Goal: Task Accomplishment & Management: Complete application form

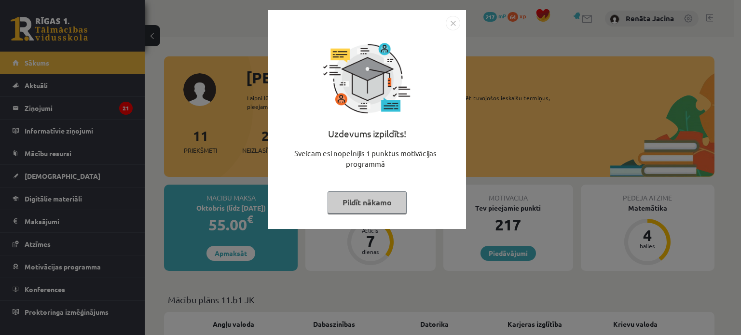
click at [450, 27] on img "Close" at bounding box center [453, 23] width 14 height 14
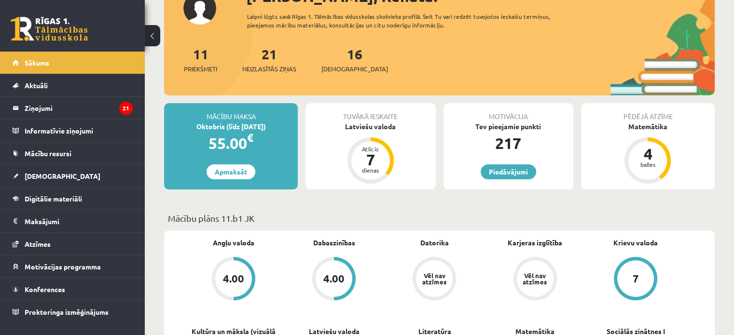
scroll to position [48, 0]
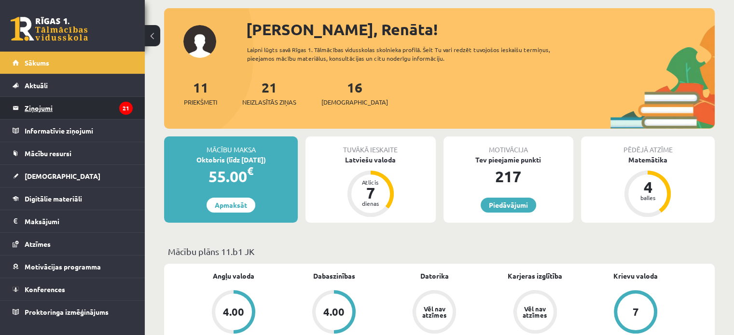
click at [106, 109] on legend "Ziņojumi 21" at bounding box center [79, 108] width 108 height 22
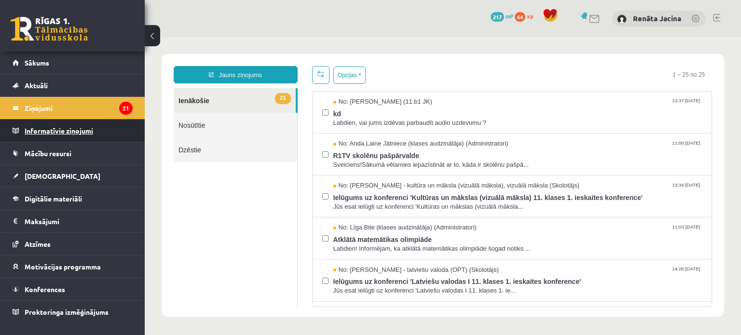
click at [64, 134] on legend "Informatīvie ziņojumi 0" at bounding box center [79, 131] width 108 height 22
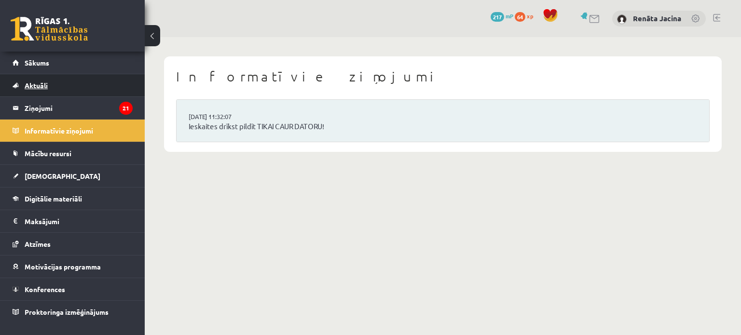
click at [77, 88] on link "Aktuāli" at bounding box center [73, 85] width 120 height 22
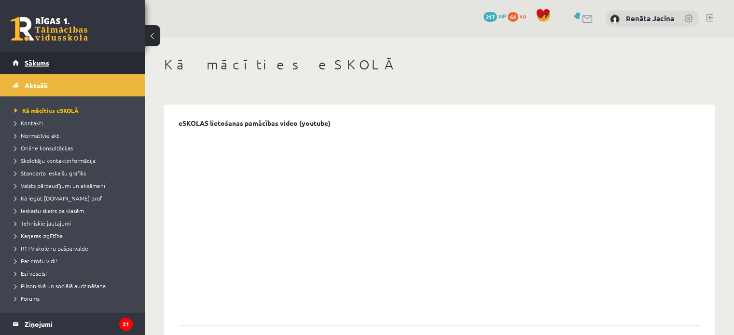
click at [42, 62] on span "Sākums" at bounding box center [37, 62] width 25 height 9
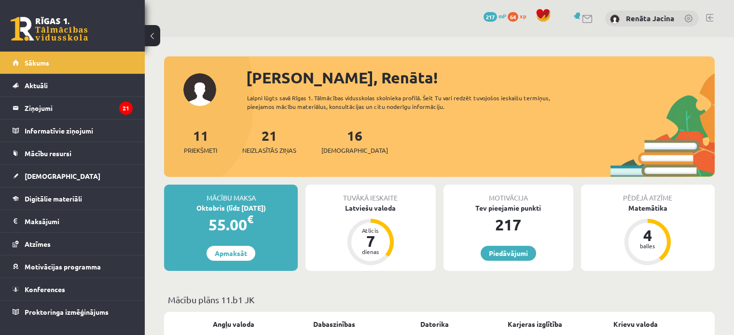
scroll to position [48, 0]
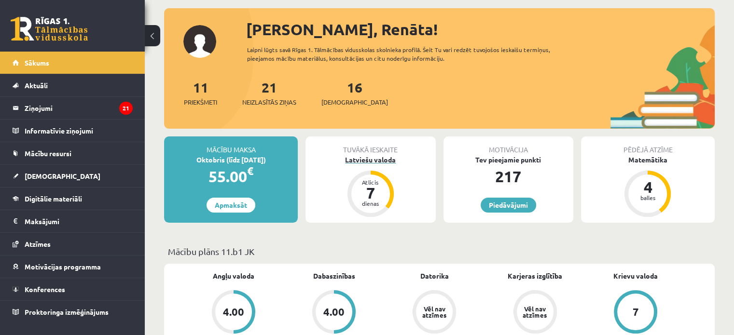
click at [367, 159] on div "Latviešu valoda" at bounding box center [370, 160] width 130 height 10
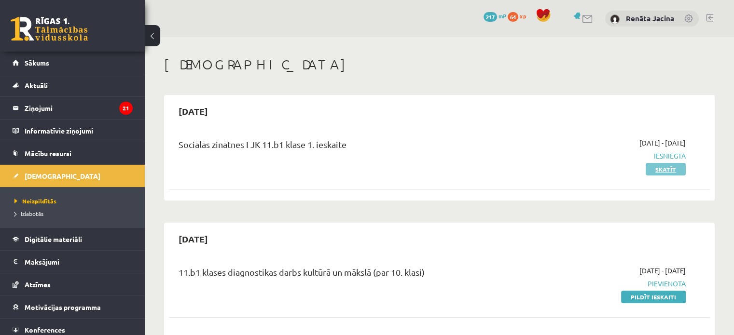
click at [674, 169] on link "Skatīt" at bounding box center [666, 169] width 40 height 13
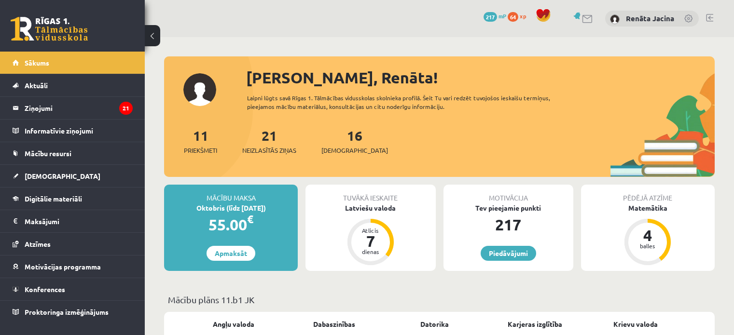
scroll to position [48, 0]
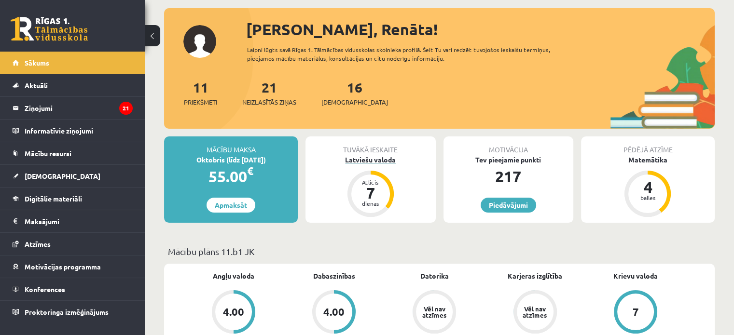
click at [377, 160] on div "Latviešu valoda" at bounding box center [370, 160] width 130 height 10
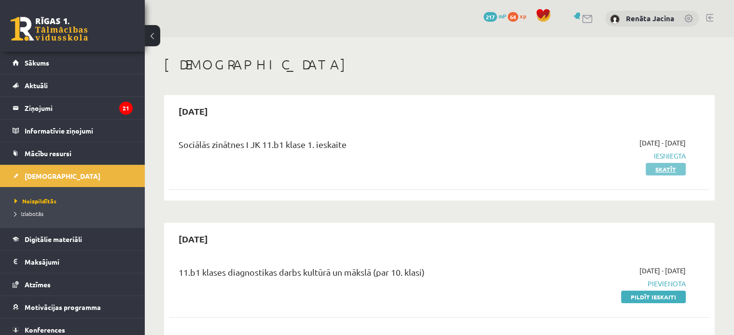
click at [669, 166] on link "Skatīt" at bounding box center [666, 169] width 40 height 13
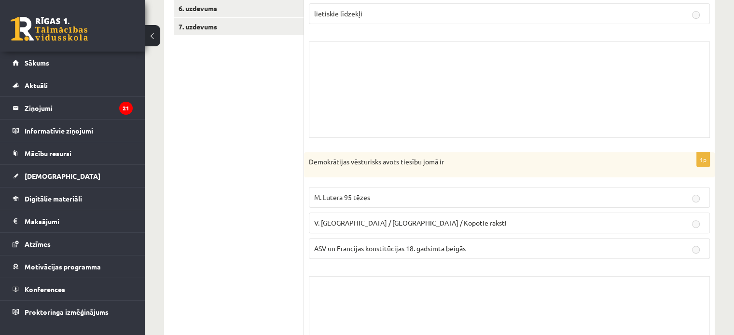
scroll to position [245, 0]
click at [690, 192] on p "M. Lutera 95 tēzes" at bounding box center [509, 197] width 390 height 10
click at [660, 225] on p "V. Ļeņina / Uļjanova / Kopotie raksti" at bounding box center [509, 223] width 390 height 10
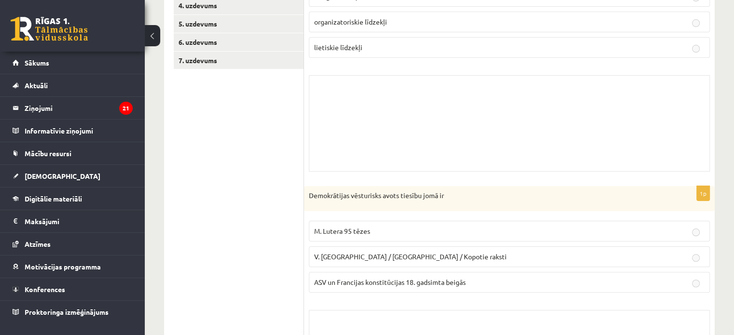
scroll to position [149, 0]
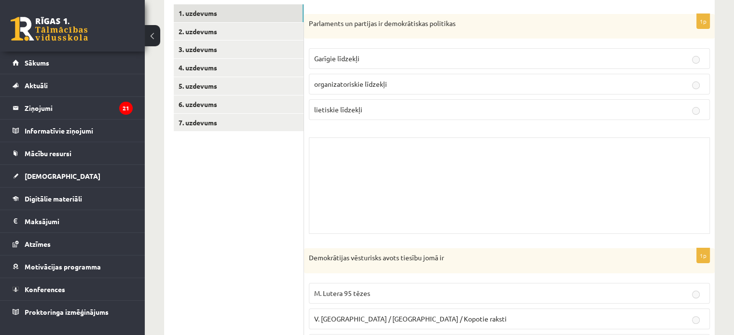
click at [340, 154] on div "Skolotāja pielikums" at bounding box center [509, 186] width 401 height 97
click at [392, 83] on p "organizatoriskie līdzekļi" at bounding box center [509, 84] width 390 height 10
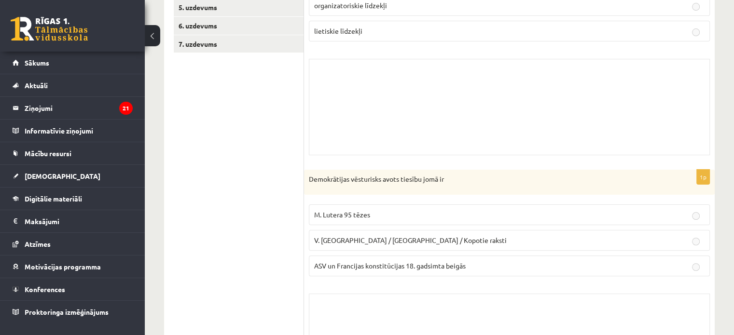
scroll to position [293, 0]
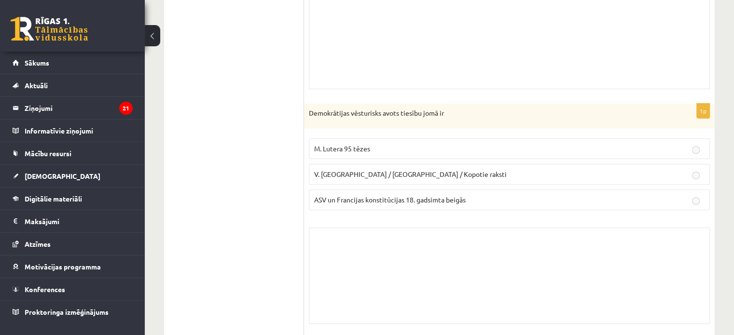
click at [609, 146] on p "M. Lutera 95 tēzes" at bounding box center [509, 149] width 390 height 10
click at [616, 169] on p "V. Ļeņina / Uļjanova / Kopotie raksti" at bounding box center [509, 174] width 390 height 10
click at [345, 170] on span "V. Ļeņina / Uļjanova / Kopotie raksti" at bounding box center [410, 174] width 193 height 9
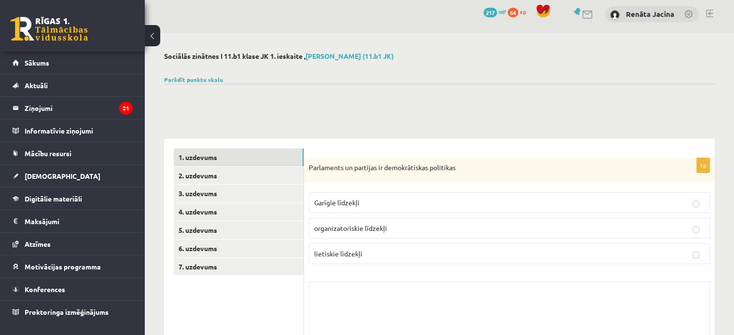
scroll to position [4, 0]
click at [259, 176] on link "2. uzdevums" at bounding box center [239, 176] width 130 height 18
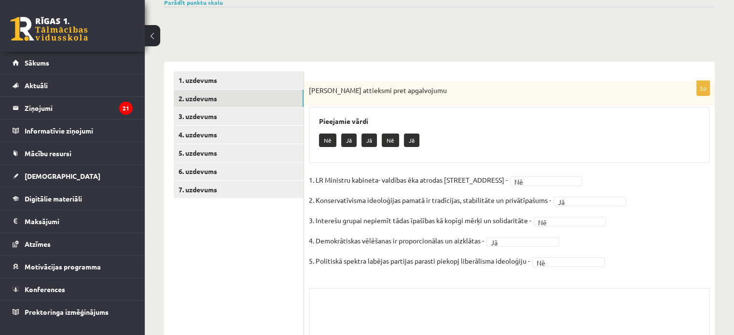
scroll to position [100, 0]
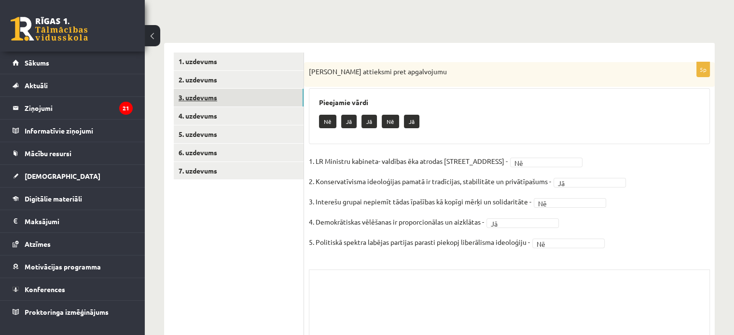
click at [202, 99] on link "3. uzdevums" at bounding box center [239, 98] width 130 height 18
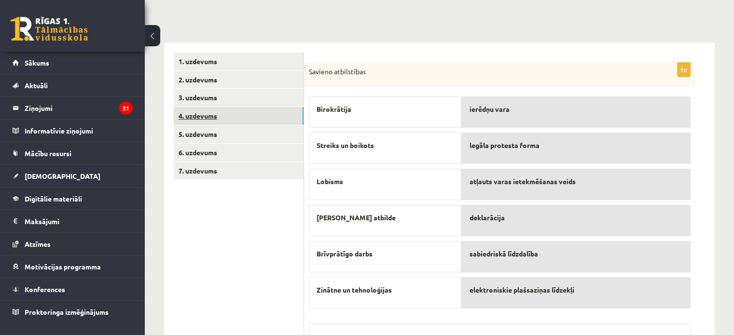
click at [206, 122] on link "4. uzdevums" at bounding box center [239, 116] width 130 height 18
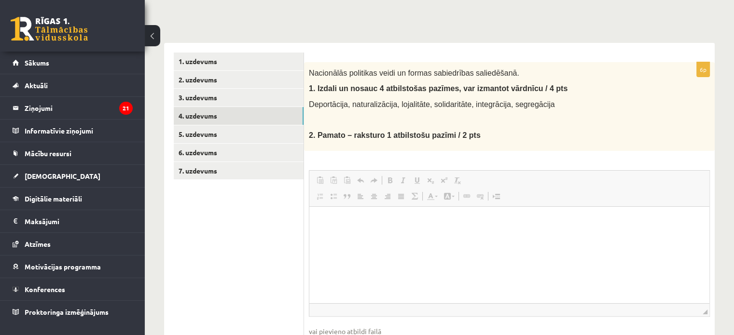
scroll to position [0, 0]
click at [200, 103] on link "3. uzdevums" at bounding box center [239, 98] width 130 height 18
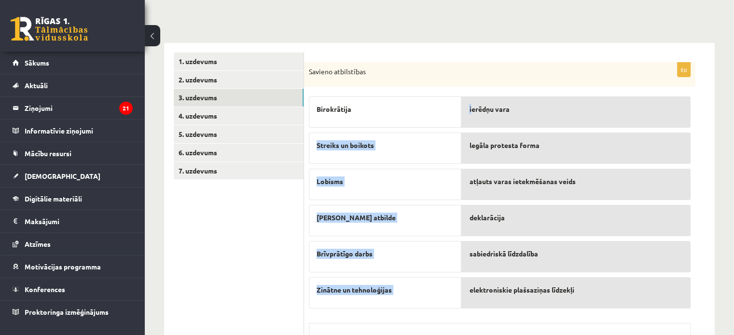
drag, startPoint x: 405, startPoint y: 115, endPoint x: 473, endPoint y: 118, distance: 68.1
click at [473, 118] on fieldset "Birokrātija Streiks un boikots Lobisms Lieka atbilde Brīvprātīgo darbs Zinātne …" at bounding box center [500, 200] width 382 height 217
drag, startPoint x: 394, startPoint y: 119, endPoint x: 386, endPoint y: 120, distance: 8.2
click at [394, 120] on div "Birokrātija" at bounding box center [385, 112] width 152 height 31
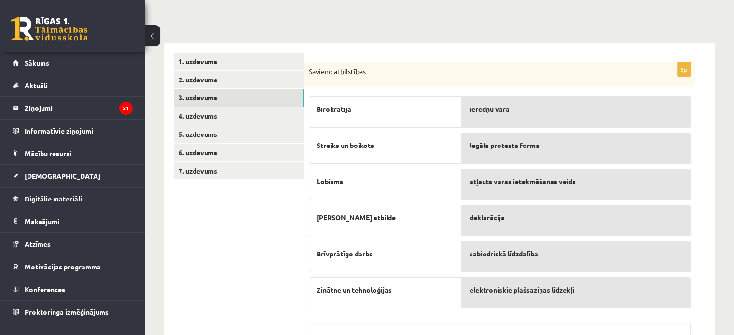
click at [332, 103] on div "Birokrātija" at bounding box center [385, 112] width 152 height 31
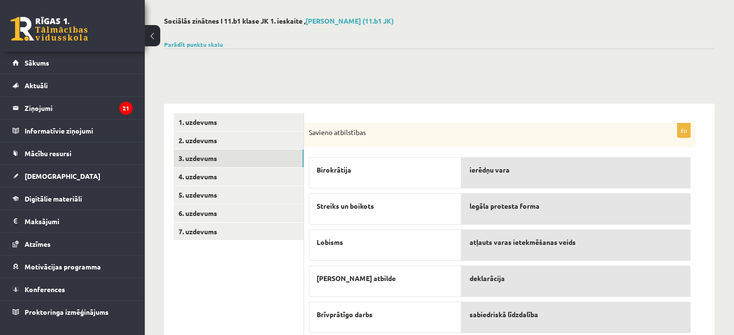
scroll to position [25, 0]
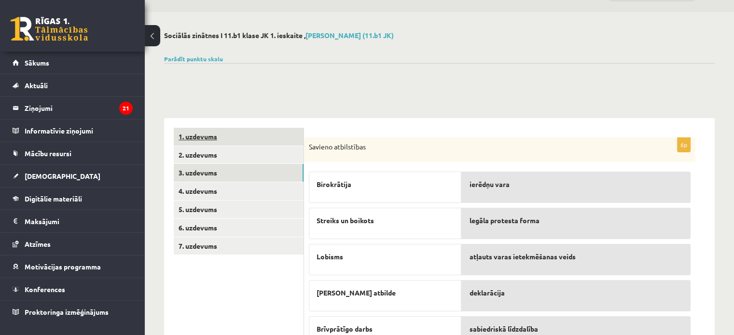
click at [191, 137] on link "1. uzdevums" at bounding box center [239, 137] width 130 height 18
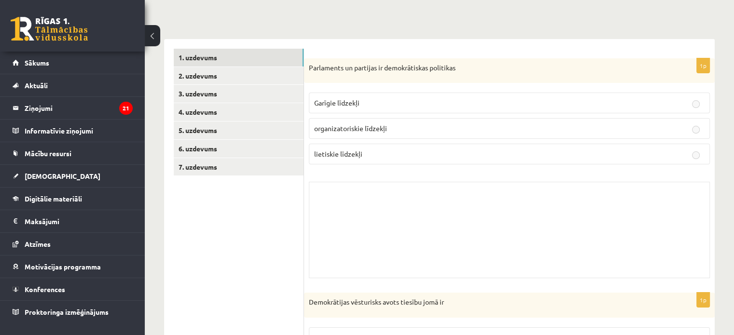
scroll to position [122, 0]
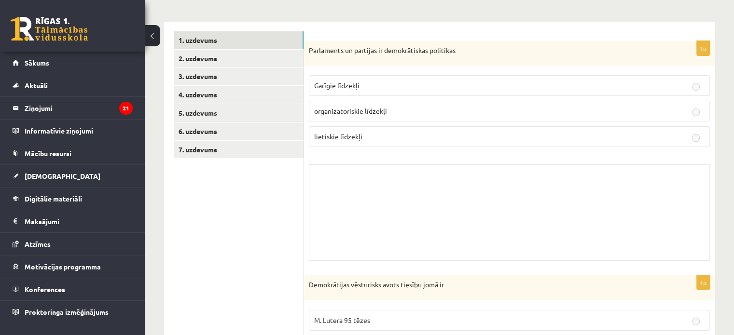
click at [332, 156] on div "1p Parlaments un partijas ir demokrātiskas politikas Garīgie līdzekļi organizat…" at bounding box center [509, 153] width 411 height 225
click at [333, 179] on div "Skolotāja pielikums" at bounding box center [509, 213] width 401 height 97
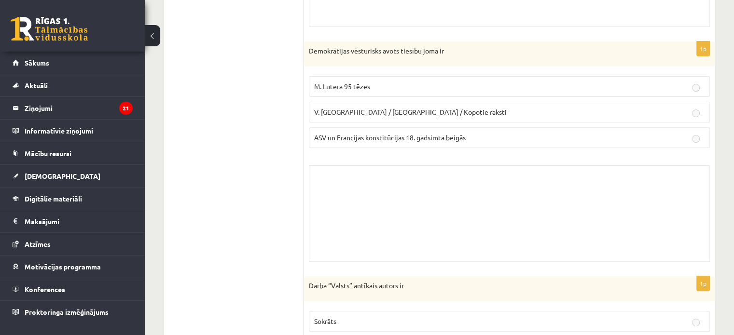
scroll to position [363, 0]
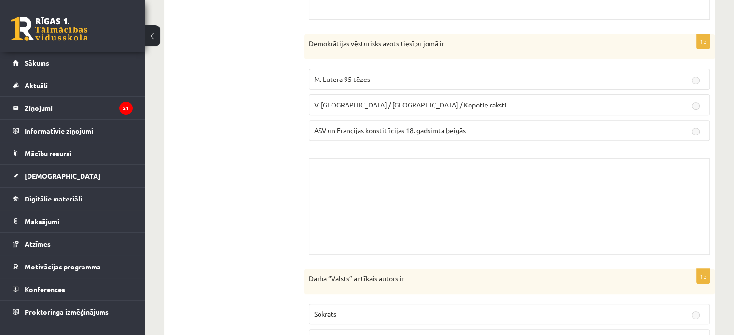
click at [420, 171] on div "Skolotāja pielikums" at bounding box center [509, 206] width 401 height 97
drag, startPoint x: 342, startPoint y: 171, endPoint x: 311, endPoint y: 161, distance: 32.0
click at [341, 170] on div "Skolotāja pielikums" at bounding box center [509, 206] width 401 height 97
click at [311, 161] on div "Skolotāja pielikums" at bounding box center [509, 206] width 401 height 97
click at [411, 100] on span "V. Ļeņina / Uļjanova / Kopotie raksti" at bounding box center [410, 104] width 193 height 9
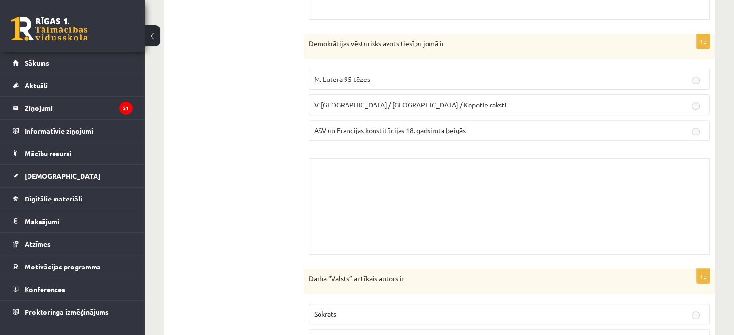
click at [361, 104] on span "V. Ļeņina / Uļjanova / Kopotie raksti" at bounding box center [410, 104] width 193 height 9
click at [355, 167] on div "Skolotāja pielikums" at bounding box center [509, 206] width 401 height 97
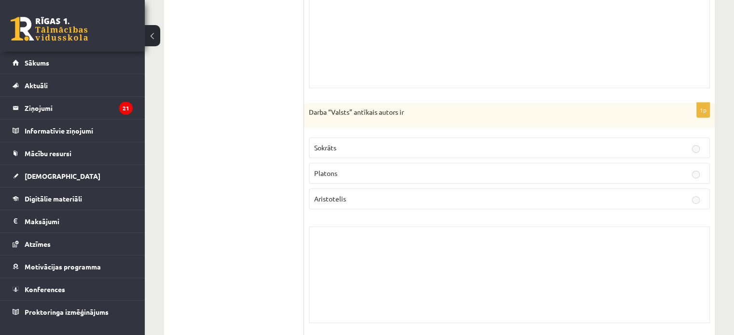
scroll to position [604, 0]
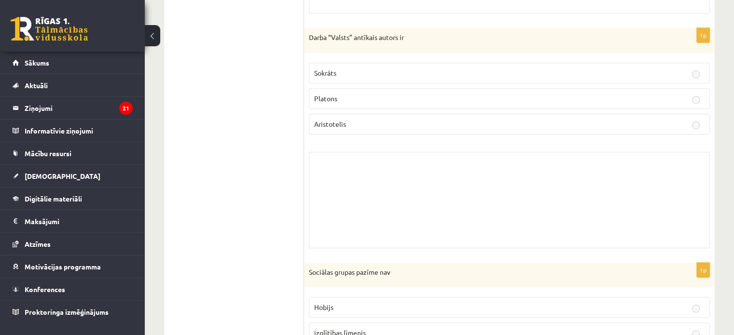
click at [354, 156] on div "Skolotāja pielikums" at bounding box center [509, 200] width 401 height 97
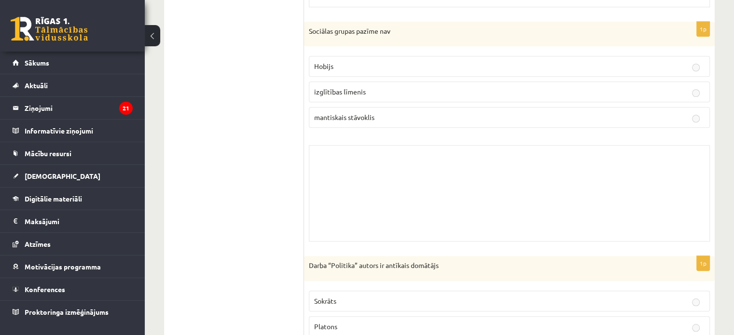
click at [354, 156] on div "Skolotāja pielikums" at bounding box center [509, 193] width 401 height 97
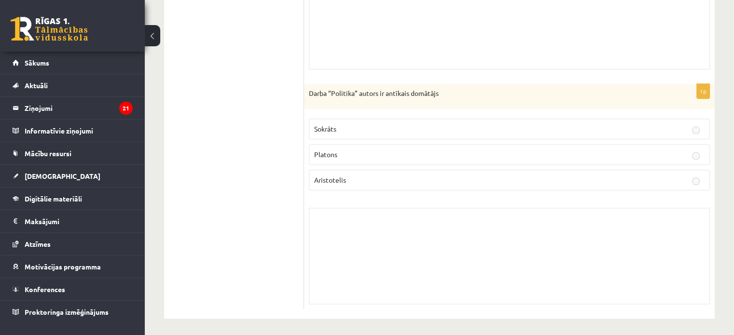
click at [344, 219] on div "Skolotāja pielikums" at bounding box center [509, 256] width 401 height 97
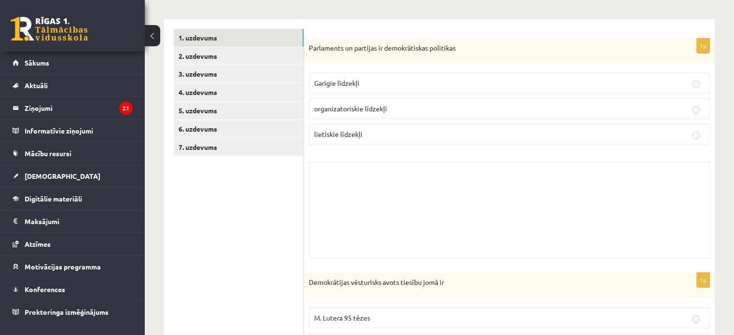
scroll to position [101, 0]
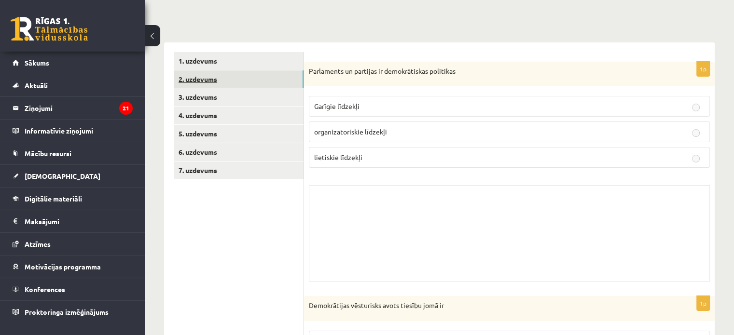
click at [199, 83] on link "2. uzdevums" at bounding box center [239, 79] width 130 height 18
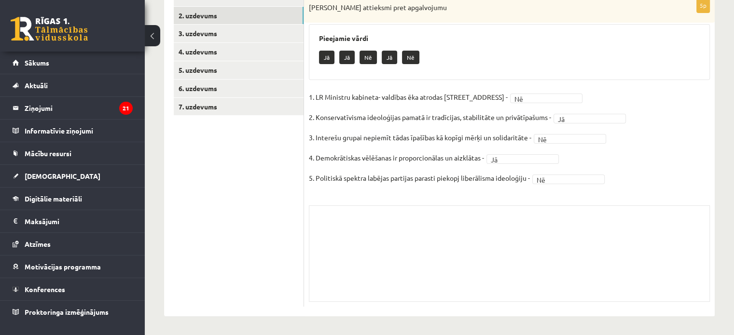
scroll to position [165, 0]
click at [207, 37] on link "3. uzdevums" at bounding box center [239, 33] width 130 height 18
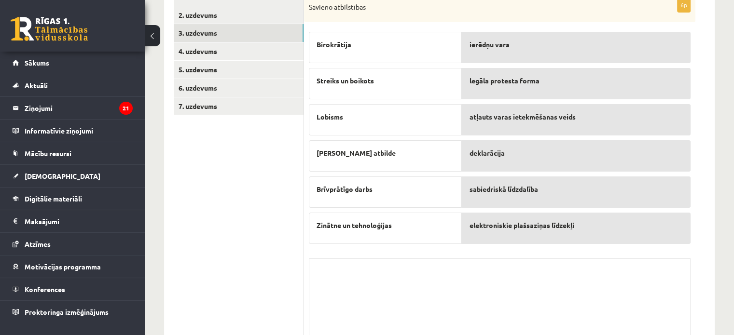
click at [348, 259] on div "Skolotāja pielikums" at bounding box center [500, 307] width 382 height 97
click at [342, 268] on div "Skolotāja pielikums" at bounding box center [500, 307] width 382 height 97
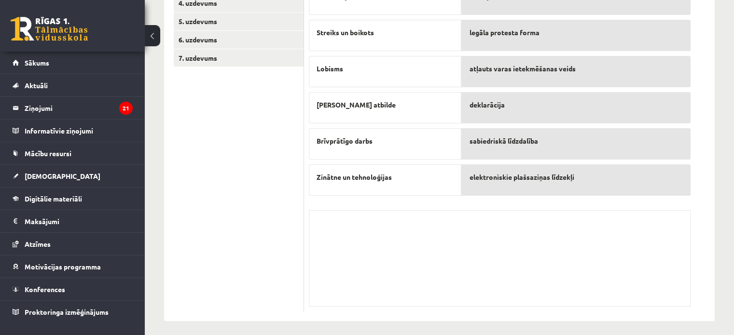
click at [327, 224] on div "Skolotāja pielikums" at bounding box center [500, 258] width 382 height 97
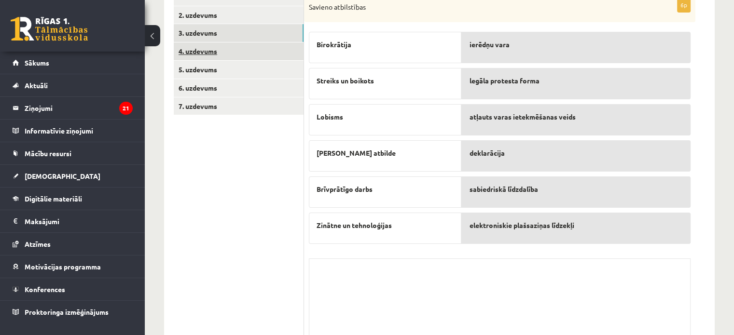
click at [218, 51] on link "4. uzdevums" at bounding box center [239, 51] width 130 height 18
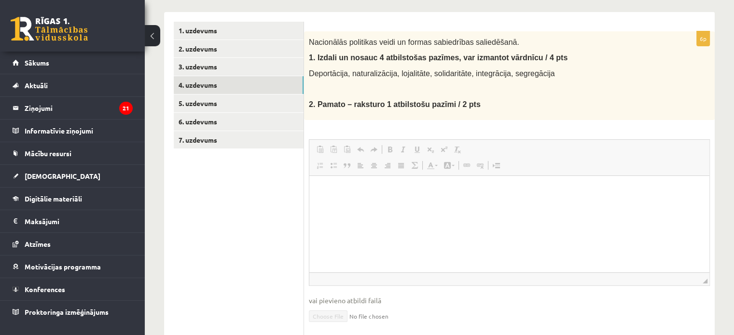
scroll to position [117, 0]
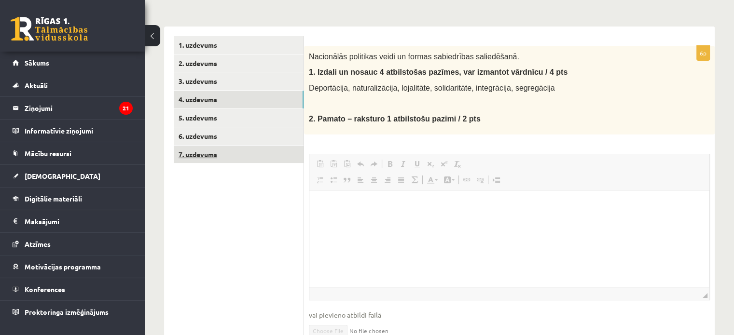
click at [246, 155] on link "7. uzdevums" at bounding box center [239, 155] width 130 height 18
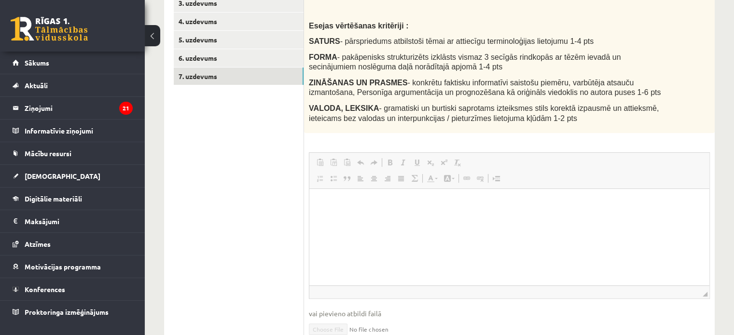
scroll to position [62, 0]
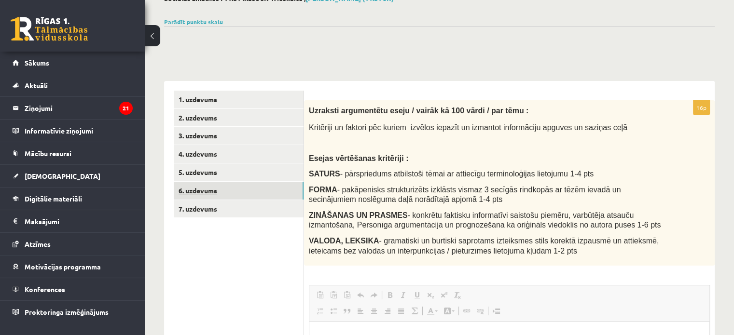
click at [210, 188] on link "6. uzdevums" at bounding box center [239, 191] width 130 height 18
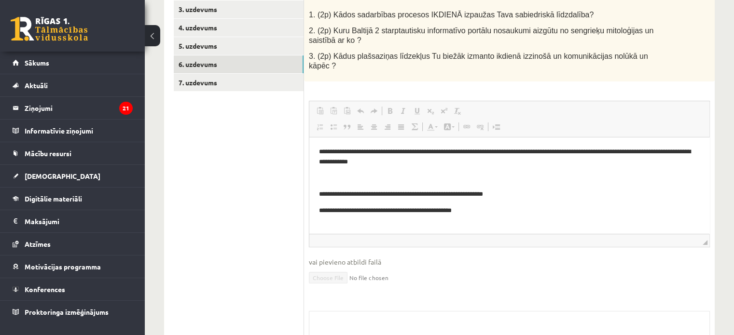
scroll to position [0, 0]
click at [157, 35] on button at bounding box center [152, 35] width 15 height 21
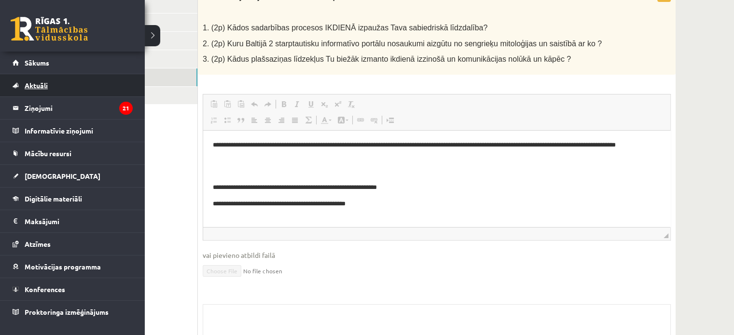
scroll to position [140, 0]
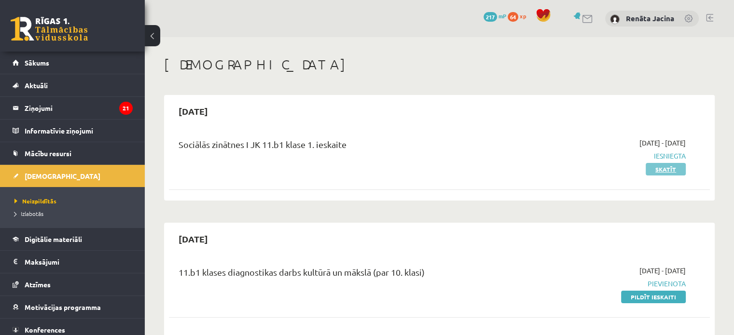
click at [659, 174] on link "Skatīt" at bounding box center [666, 169] width 40 height 13
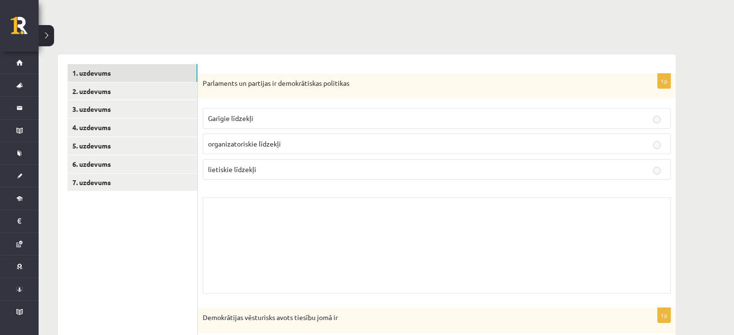
scroll to position [4, 0]
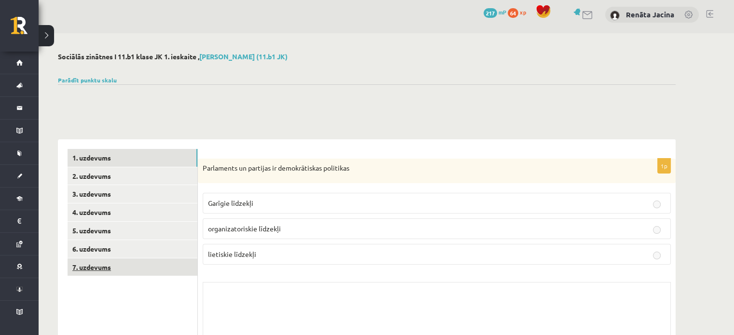
click at [144, 270] on link "7. uzdevums" at bounding box center [133, 268] width 130 height 18
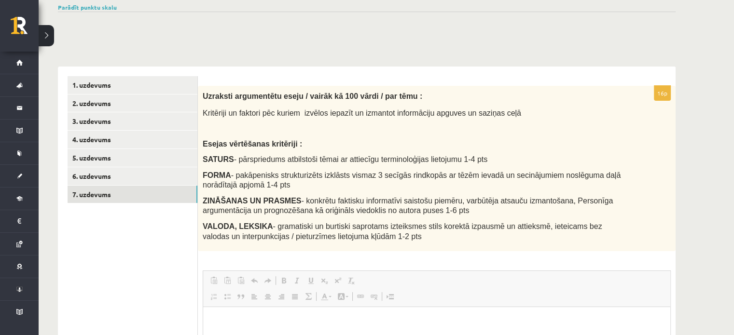
scroll to position [63, 0]
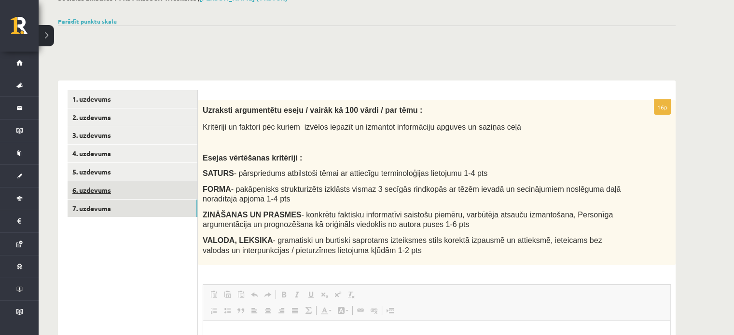
click at [94, 189] on link "6. uzdevums" at bounding box center [133, 190] width 130 height 18
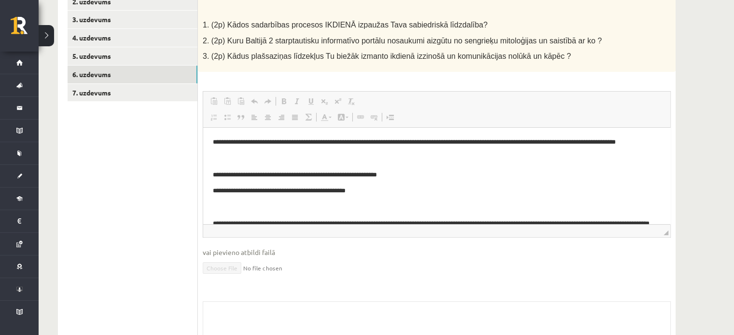
scroll to position [0, 0]
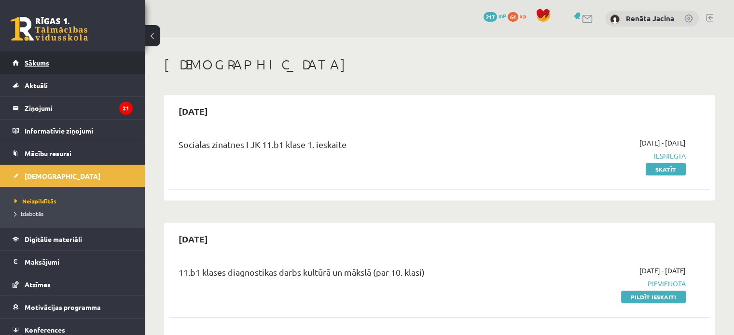
click at [47, 69] on link "Sākums" at bounding box center [73, 63] width 120 height 22
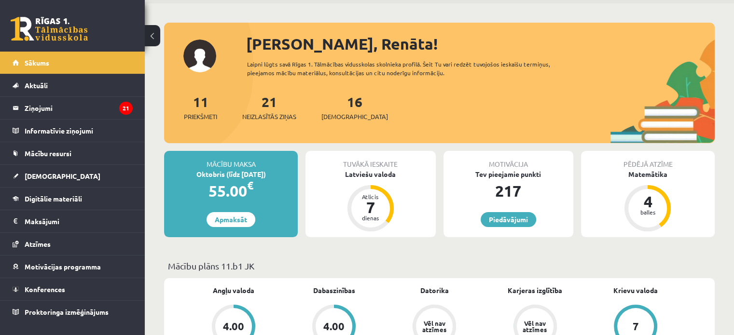
scroll to position [48, 0]
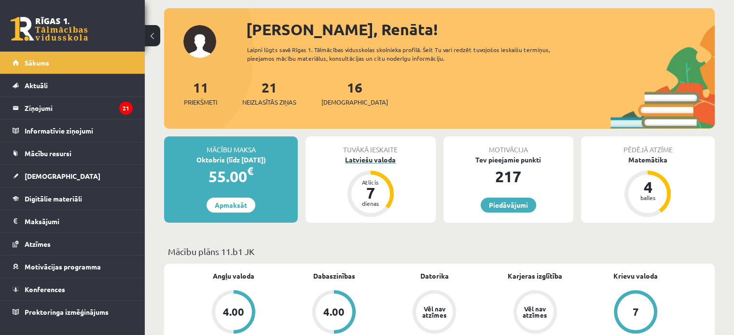
click at [378, 201] on div "dienas" at bounding box center [370, 204] width 29 height 6
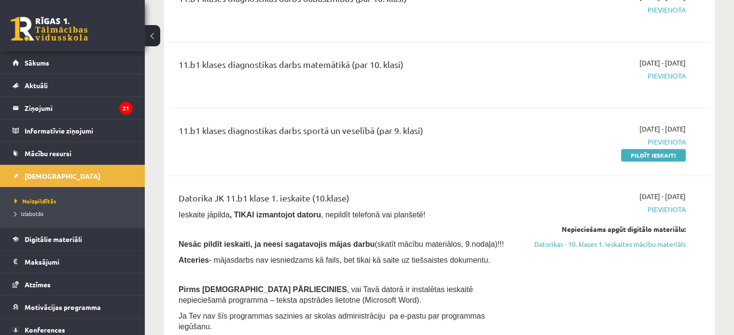
scroll to position [531, 0]
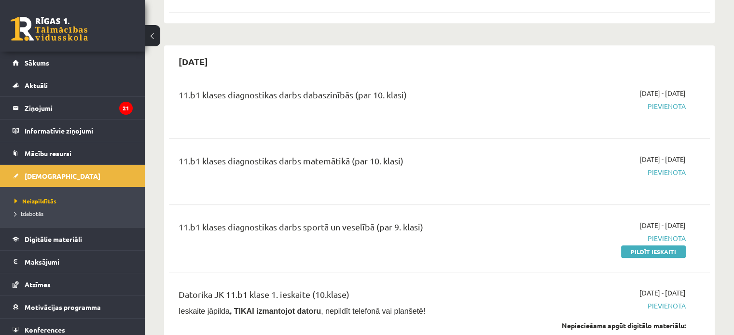
drag, startPoint x: 643, startPoint y: 253, endPoint x: 419, endPoint y: 30, distance: 315.6
click at [643, 253] on link "Pildīt ieskaiti" at bounding box center [653, 252] width 65 height 13
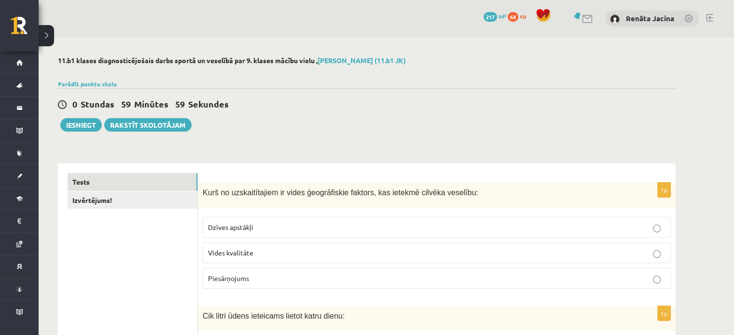
scroll to position [48, 0]
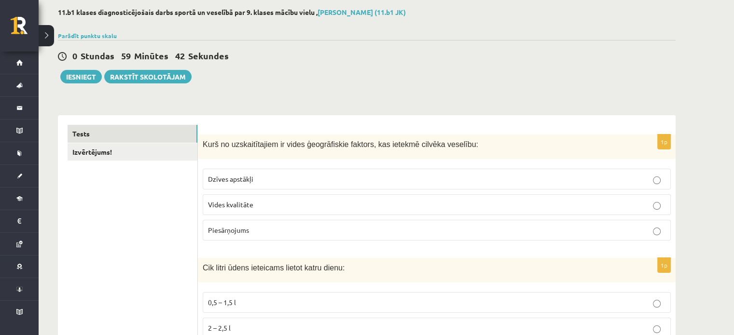
click at [285, 210] on label "Vides kvalitāte" at bounding box center [437, 204] width 468 height 21
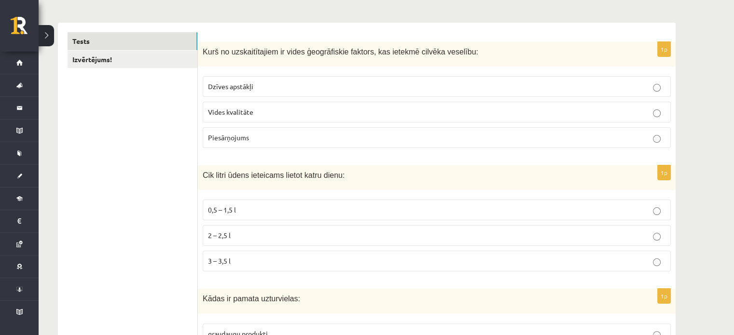
scroll to position [145, 0]
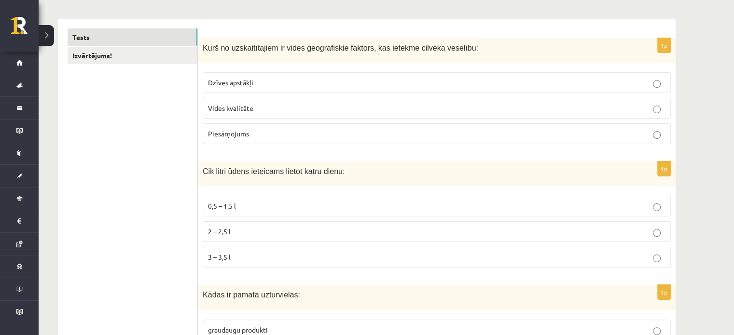
click at [261, 235] on p "2 – 2,5 l" at bounding box center [436, 232] width 457 height 10
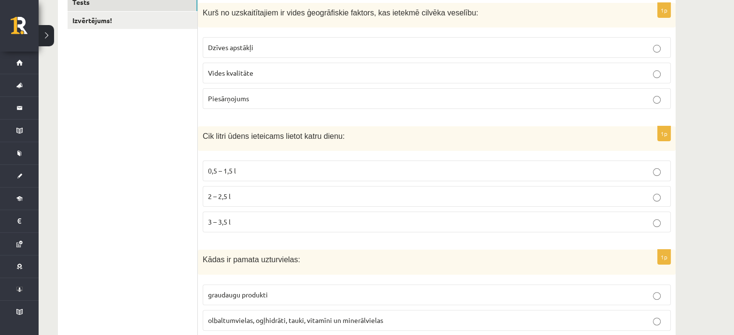
scroll to position [290, 0]
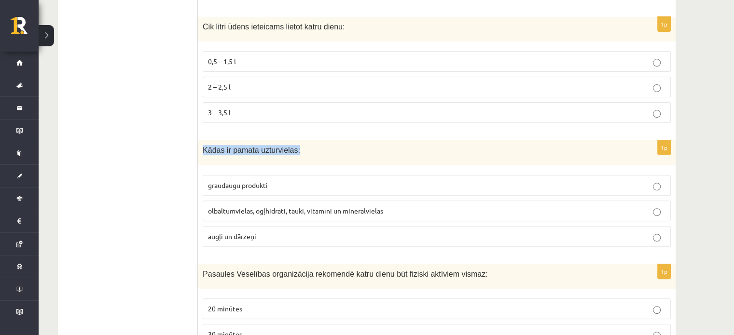
drag, startPoint x: 299, startPoint y: 147, endPoint x: 203, endPoint y: 150, distance: 95.6
click at [203, 150] on p "Kādas ir pamata uzturvielas:" at bounding box center [413, 150] width 420 height 10
copy span "Kādas ir pamata uzturvielas:"
click at [348, 212] on span "olbaltumvielas, ogļhidrāti, tauki, vitamīni un minerālvielas" at bounding box center [295, 211] width 175 height 9
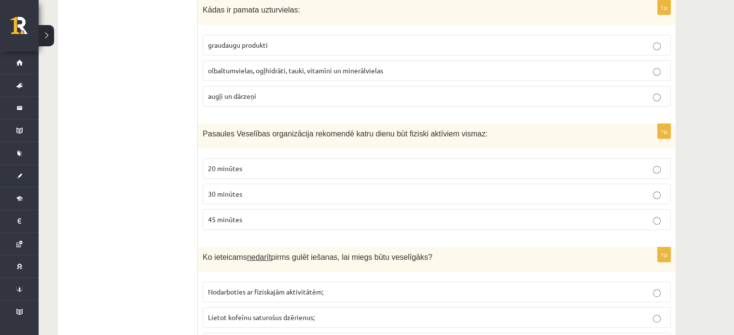
scroll to position [434, 0]
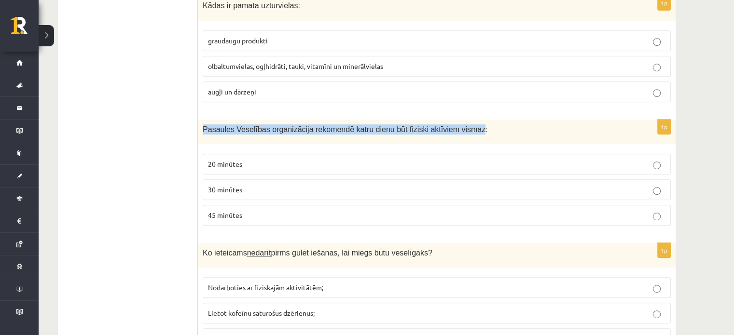
drag, startPoint x: 202, startPoint y: 126, endPoint x: 457, endPoint y: 130, distance: 254.3
click at [457, 130] on div "Pasaules Veselības organizācija rekomendē katru dienu būt fiziski aktīviem vism…" at bounding box center [437, 132] width 478 height 25
copy span "Pasaules Veselības organizācija rekomendē katru dienu būt fiziski aktīviem vism…"
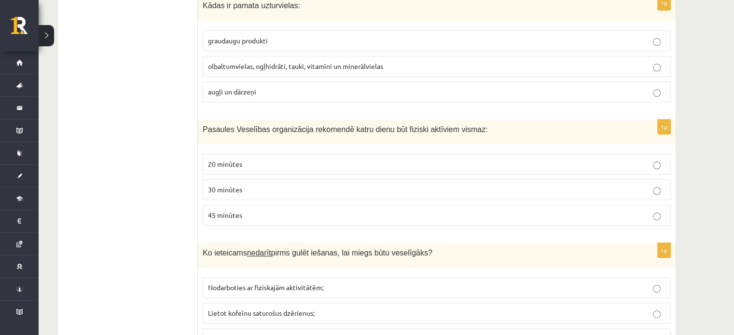
click at [241, 211] on span "45 minūtes" at bounding box center [225, 215] width 34 height 9
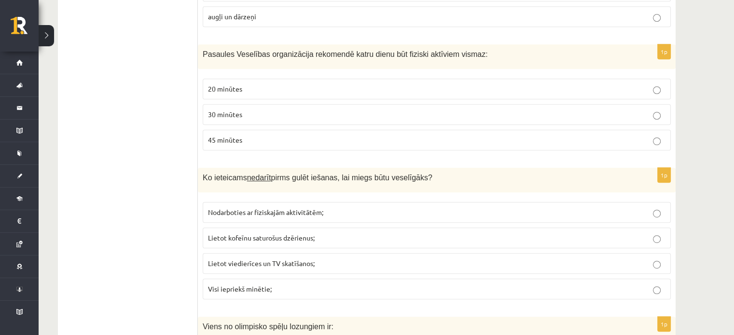
scroll to position [531, 0]
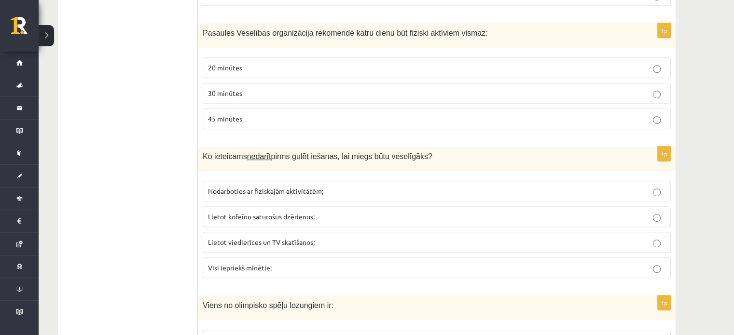
click at [256, 264] on span "Visi iepriekš minētie;" at bounding box center [240, 267] width 64 height 9
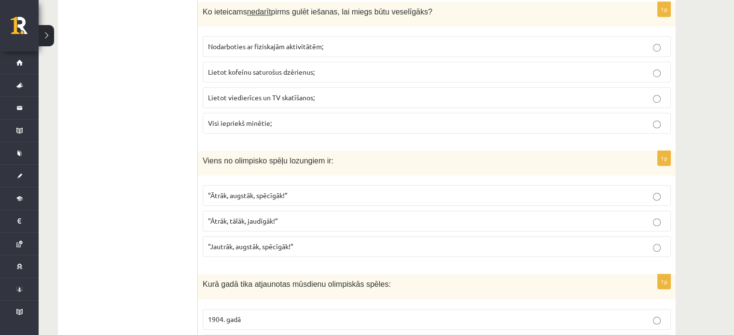
scroll to position [724, 0]
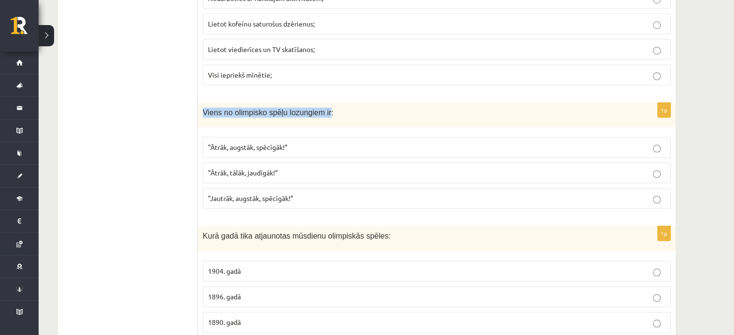
drag, startPoint x: 204, startPoint y: 110, endPoint x: 320, endPoint y: 111, distance: 116.3
click at [320, 111] on span "Viens no olimpisko spēļu lozungiem ir:" at bounding box center [268, 113] width 131 height 8
copy span "Viens no olimpisko spēļu lozungiem ir"
click at [259, 143] on span ""Ātrāk, augstāk, spēcīgāk!”" at bounding box center [248, 147] width 80 height 9
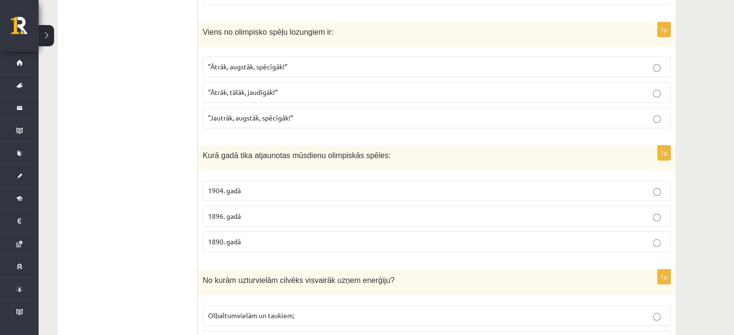
scroll to position [820, 0]
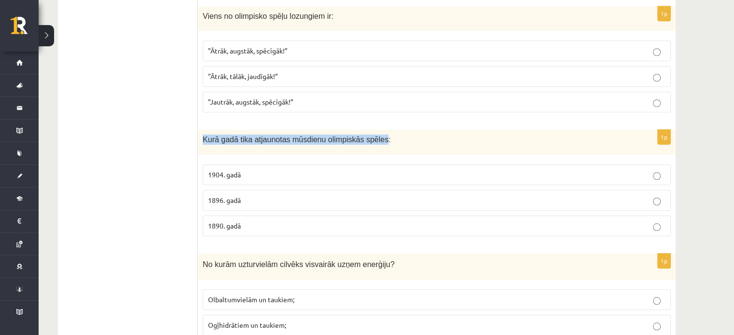
drag, startPoint x: 203, startPoint y: 135, endPoint x: 371, endPoint y: 137, distance: 167.9
click at [371, 137] on span "Kurā gadā tika atjaunotas mūsdienu olimpiskās spēles:" at bounding box center [297, 140] width 188 height 8
copy span "Kurā gadā tika atjaunotas mūsdienu olimpiskās spēles"
click at [238, 197] on span "1896. gadā" at bounding box center [224, 200] width 33 height 9
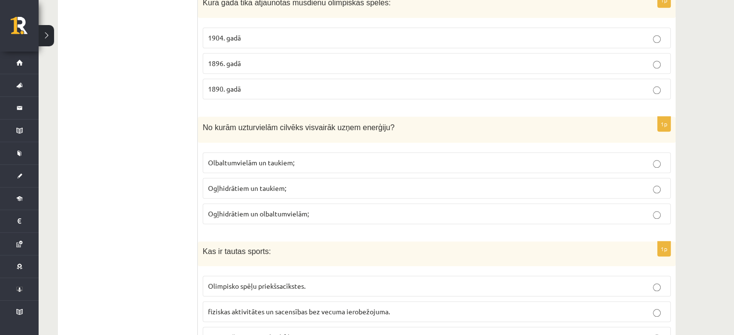
scroll to position [965, 0]
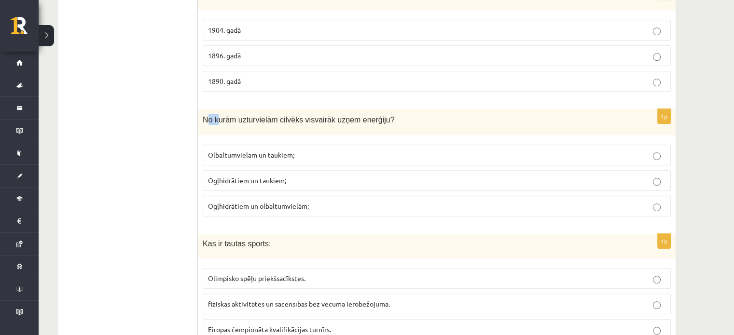
drag, startPoint x: 205, startPoint y: 115, endPoint x: 218, endPoint y: 115, distance: 12.5
click at [218, 116] on span "No kurām uzturvielām cilvēks visvairāk uzņem enerģiju?" at bounding box center [299, 120] width 192 height 8
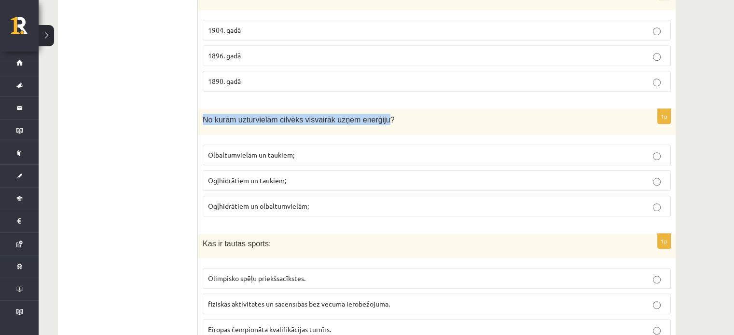
drag, startPoint x: 202, startPoint y: 115, endPoint x: 372, endPoint y: 120, distance: 169.4
click at [372, 120] on div "No kurām uzturvielām cilvēks visvairāk uzņem enerģiju?" at bounding box center [437, 122] width 478 height 27
copy span "No kurām uzturvielām cilvēks visvairāk uzņem enerģiju"
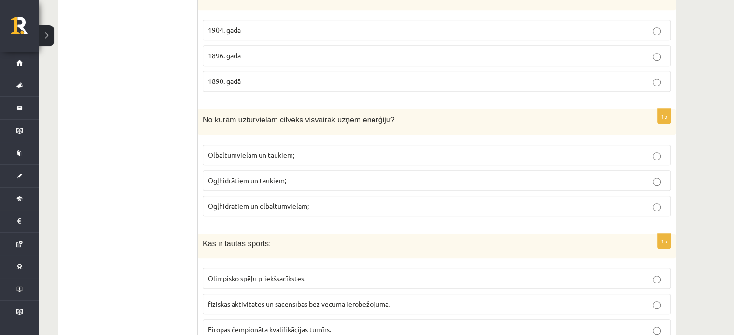
click at [281, 180] on p "Ogļhidrātiem un taukiem;" at bounding box center [436, 181] width 457 height 10
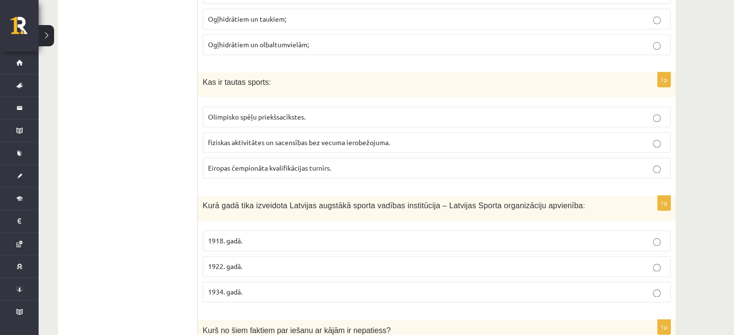
scroll to position [1110, 0]
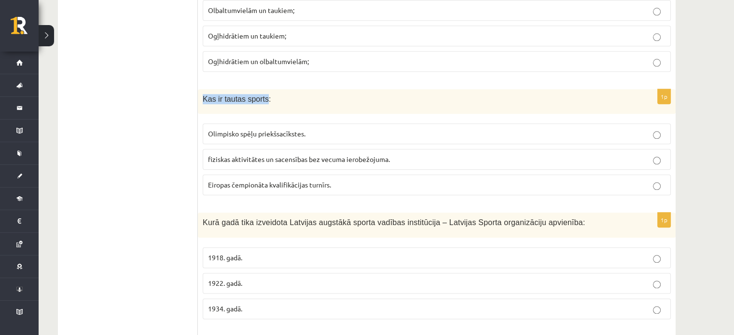
drag, startPoint x: 204, startPoint y: 90, endPoint x: 261, endPoint y: 97, distance: 57.3
click at [261, 97] on span "Kas ir tautas sports:" at bounding box center [237, 99] width 68 height 8
copy span "Kas ir tautas sports"
click at [334, 155] on span "fiziskas aktivitātes un sacensības bez vecuma ierobežojuma." at bounding box center [299, 159] width 182 height 9
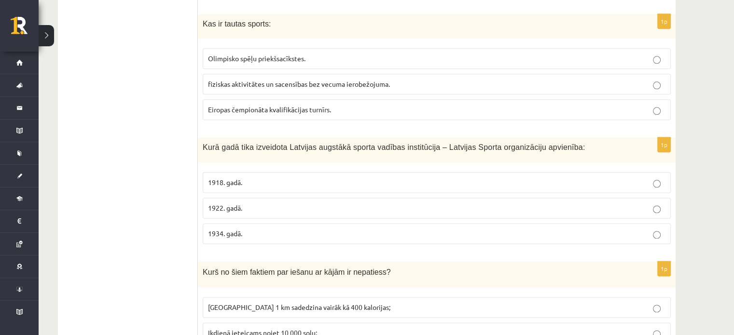
scroll to position [1206, 0]
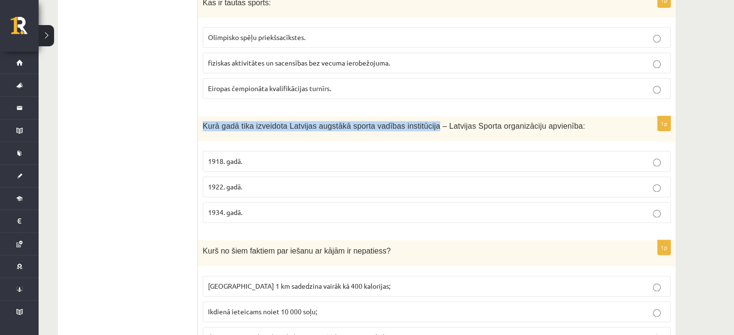
drag, startPoint x: 201, startPoint y: 119, endPoint x: 417, endPoint y: 124, distance: 216.2
click at [417, 124] on div "Kurā gadā tika izveidota Latvijas augstākā sporta vadības institūcija – Latvija…" at bounding box center [437, 128] width 478 height 25
copy span "Kurā gadā tika izveidota Latvijas augstākā sporta vadības institūcija"
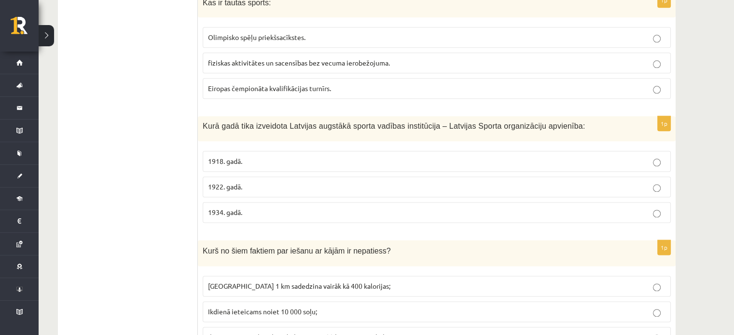
click at [251, 182] on p "1922. gadā." at bounding box center [436, 187] width 457 height 10
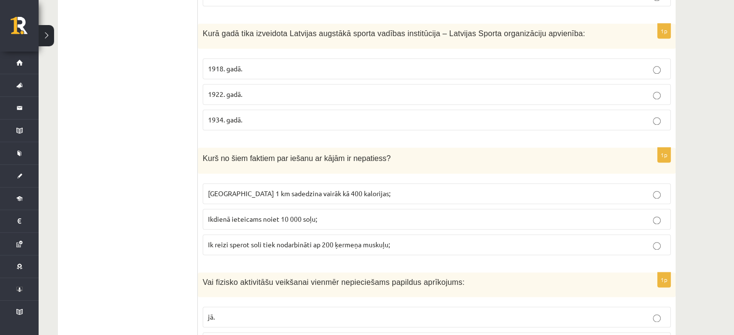
scroll to position [1351, 0]
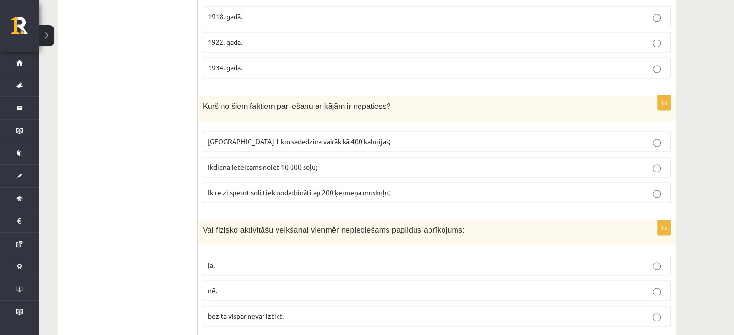
click at [291, 167] on label "Ikdienā ieteicams noiet 10 000 soļu;" at bounding box center [437, 167] width 468 height 21
click at [328, 137] on span "Noiets 1 km sadedzina vairāk kā 400 kalorijas;" at bounding box center [299, 141] width 182 height 9
drag, startPoint x: 208, startPoint y: 185, endPoint x: 314, endPoint y: 191, distance: 105.8
click at [314, 191] on label "Ik reizi sperot soli tiek nodarbināti ap 200 ķermeņa muskuļu;" at bounding box center [437, 192] width 468 height 21
copy span "Ik reizi sperot soli tiek nodarbināti"
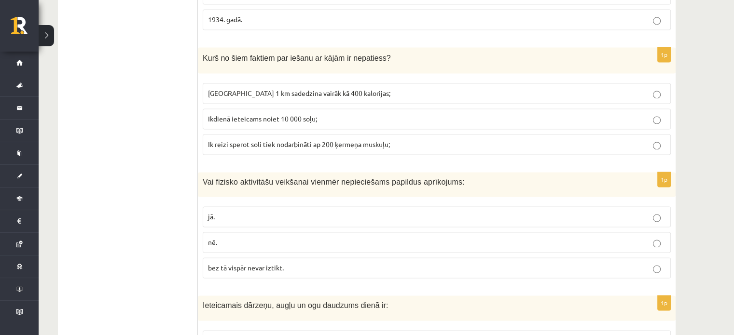
click at [317, 243] on label "nē." at bounding box center [437, 242] width 468 height 21
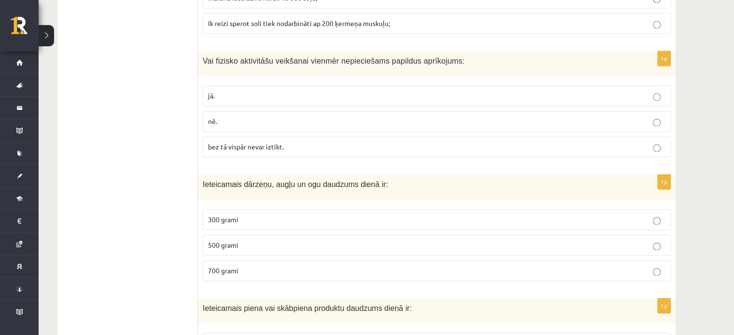
scroll to position [1544, 0]
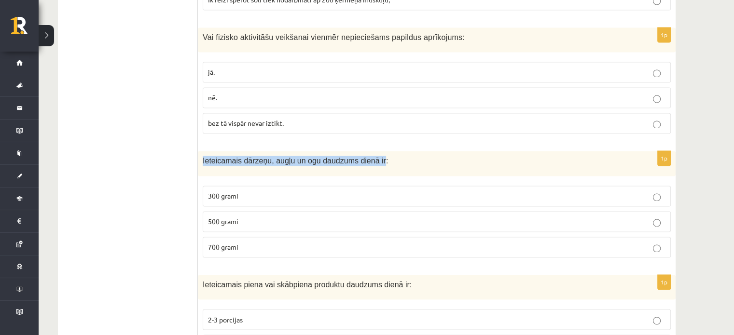
drag, startPoint x: 202, startPoint y: 155, endPoint x: 368, endPoint y: 166, distance: 165.8
click at [368, 166] on div "Ieteicamais dārzeņu, augļu un ogu daudzums dienā ir:" at bounding box center [437, 163] width 478 height 25
copy span "Ieteicamais dārzeņu, augļu un ogu daudzums dienā ir"
click at [239, 191] on p "300 grami" at bounding box center [436, 196] width 457 height 10
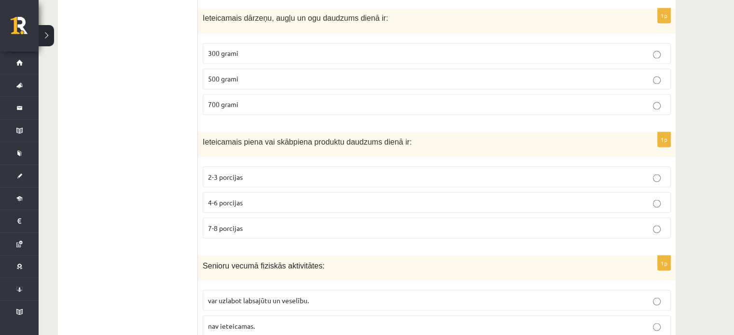
scroll to position [1689, 0]
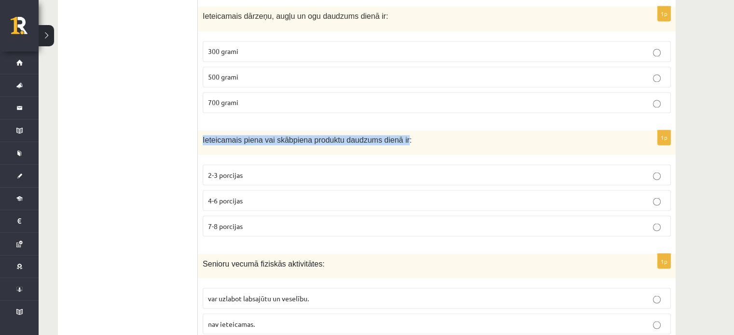
drag, startPoint x: 203, startPoint y: 134, endPoint x: 390, endPoint y: 134, distance: 187.7
click at [390, 136] on span "Ieteicamais piena vai skābpiena produktu daudzums dienā ir:" at bounding box center [307, 140] width 209 height 8
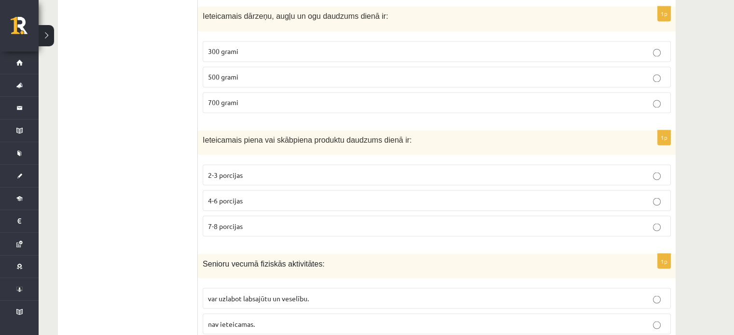
click at [249, 170] on p "2-3 porcijas" at bounding box center [436, 175] width 457 height 10
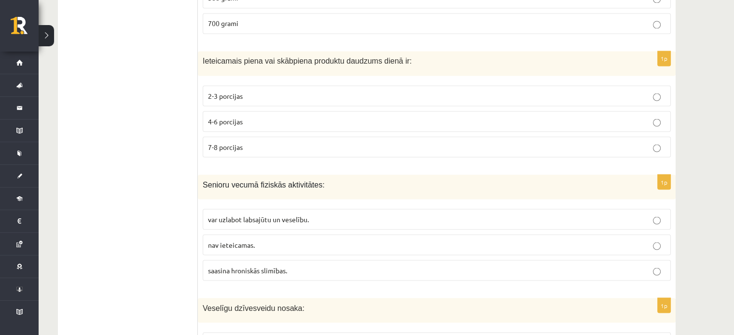
scroll to position [1786, 0]
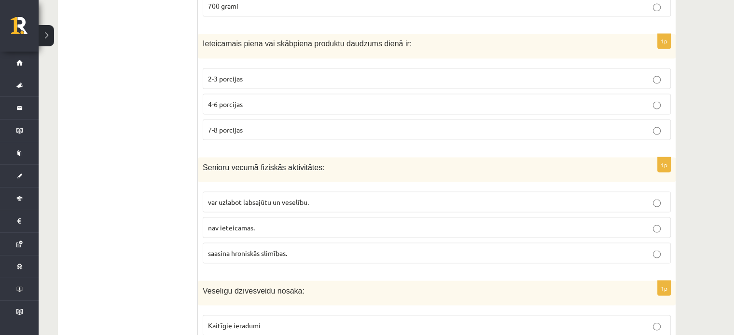
click at [289, 197] on p "var uzlabot labsajūtu un veselību." at bounding box center [436, 202] width 457 height 10
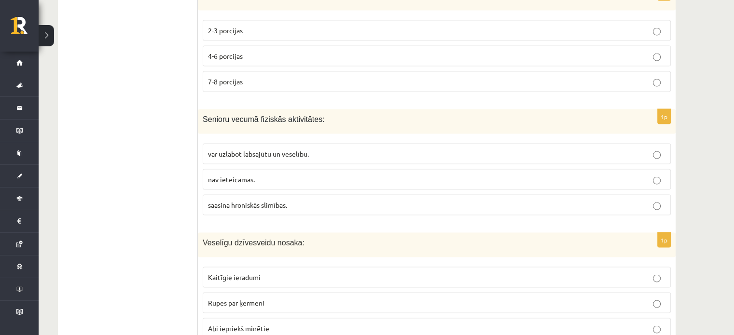
scroll to position [1882, 0]
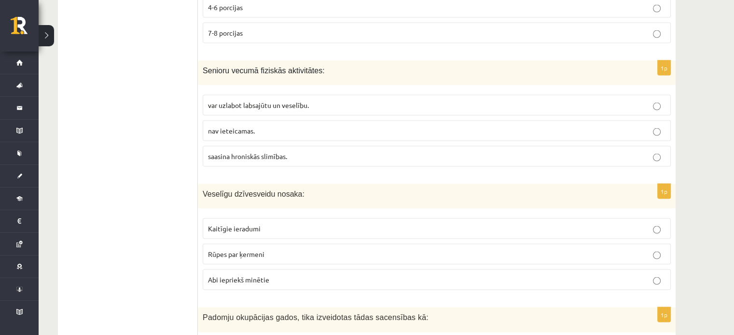
click at [277, 249] on p "Rūpes par ķermeni" at bounding box center [436, 254] width 457 height 10
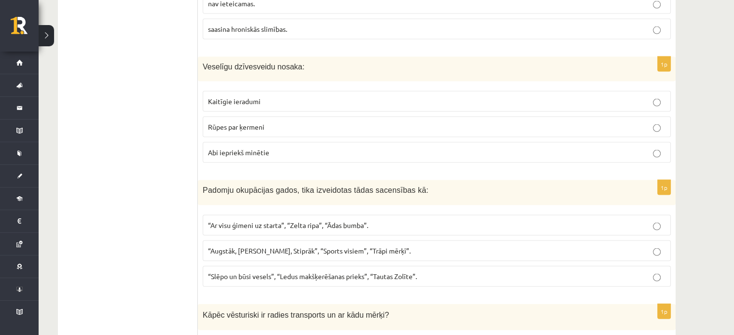
scroll to position [2027, 0]
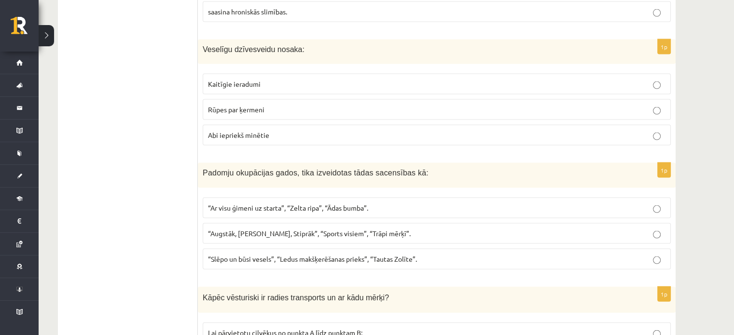
click at [335, 254] on p "“Slēpo un būsi vesels”, “Ledus makšķerēšanas prieks”, “Tautas Zolīte”." at bounding box center [436, 259] width 457 height 10
click at [380, 229] on p "“Augstāk, Tālāk, Stiprāk”, “Sports visiem”, “Trāpi mērķī”." at bounding box center [436, 234] width 457 height 10
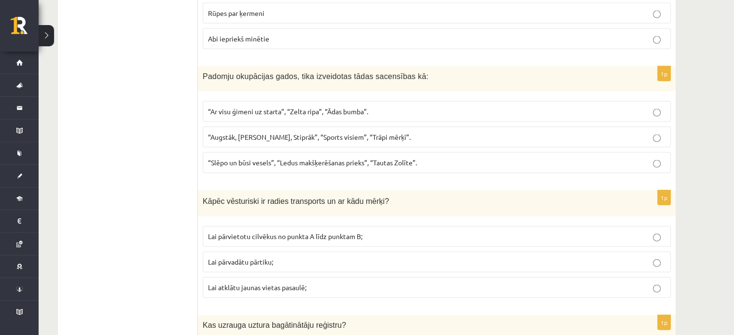
scroll to position [2172, 0]
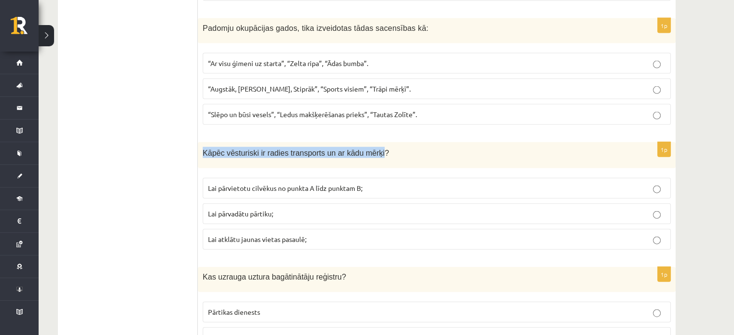
drag, startPoint x: 203, startPoint y: 140, endPoint x: 369, endPoint y: 146, distance: 166.6
click at [369, 149] on span "Kāpēc vēsturiski ir radies transports un ar kādu mērķi?" at bounding box center [296, 153] width 186 height 8
copy span "Kāpēc vēsturiski ir radies transports un ar kādu mērķi"
click at [267, 209] on span "Lai pārvadātu pārtiku;" at bounding box center [240, 213] width 65 height 9
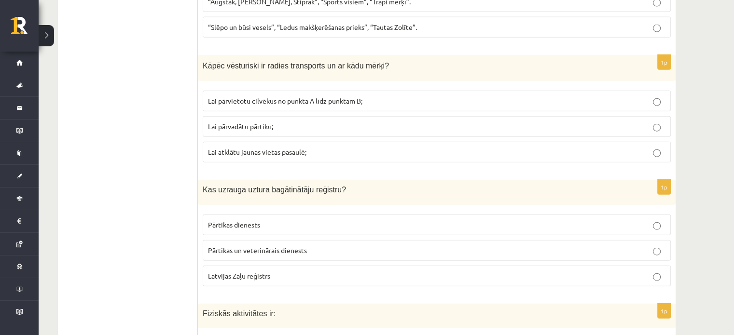
scroll to position [2268, 0]
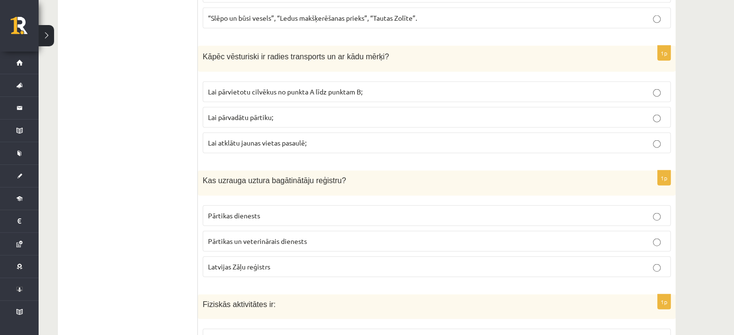
click at [279, 237] on span "Pārtikas un veterinārais dienests" at bounding box center [257, 241] width 99 height 9
click at [234, 211] on span "Pārtikas dienests" at bounding box center [234, 215] width 52 height 9
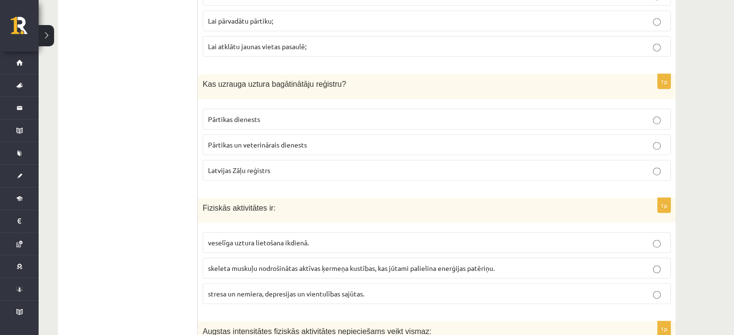
scroll to position [2413, 0]
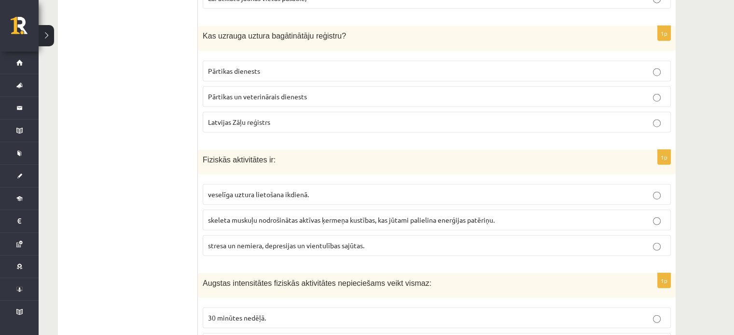
click at [277, 215] on p "skeleta muskuļu nodrošinātas aktīvas ķermeņa kustības, kas jūtami palielina ene…" at bounding box center [436, 220] width 457 height 10
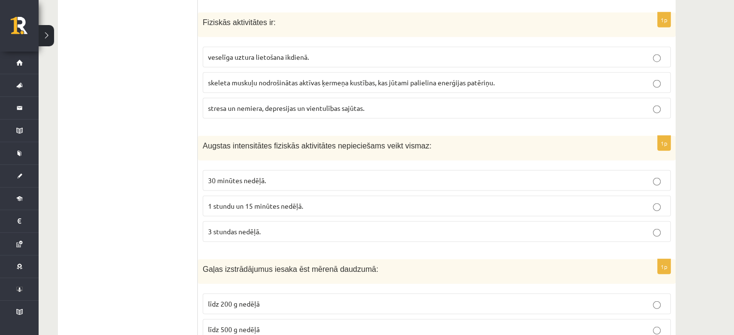
scroll to position [2558, 0]
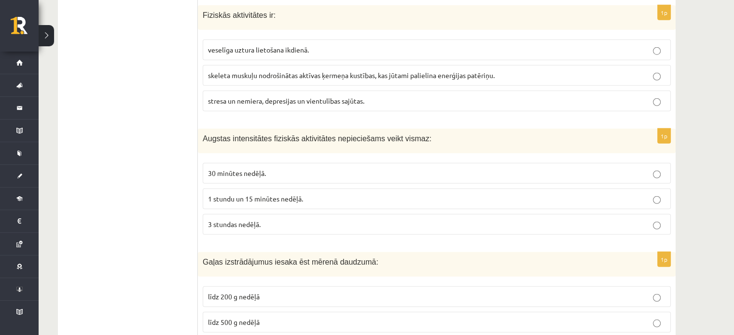
click at [297, 220] on p "3 stundas nedēļā." at bounding box center [436, 225] width 457 height 10
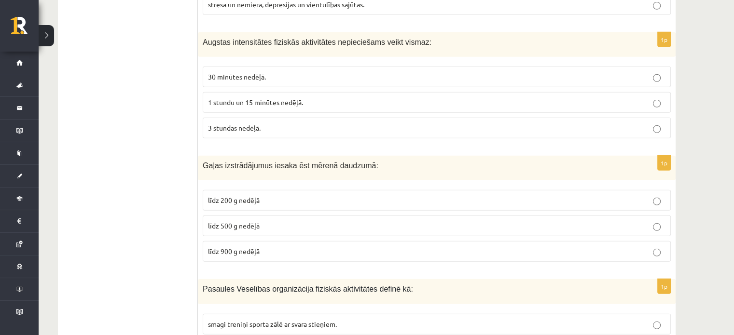
drag, startPoint x: 203, startPoint y: 153, endPoint x: 198, endPoint y: 155, distance: 5.0
click at [198, 156] on div "Gaļas izstrādājumus iesaka ēst mērenā daudzumā:" at bounding box center [437, 168] width 478 height 25
click at [266, 195] on p "līdz 200 g nedēļā" at bounding box center [436, 200] width 457 height 10
click at [240, 222] on span "līdz 500 g nedēļā" at bounding box center [234, 226] width 52 height 9
click at [247, 190] on label "līdz 200 g nedēļā" at bounding box center [437, 200] width 468 height 21
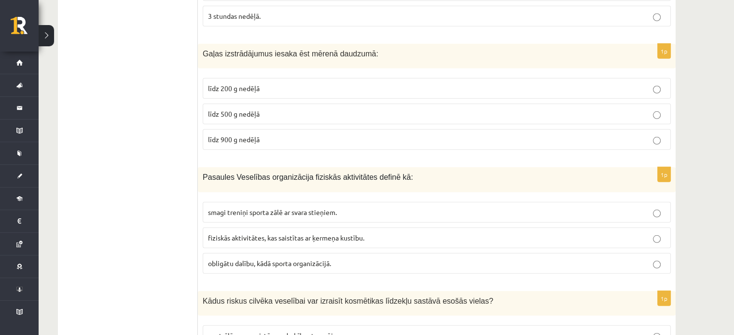
scroll to position [2799, 0]
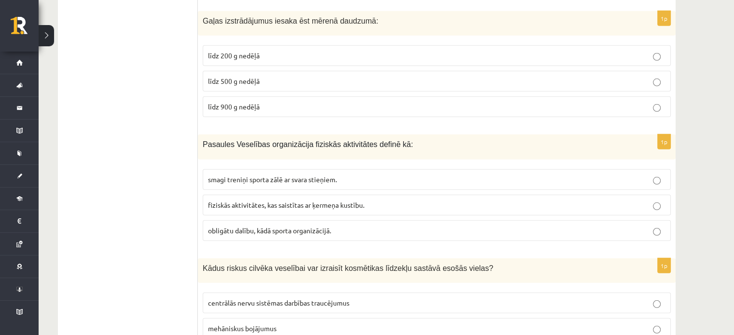
click at [374, 200] on p "fiziskās aktivitātes, kas saistītas ar ķermeņa kustību." at bounding box center [436, 205] width 457 height 10
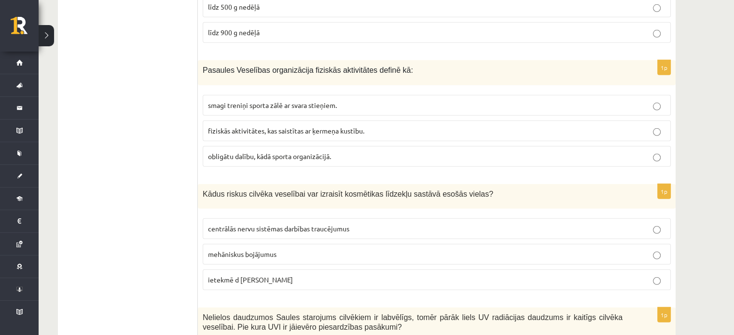
scroll to position [2895, 0]
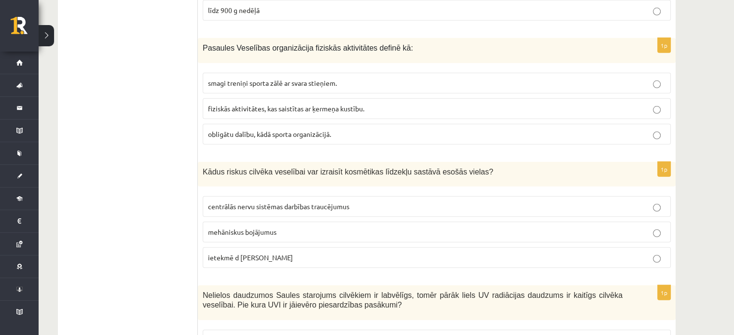
click at [530, 201] on label "centrālās nervu sistēmas darbības traucējumus" at bounding box center [437, 206] width 468 height 21
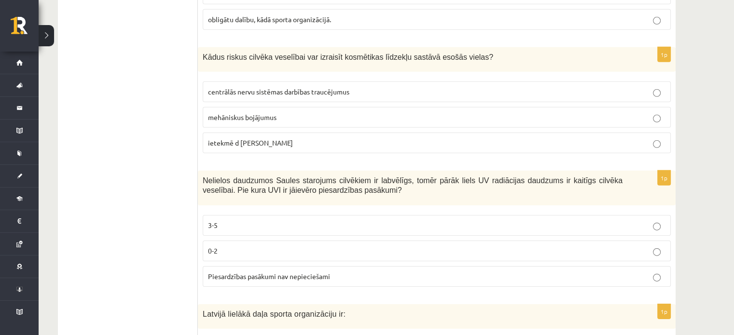
scroll to position [3040, 0]
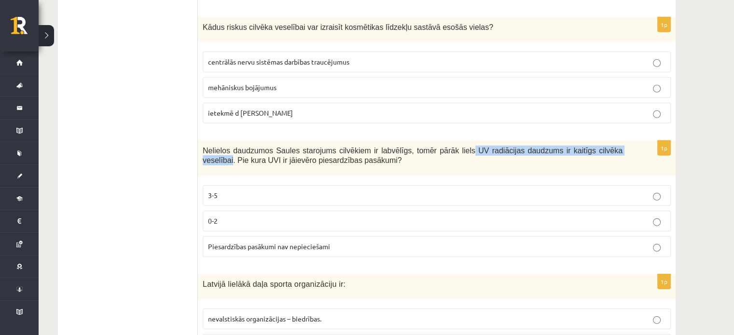
drag, startPoint x: 448, startPoint y: 135, endPoint x: 604, endPoint y: 135, distance: 155.4
click at [609, 147] on span "Nelielos daudzumos Saules starojums cilvēkiem ir labvēlīgs, tomēr pārāk liels U…" at bounding box center [413, 156] width 420 height 18
click at [322, 216] on p "0-2" at bounding box center [436, 221] width 457 height 10
click at [320, 191] on p "3-5" at bounding box center [436, 196] width 457 height 10
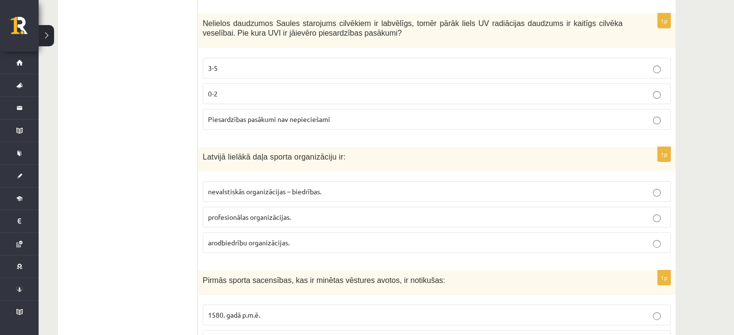
scroll to position [3185, 0]
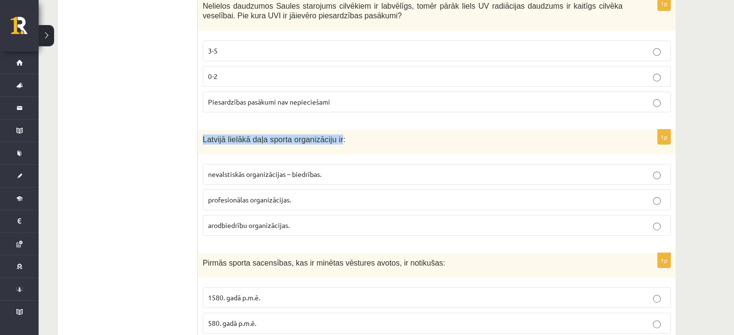
drag, startPoint x: 203, startPoint y: 123, endPoint x: 330, endPoint y: 120, distance: 127.4
click at [330, 136] on span "Latvijā lielākā daļa sporta organizāciju ir:" at bounding box center [274, 140] width 143 height 8
click at [264, 195] on span "profesionālas organizācijas." at bounding box center [249, 199] width 83 height 9
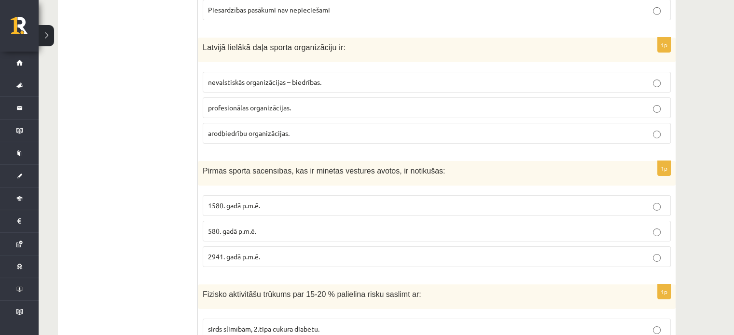
scroll to position [3282, 0]
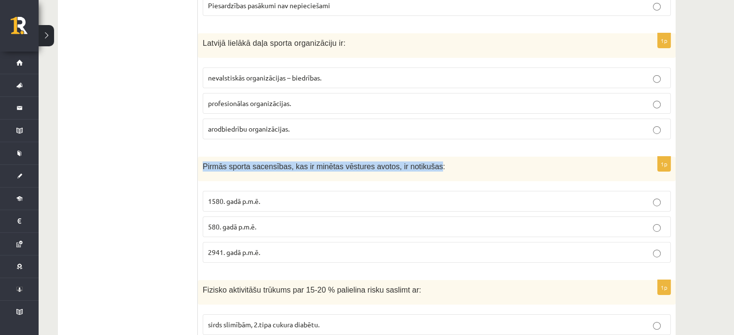
drag, startPoint x: 203, startPoint y: 149, endPoint x: 418, endPoint y: 154, distance: 215.3
click at [418, 163] on span "Pirmās sporta sacensības, kas ir minētas vēstures avotos, ir notikušas:" at bounding box center [324, 167] width 242 height 8
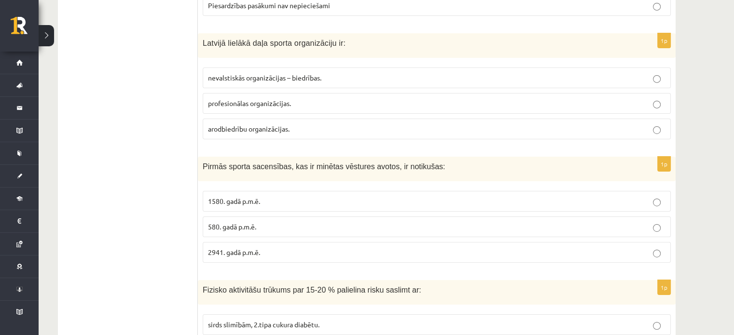
click at [257, 197] on span "1580. gadā p.m.ē." at bounding box center [234, 201] width 52 height 9
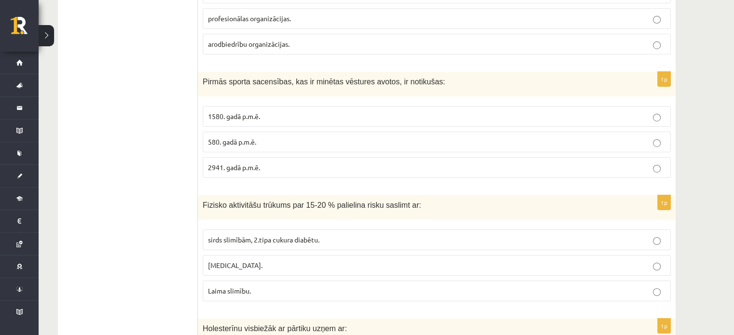
scroll to position [3378, 0]
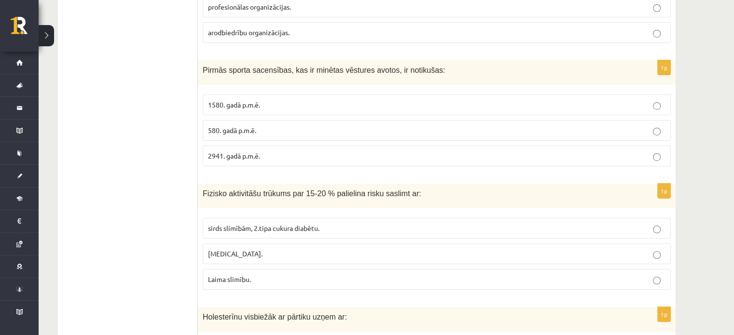
click at [266, 224] on span "sirds slimībām, 2.tipa cukura diabētu." at bounding box center [263, 228] width 111 height 9
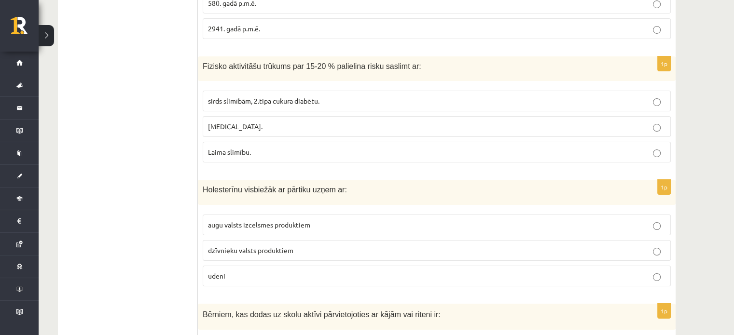
scroll to position [3523, 0]
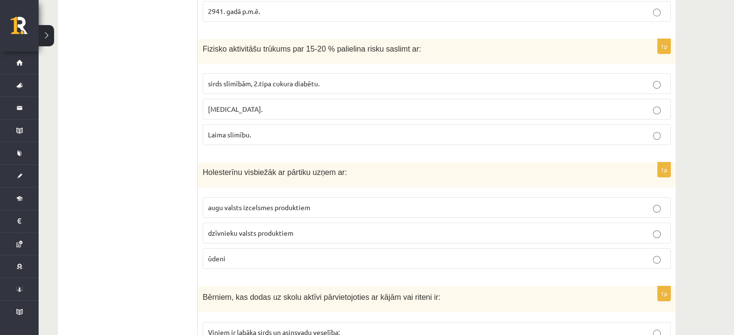
click at [300, 228] on p "dzīvnieku valsts produktiem" at bounding box center [436, 233] width 457 height 10
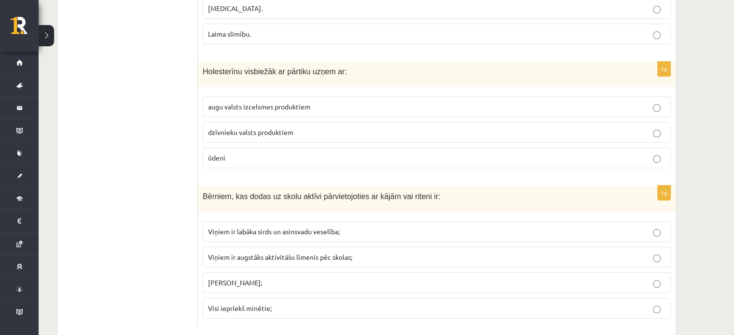
scroll to position [3625, 0]
click at [233, 226] on span "Viņiem ir labāka sirds un asinsvadu veselība;" at bounding box center [274, 230] width 132 height 9
click at [248, 303] on span "Visi iepriekš minētie;" at bounding box center [240, 307] width 64 height 9
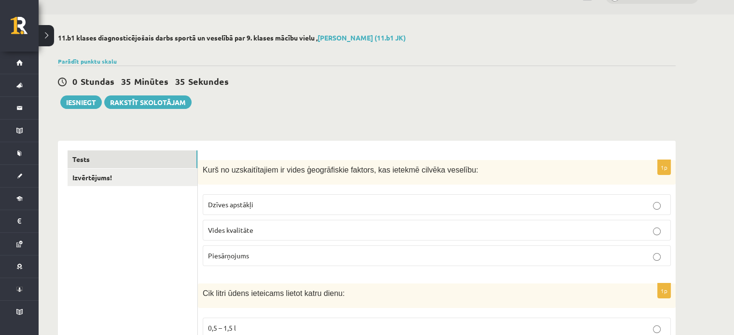
scroll to position [0, 0]
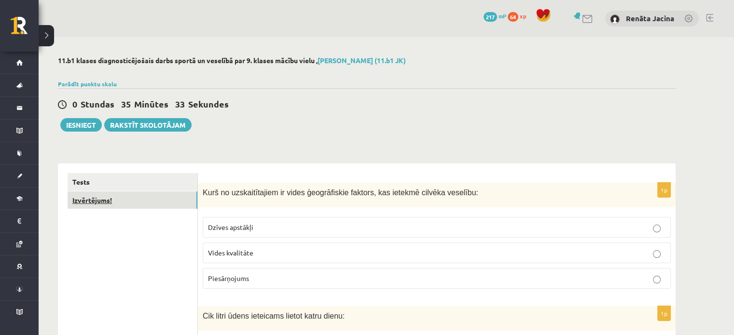
click at [126, 204] on link "Izvērtējums!" at bounding box center [133, 201] width 130 height 18
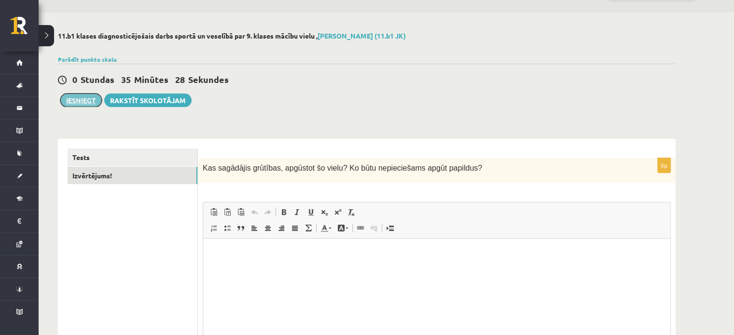
click at [83, 101] on button "Iesniegt" at bounding box center [81, 101] width 42 height 14
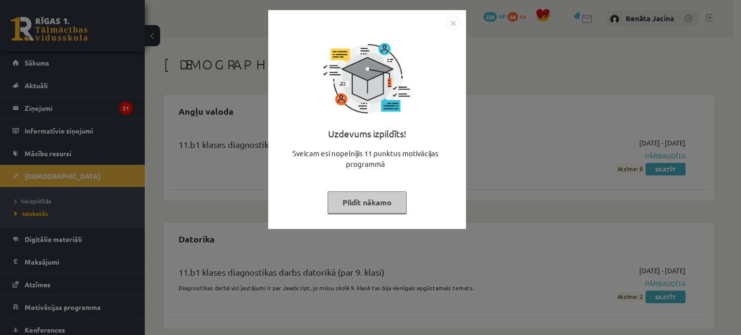
click at [452, 22] on img "Close" at bounding box center [453, 23] width 14 height 14
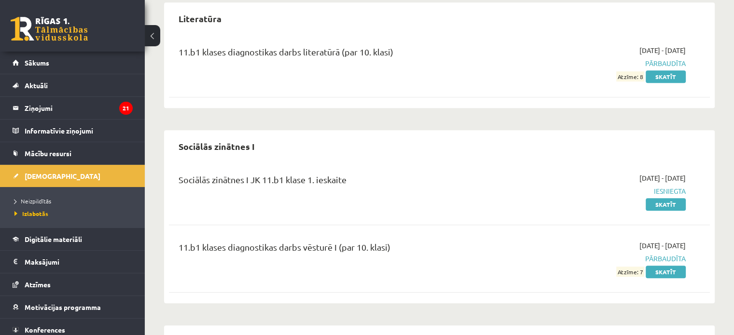
scroll to position [446, 0]
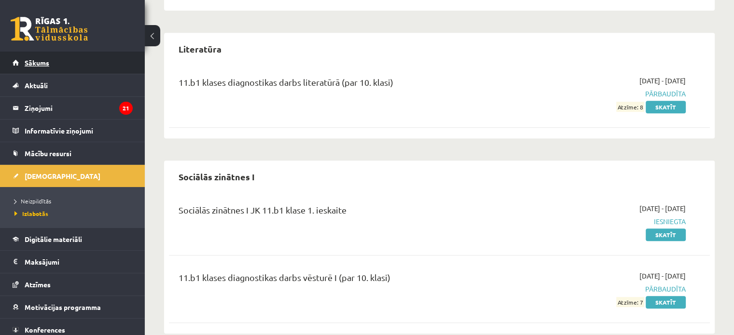
click at [51, 71] on link "Sākums" at bounding box center [73, 63] width 120 height 22
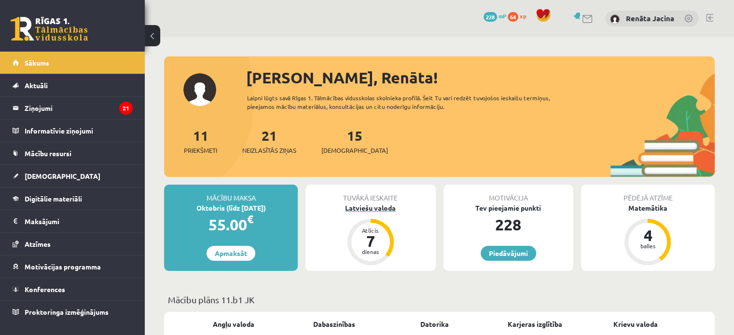
click at [372, 206] on div "Latviešu valoda" at bounding box center [370, 208] width 130 height 10
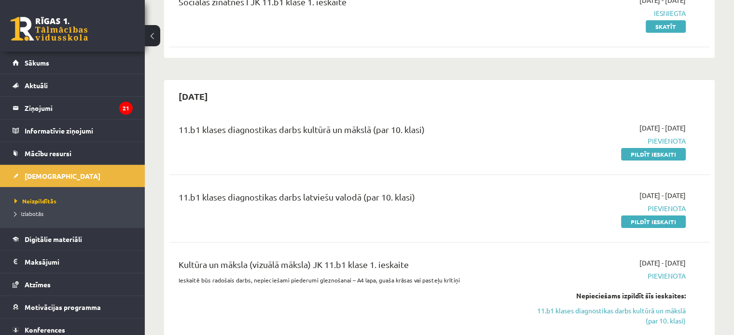
scroll to position [145, 0]
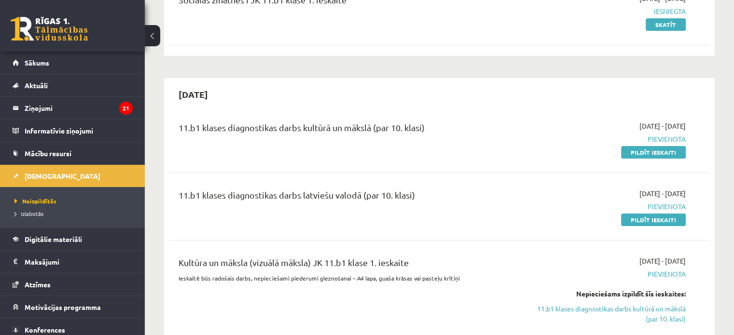
drag, startPoint x: 643, startPoint y: 218, endPoint x: 417, endPoint y: 31, distance: 293.1
click at [643, 218] on link "Pildīt ieskaiti" at bounding box center [653, 220] width 65 height 13
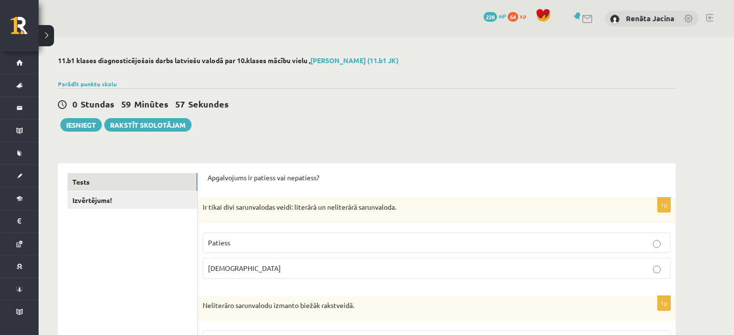
scroll to position [48, 0]
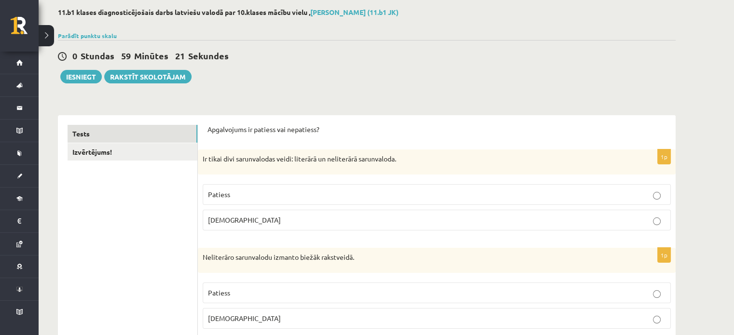
click at [292, 218] on p "[DEMOGRAPHIC_DATA]" at bounding box center [436, 220] width 457 height 10
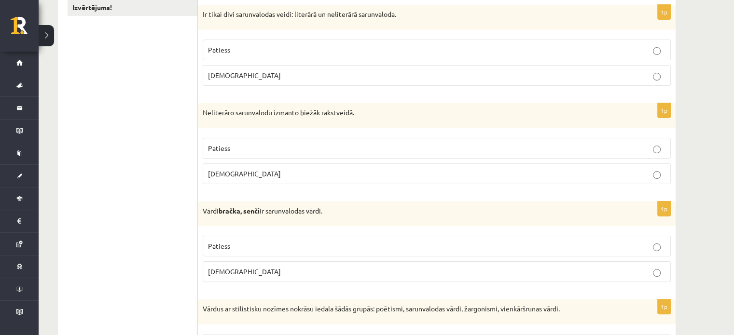
scroll to position [145, 0]
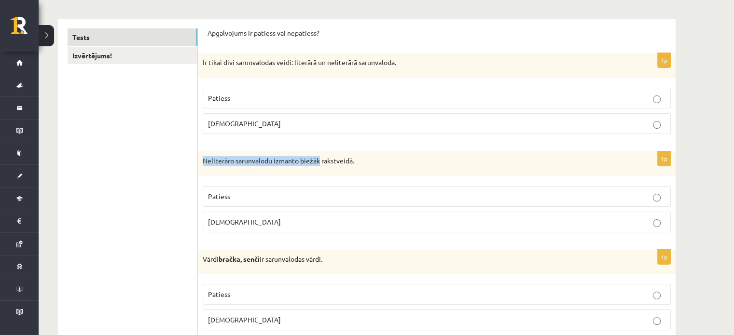
drag, startPoint x: 201, startPoint y: 160, endPoint x: 319, endPoint y: 163, distance: 117.8
click at [319, 163] on div "Neliterāro sarunvalodu izmanto biežāk rakstveidā." at bounding box center [437, 164] width 478 height 25
copy p "Neliterāro sarunvalodu izmanto biežāk"
click at [261, 225] on p "Aplams" at bounding box center [436, 222] width 457 height 10
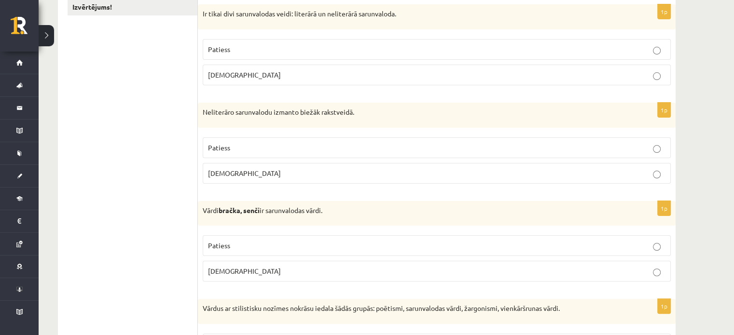
scroll to position [241, 0]
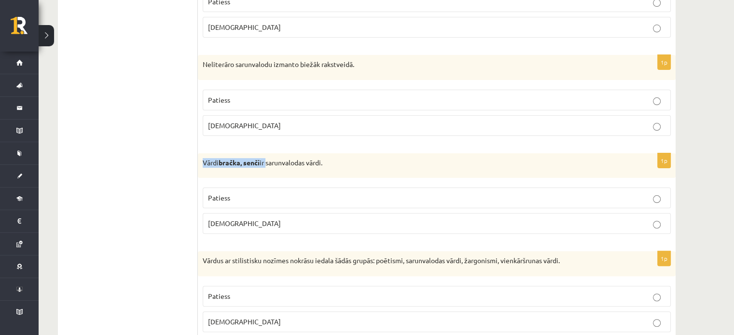
drag, startPoint x: 203, startPoint y: 162, endPoint x: 268, endPoint y: 163, distance: 64.7
click at [268, 163] on p "Vārdi bračka, senči ir sarunvalodas vārdi." at bounding box center [413, 163] width 420 height 10
copy p "Vārdi bračka, senči ir"
click at [264, 196] on p "Patiess" at bounding box center [436, 198] width 457 height 10
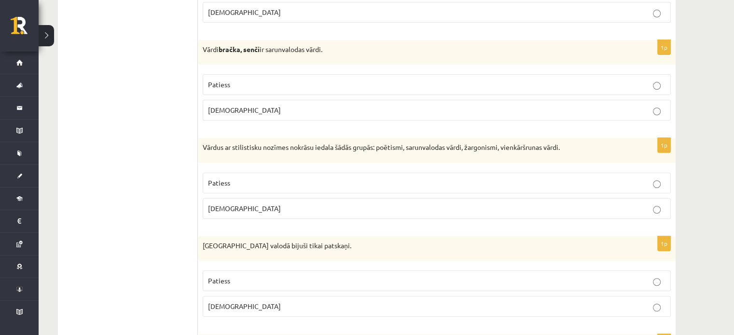
scroll to position [338, 0]
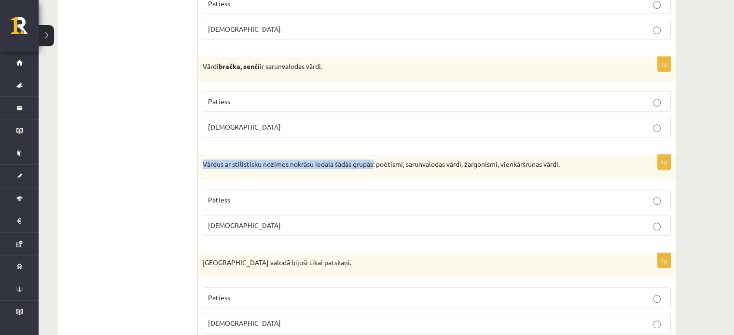
drag, startPoint x: 204, startPoint y: 162, endPoint x: 376, endPoint y: 160, distance: 172.8
click at [376, 160] on p "Vārdus ar stilistisku nozīmes nokrāsu iedala šādās grupās: poētismi, sarunvalod…" at bounding box center [413, 165] width 420 height 10
copy p "Vārdus ar stilistisku nozīmes nokrāsu iedala šādās grupās"
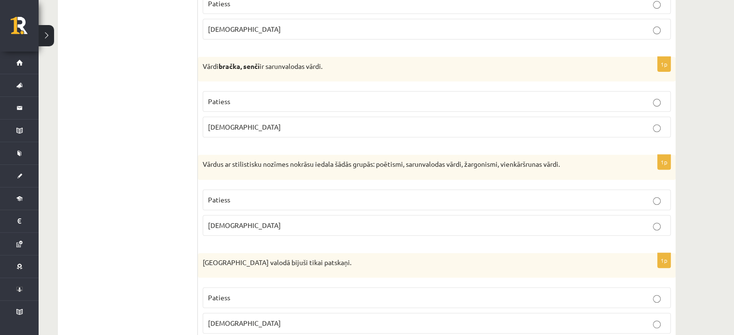
click at [263, 198] on p "Patiess" at bounding box center [436, 200] width 457 height 10
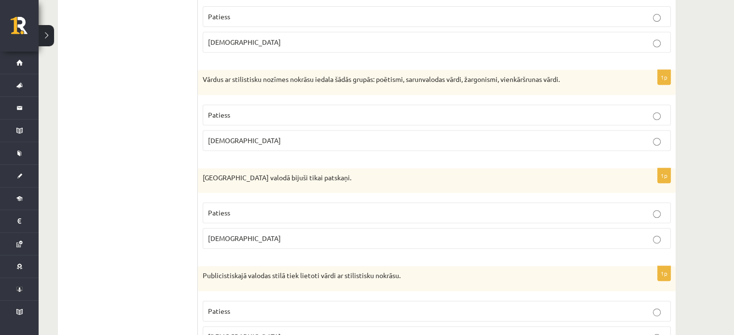
scroll to position [434, 0]
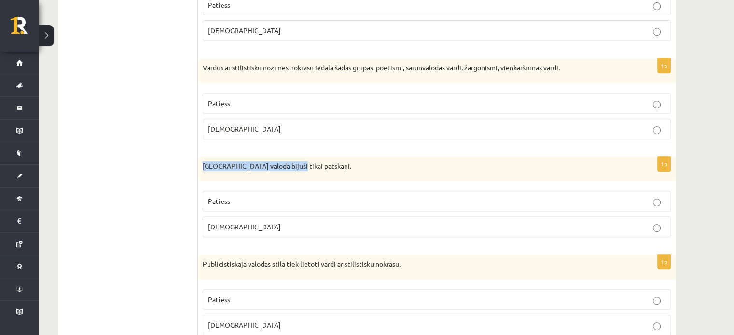
drag, startPoint x: 205, startPoint y: 165, endPoint x: 291, endPoint y: 167, distance: 86.9
click at [291, 167] on p "Pirmatnējā valodā bijuši tikai patskaņi." at bounding box center [413, 167] width 420 height 10
copy p "Pirmatnējā valodā bijuši tikai"
click at [236, 223] on p "Aplams" at bounding box center [436, 227] width 457 height 10
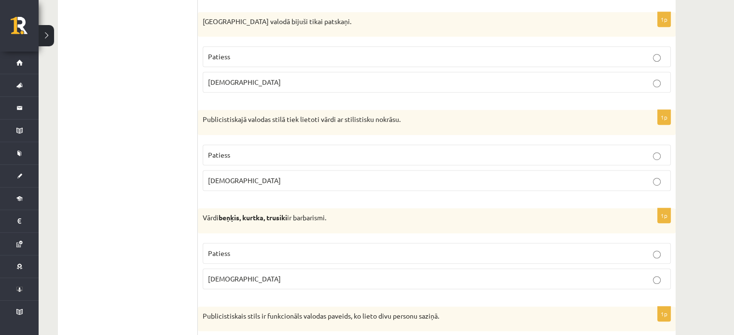
scroll to position [531, 0]
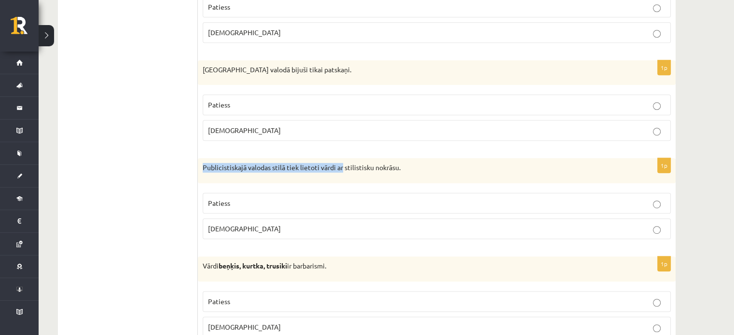
drag, startPoint x: 202, startPoint y: 164, endPoint x: 336, endPoint y: 166, distance: 134.2
click at [342, 169] on div "Publicistiskajā valodas stilā tiek lietoti vārdi ar stilistisku nokrāsu." at bounding box center [437, 170] width 478 height 25
copy p "Publicistiskajā valodas stilā tiek lietoti vārdi ar"
click at [281, 201] on p "Patiess" at bounding box center [436, 203] width 457 height 10
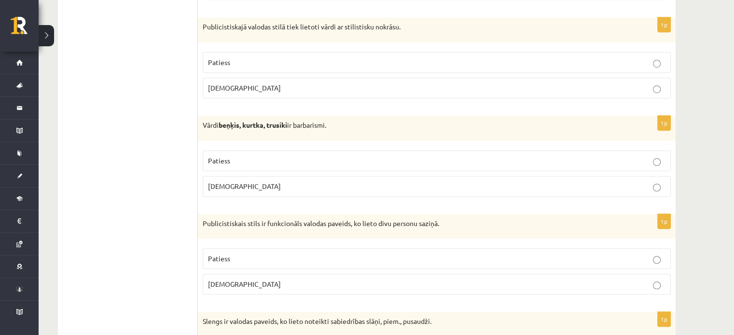
scroll to position [676, 0]
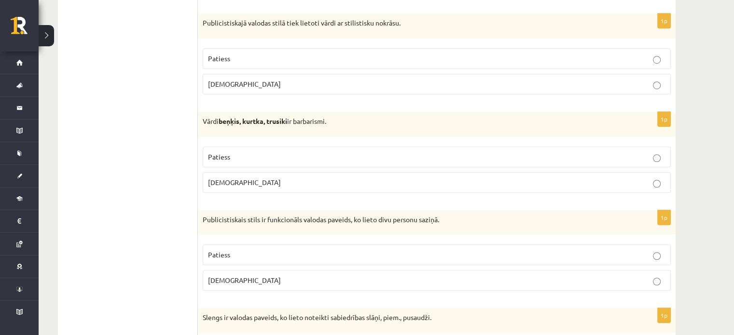
click at [203, 117] on p "Vārdi beņķis, kurtka, trusiki ir barbarismi." at bounding box center [413, 122] width 420 height 10
click at [241, 155] on p "Patiess" at bounding box center [436, 157] width 457 height 10
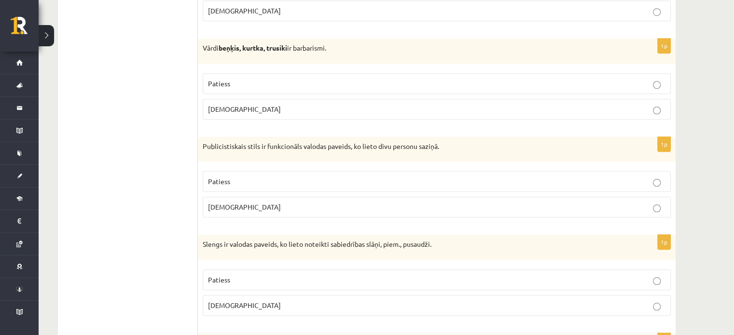
scroll to position [772, 0]
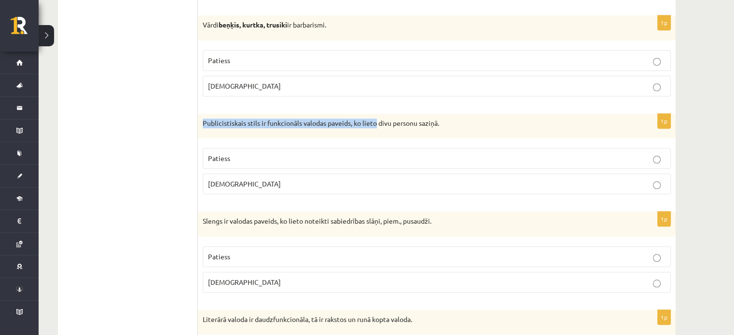
drag, startPoint x: 203, startPoint y: 119, endPoint x: 379, endPoint y: 119, distance: 175.7
click at [379, 119] on p "Publicistiskais stils ir funkcionāls valodas paveids, ko lieto divu personu saz…" at bounding box center [413, 124] width 420 height 10
copy p "Publicistiskais stils ir funkcionāls valodas paveids, ko lieto"
click at [237, 183] on p "Aplams" at bounding box center [436, 184] width 457 height 10
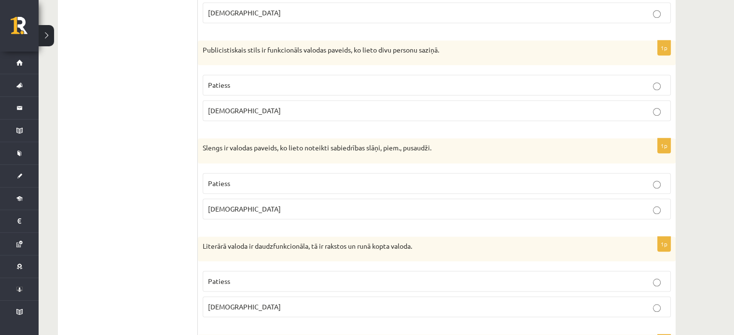
scroll to position [869, 0]
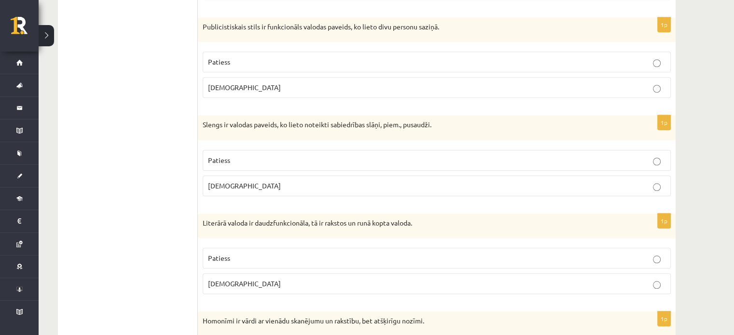
click at [238, 155] on p "Patiess" at bounding box center [436, 160] width 457 height 10
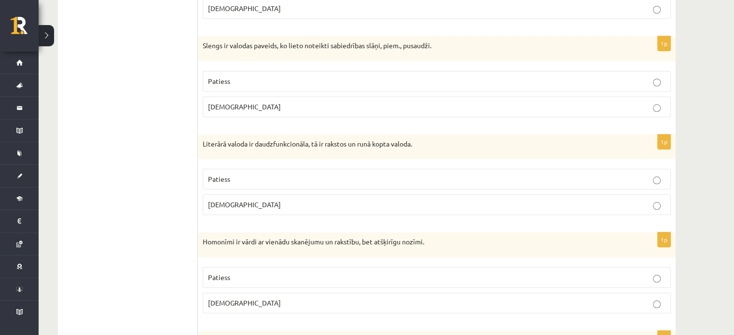
scroll to position [965, 0]
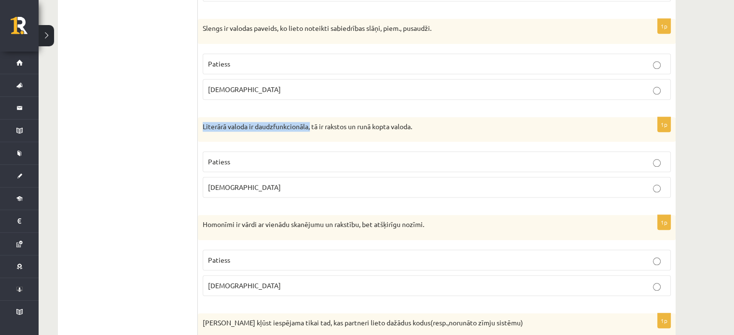
drag, startPoint x: 202, startPoint y: 119, endPoint x: 311, endPoint y: 126, distance: 109.3
click at [311, 126] on div "Literārā valoda ir daudzfunkcionāla, tā ir rakstos un runā kopta valoda." at bounding box center [437, 129] width 478 height 25
click at [324, 137] on div "Literārā valoda ir daudzfunkcionāla, tā ir rakstos un runā kopta valoda." at bounding box center [437, 129] width 478 height 25
click at [244, 160] on p "Patiess" at bounding box center [436, 162] width 457 height 10
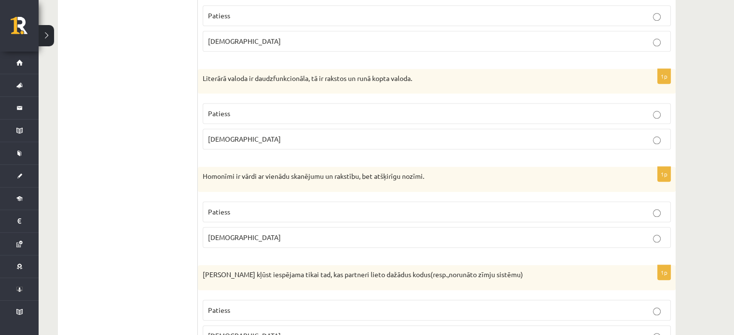
drag, startPoint x: 197, startPoint y: 171, endPoint x: 210, endPoint y: 170, distance: 13.5
drag, startPoint x: 203, startPoint y: 174, endPoint x: 267, endPoint y: 175, distance: 64.2
click at [267, 175] on p "Homonīmi ir vārdi ar vienādu skanējumu un rakstību, bet atšķirīgu nozīmi." at bounding box center [413, 177] width 420 height 10
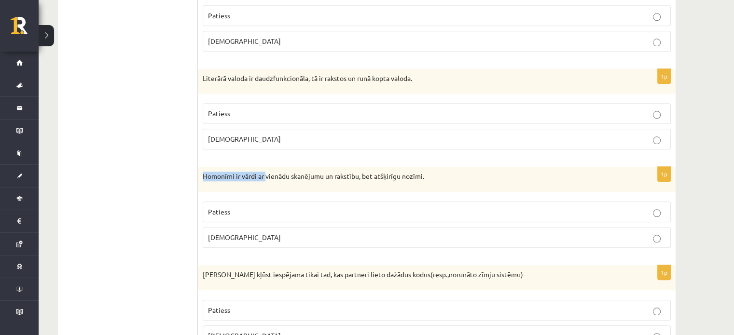
copy p "Homonīmi ir vārdi ar"
click at [318, 192] on div "1p Homonīmi ir vārdi ar vienādu skanējumu un rakstību, bet atšķirīgu nozīmi. Pa…" at bounding box center [437, 211] width 478 height 89
click at [261, 207] on p "Patiess" at bounding box center [436, 212] width 457 height 10
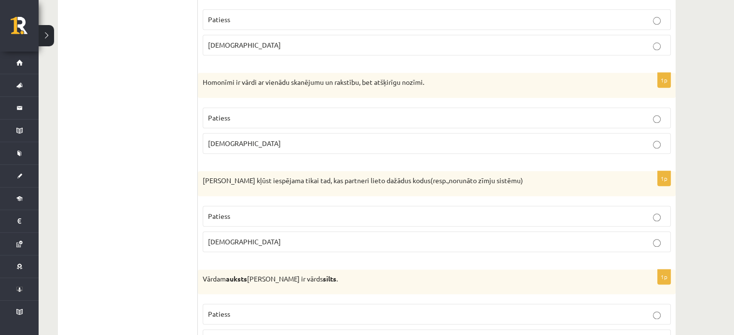
scroll to position [1110, 0]
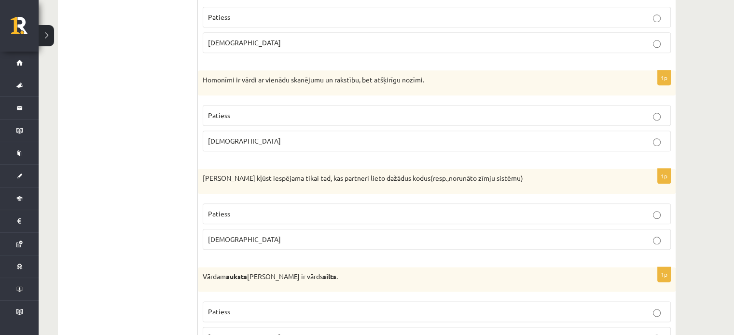
click at [229, 214] on p "Patiess" at bounding box center [436, 214] width 457 height 10
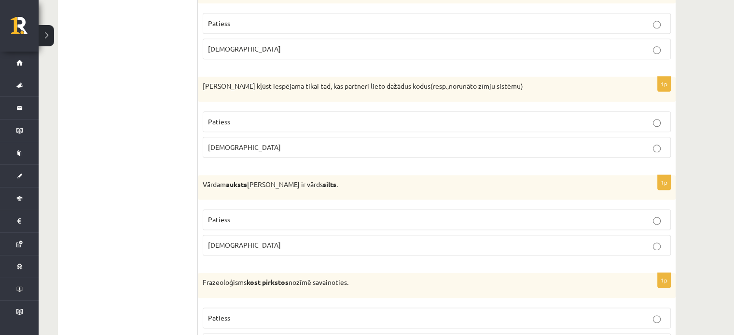
scroll to position [1206, 0]
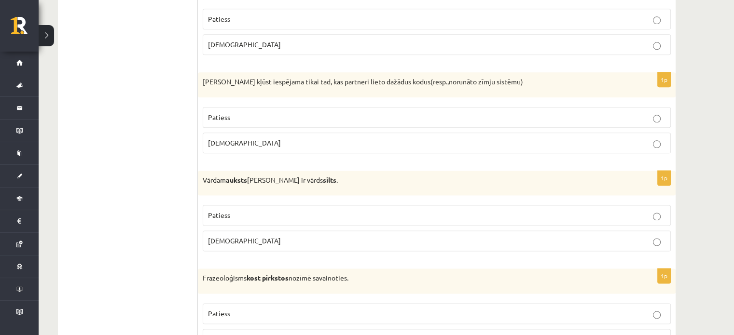
click at [263, 210] on p "Patiess" at bounding box center [436, 215] width 457 height 10
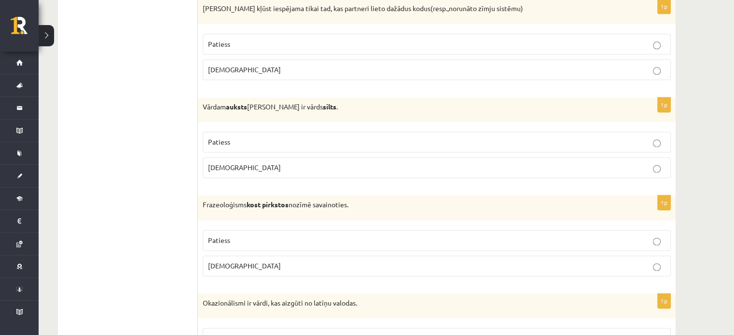
scroll to position [1303, 0]
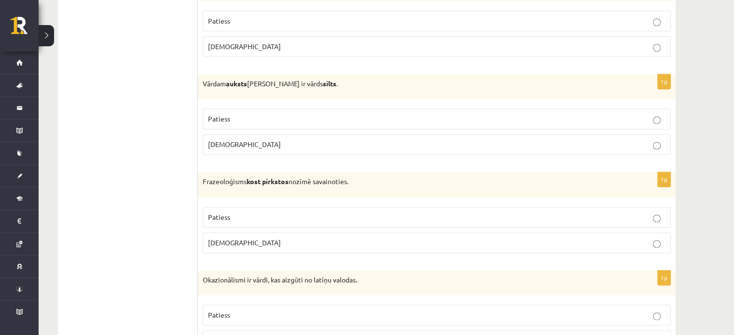
click at [230, 212] on p "Patiess" at bounding box center [436, 217] width 457 height 10
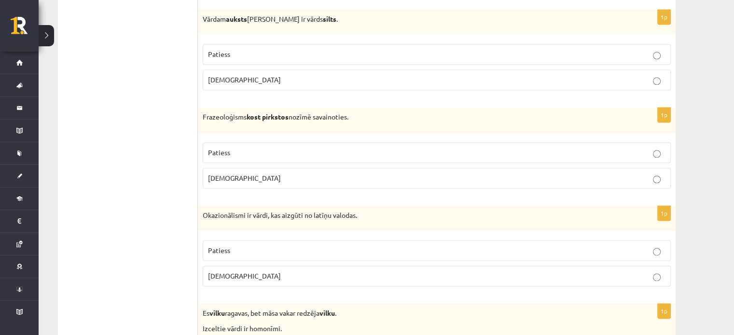
scroll to position [1399, 0]
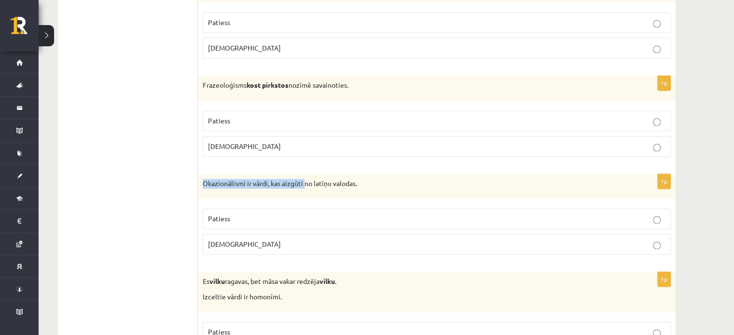
drag, startPoint x: 203, startPoint y: 179, endPoint x: 305, endPoint y: 178, distance: 101.8
click at [305, 179] on p "Okazionālismi ir vārdi, kas aizgūti no latīņu valodas." at bounding box center [413, 184] width 420 height 10
copy p "Okazionālismi ir vārdi, kas aizgūti"
click at [324, 239] on p "Aplams" at bounding box center [436, 244] width 457 height 10
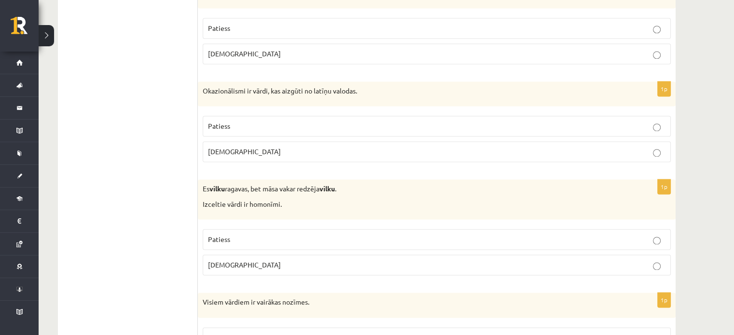
scroll to position [1496, 0]
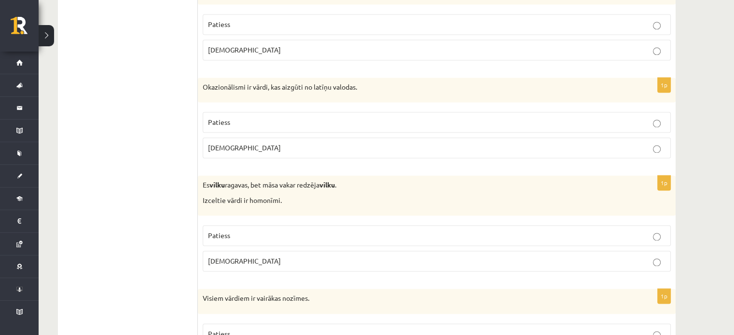
click at [254, 231] on p "Patiess" at bounding box center [436, 236] width 457 height 10
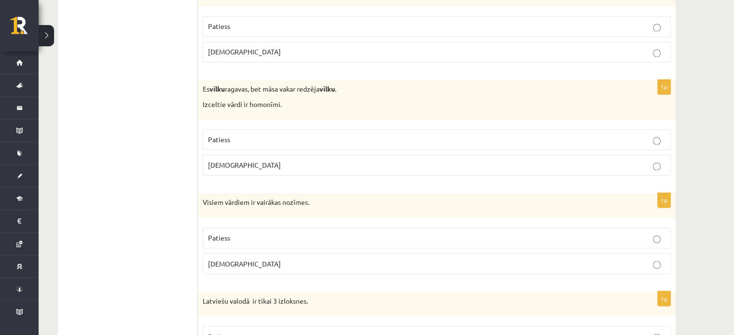
scroll to position [1593, 0]
click at [241, 258] on p "Aplams" at bounding box center [436, 263] width 457 height 10
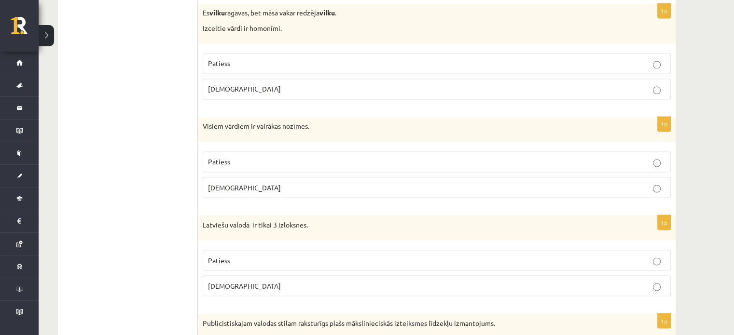
scroll to position [1689, 0]
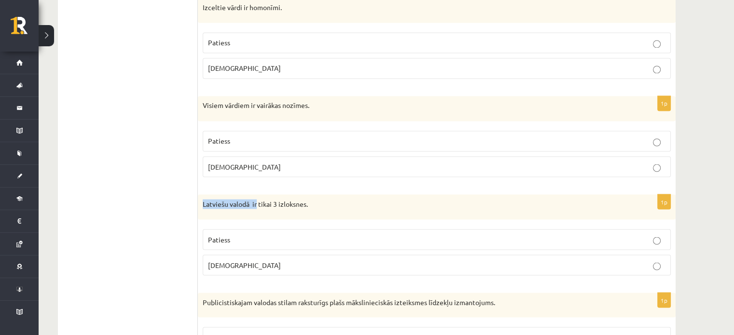
drag, startPoint x: 203, startPoint y: 198, endPoint x: 257, endPoint y: 201, distance: 53.6
click at [257, 201] on p "Latviešu valodā ir tikai 3 izloksnes." at bounding box center [413, 204] width 420 height 10
click at [328, 199] on p "Latviešu valodā ir tikai 3 izloksnes." at bounding box center [413, 204] width 420 height 10
click at [252, 260] on p "Aplams" at bounding box center [436, 265] width 457 height 10
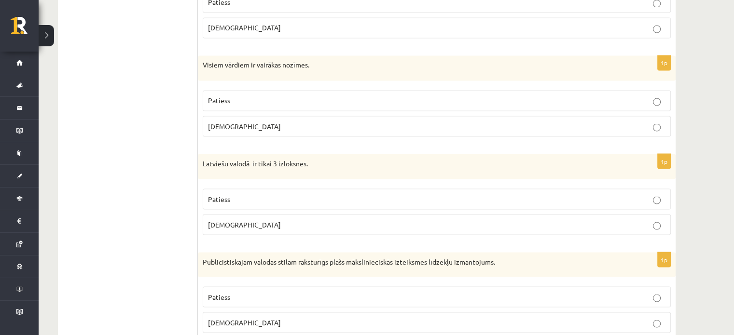
scroll to position [1786, 0]
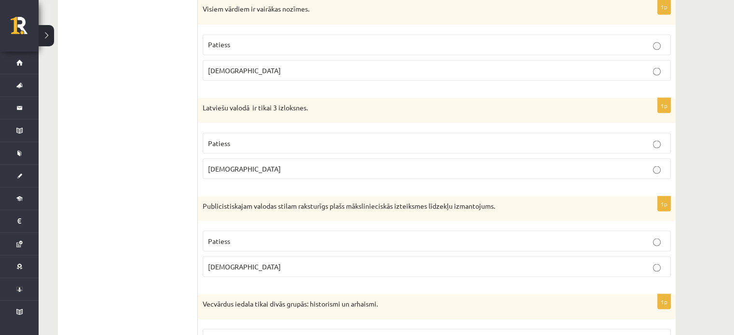
click at [224, 236] on span "Patiess" at bounding box center [219, 240] width 22 height 9
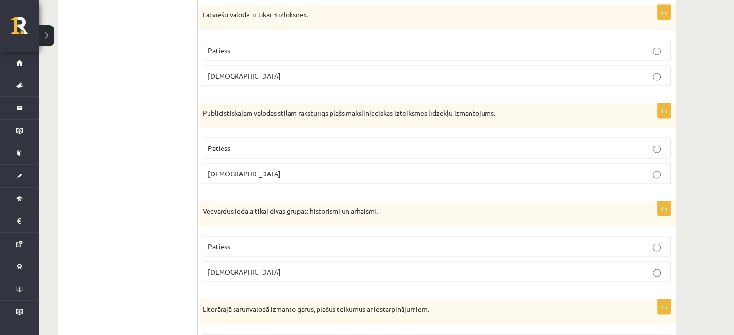
scroll to position [1882, 0]
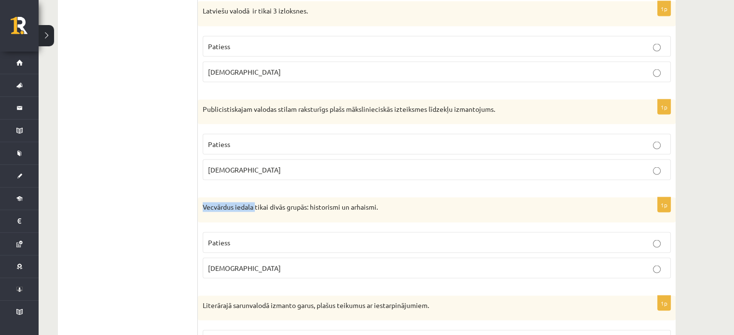
drag, startPoint x: 205, startPoint y: 200, endPoint x: 253, endPoint y: 202, distance: 48.3
click at [255, 203] on p "Vecvārdus iedala tikai divās grupās: historismi un arhaismi." at bounding box center [413, 208] width 420 height 10
copy p "Vecvārdus iedala"
click at [244, 238] on p "Patiess" at bounding box center [436, 243] width 457 height 10
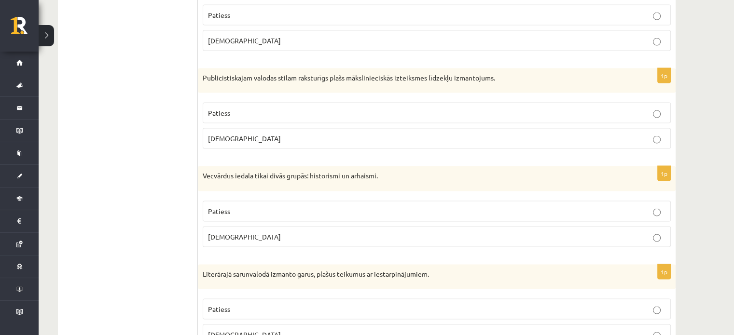
scroll to position [1979, 0]
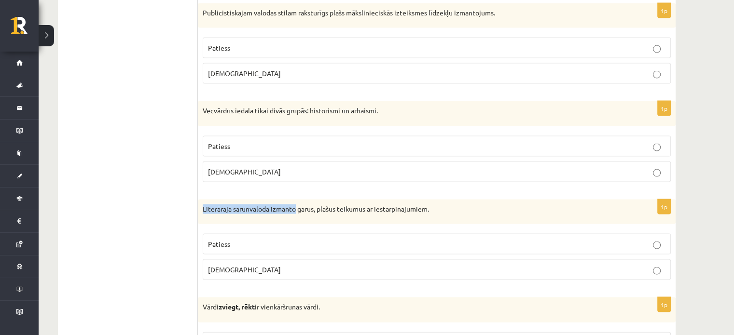
drag, startPoint x: 202, startPoint y: 201, endPoint x: 291, endPoint y: 199, distance: 89.3
click at [295, 207] on div "Literārajā sarunvalodā izmanto garus, plašus teikumus ar iestarpinājumiem." at bounding box center [437, 212] width 478 height 25
copy p "Literārajā sarunvalodā izmanto"
click at [251, 240] on p "Patiess" at bounding box center [436, 244] width 457 height 10
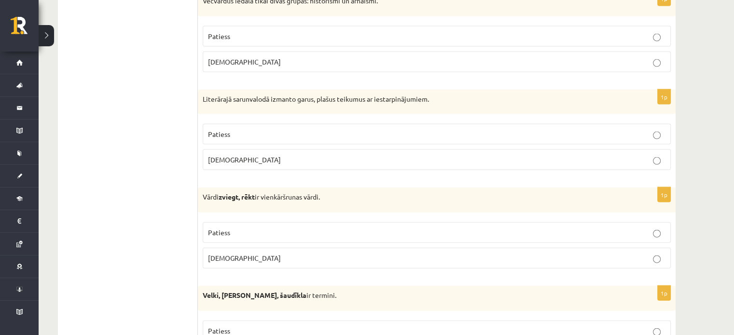
scroll to position [2123, 0]
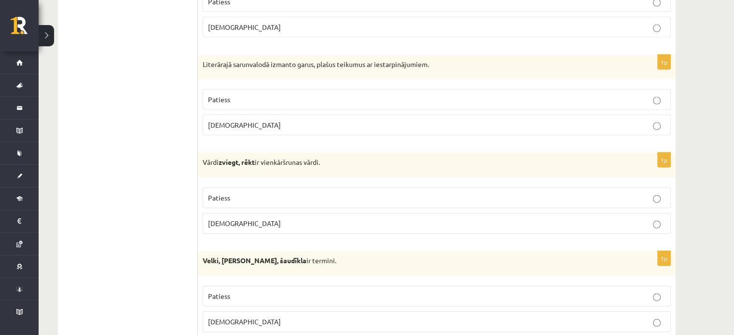
click at [224, 194] on span "Patiess" at bounding box center [219, 198] width 22 height 9
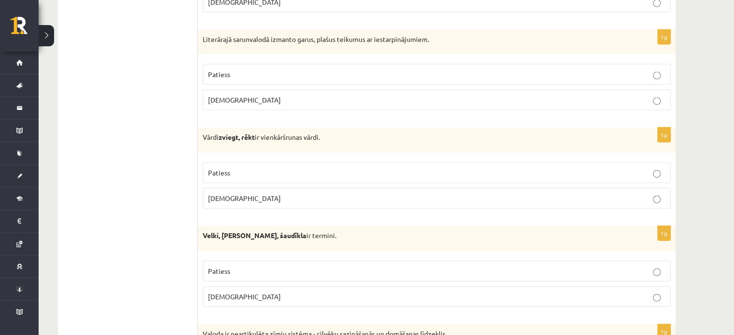
scroll to position [2172, 0]
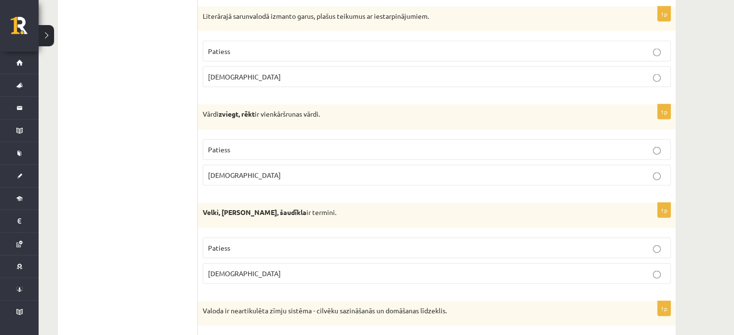
click at [280, 243] on p "Patiess" at bounding box center [436, 248] width 457 height 10
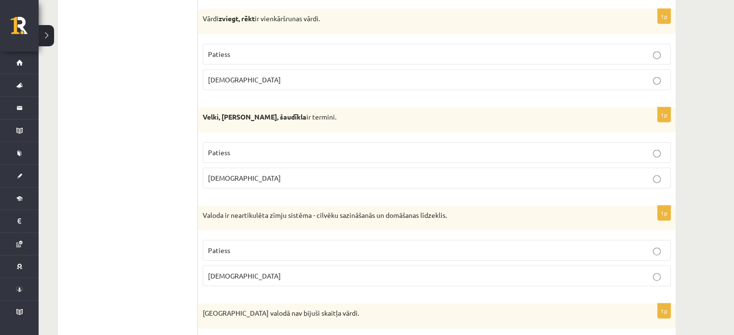
scroll to position [2268, 0]
click at [225, 249] on label "Patiess" at bounding box center [437, 249] width 468 height 21
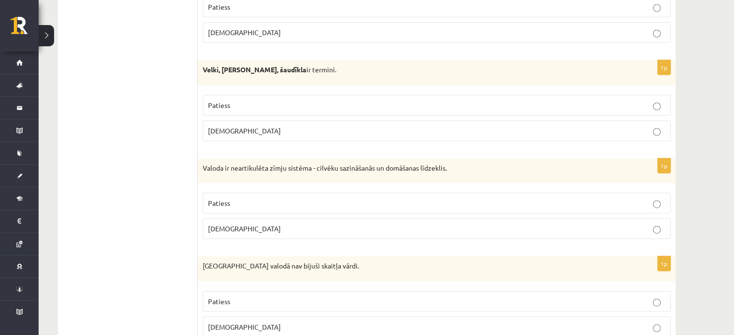
scroll to position [2365, 0]
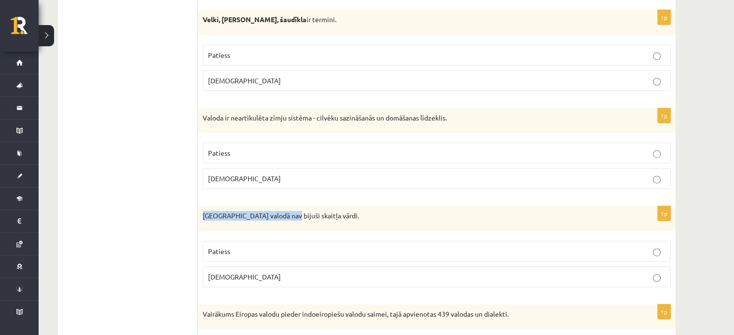
drag, startPoint x: 203, startPoint y: 205, endPoint x: 288, endPoint y: 206, distance: 85.4
click at [288, 211] on p "Pirmatnējā valodā nav bijuši skaitļa vārdi." at bounding box center [413, 216] width 420 height 10
click at [247, 247] on p "Patiess" at bounding box center [436, 252] width 457 height 10
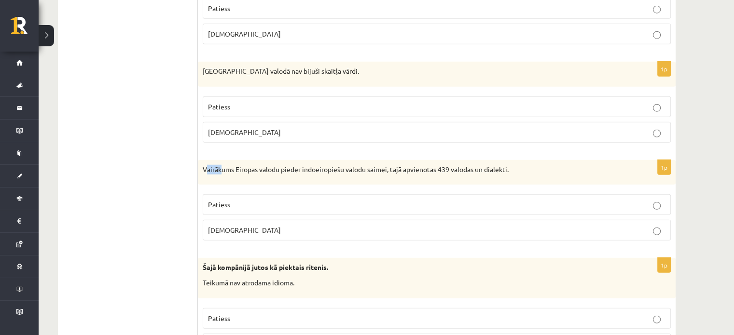
drag, startPoint x: 205, startPoint y: 161, endPoint x: 222, endPoint y: 161, distance: 17.4
click at [222, 165] on p "Vairākums Eiropas valodu pieder indoeiropiešu valodu saimei, tajā apvienotas 43…" at bounding box center [413, 170] width 420 height 10
drag, startPoint x: 201, startPoint y: 160, endPoint x: 439, endPoint y: 162, distance: 237.9
click at [439, 162] on div "Vairākums Eiropas valodu pieder indoeiropiešu valodu saimei, tajā apvienotas 43…" at bounding box center [437, 172] width 478 height 25
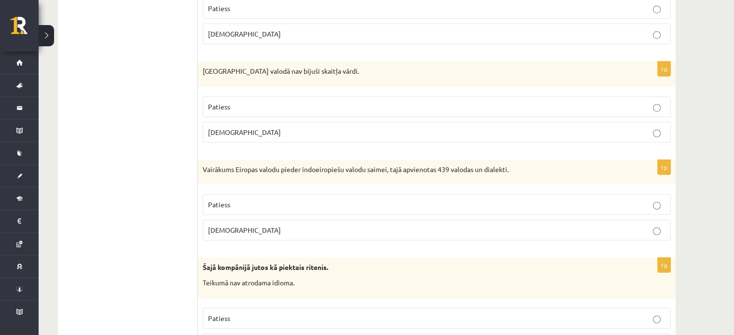
click at [247, 225] on p "Aplams" at bounding box center [436, 230] width 457 height 10
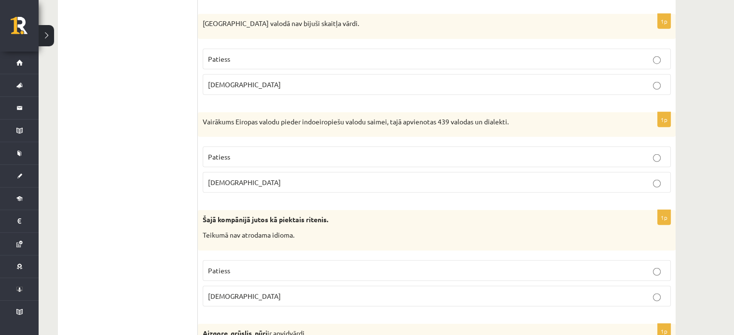
scroll to position [2558, 0]
click at [249, 291] on label "Aplams" at bounding box center [437, 296] width 468 height 21
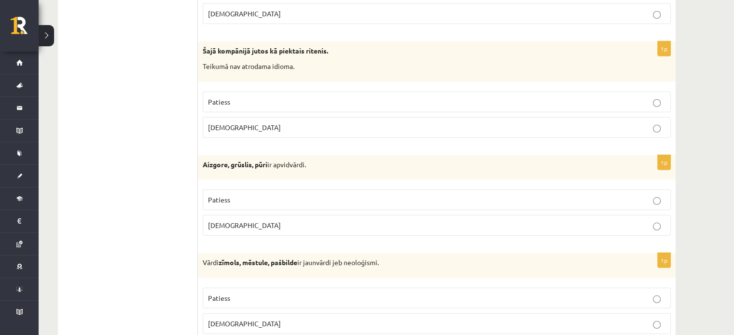
scroll to position [2751, 0]
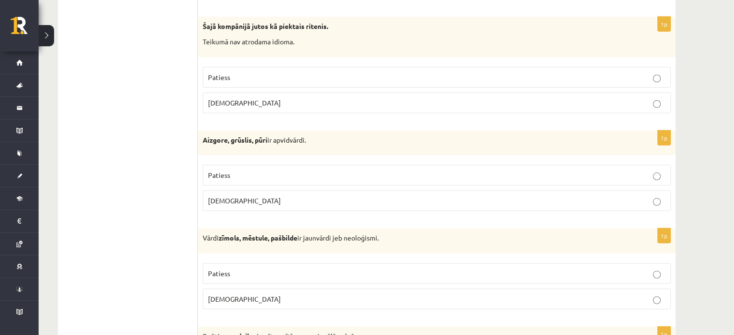
drag, startPoint x: 276, startPoint y: 128, endPoint x: 309, endPoint y: 134, distance: 33.8
click at [309, 136] on p "Aizgore, grūslis, pūri ir apvidvārdi." at bounding box center [413, 141] width 420 height 10
click at [246, 171] on label "Patiess" at bounding box center [437, 175] width 468 height 21
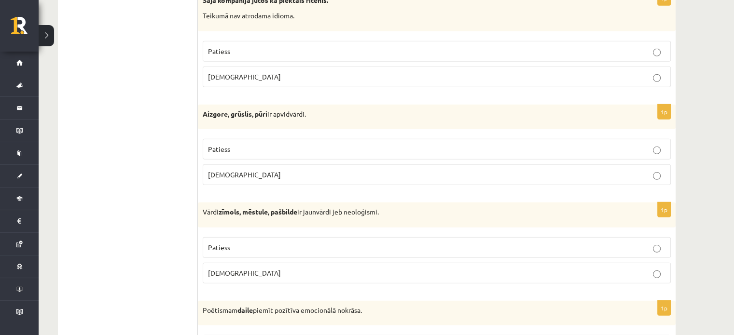
scroll to position [2799, 0]
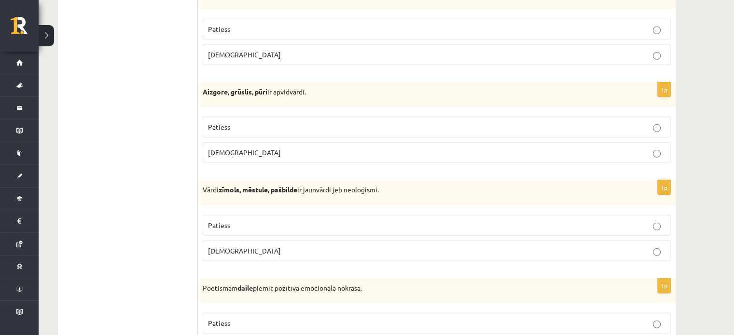
click at [253, 220] on label "Patiess" at bounding box center [437, 225] width 468 height 21
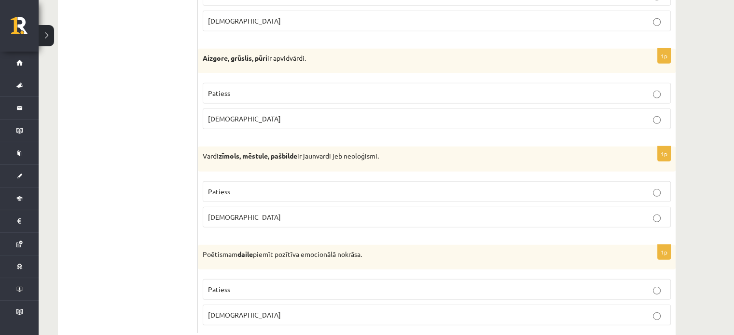
scroll to position [2847, 0]
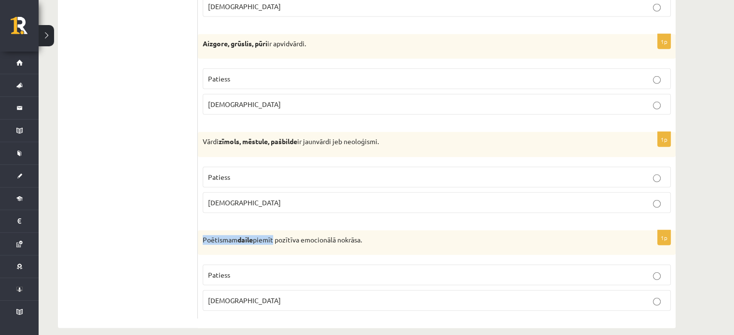
drag, startPoint x: 201, startPoint y: 228, endPoint x: 276, endPoint y: 227, distance: 75.3
click at [276, 231] on div "Poētismam daile piemīt pozītīva emocionālā nokrāsa." at bounding box center [437, 243] width 478 height 25
click at [234, 270] on p "Patiess" at bounding box center [436, 275] width 457 height 10
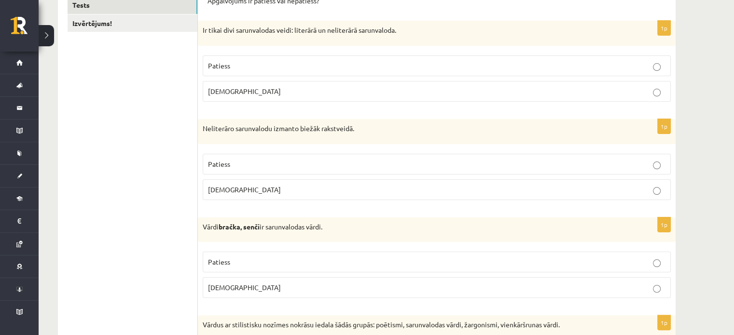
scroll to position [49, 0]
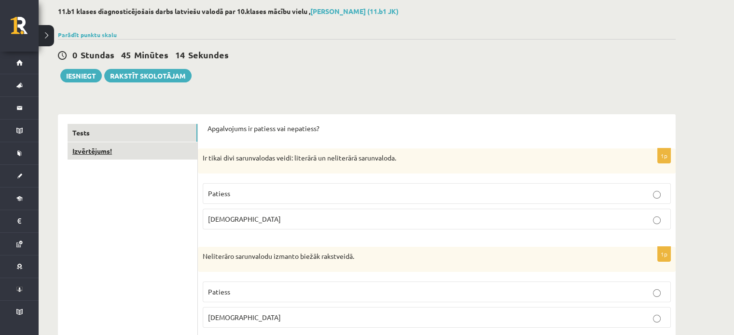
click at [162, 153] on link "Izvērtējums!" at bounding box center [133, 151] width 130 height 18
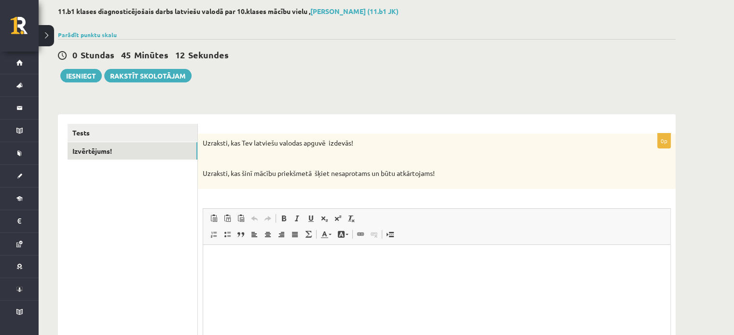
scroll to position [0, 0]
click at [83, 71] on button "Iesniegt" at bounding box center [81, 76] width 42 height 14
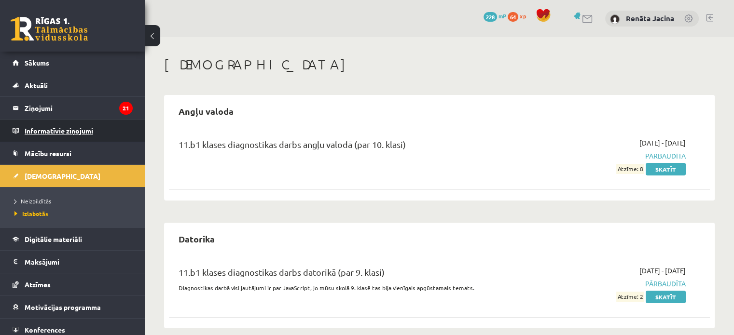
click at [44, 134] on legend "Informatīvie ziņojumi 0" at bounding box center [79, 131] width 108 height 22
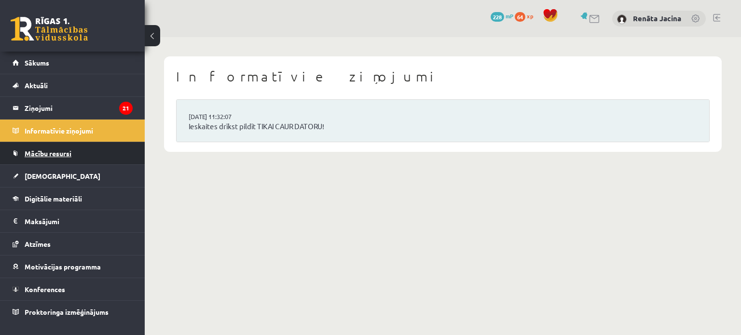
click at [68, 157] on link "Mācību resursi" at bounding box center [73, 153] width 120 height 22
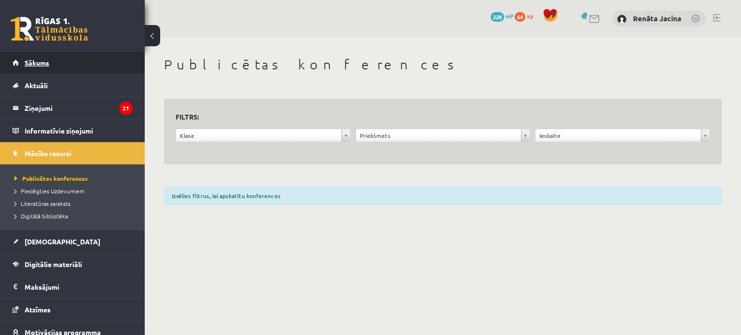
click at [69, 69] on link "Sākums" at bounding box center [73, 63] width 120 height 22
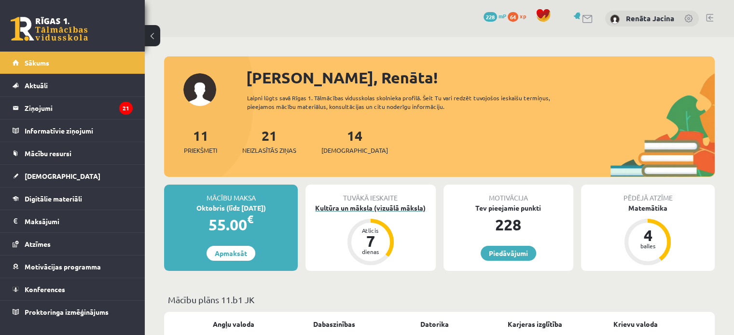
click at [396, 212] on div "Kultūra un māksla (vizuālā māksla)" at bounding box center [370, 208] width 130 height 10
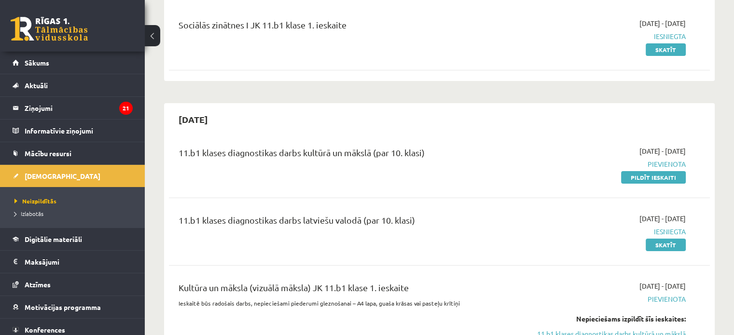
scroll to position [97, 0]
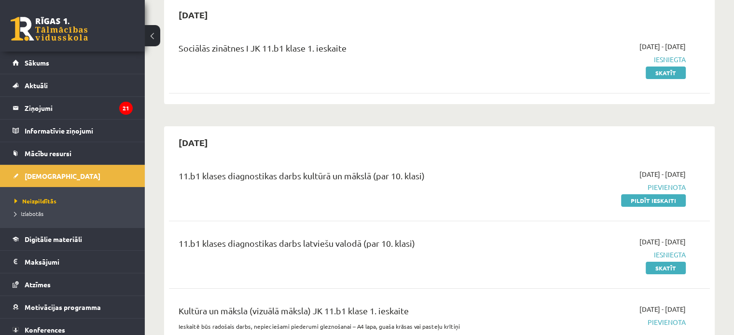
drag, startPoint x: 636, startPoint y: 203, endPoint x: 422, endPoint y: 32, distance: 274.0
click at [636, 203] on link "Pildīt ieskaiti" at bounding box center [653, 200] width 65 height 13
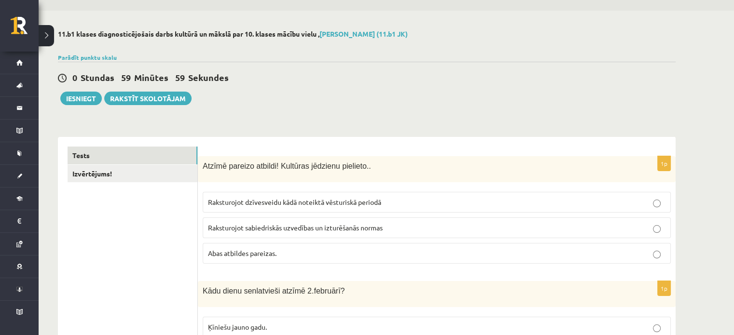
scroll to position [48, 0]
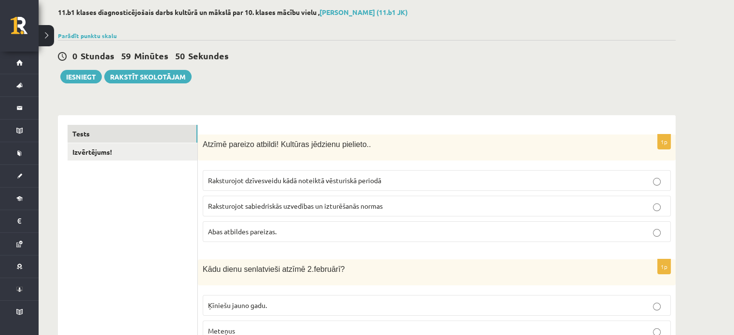
click at [375, 180] on span "Raksturojot dzīvesveidu kādā noteiktā vēsturiskā periodā" at bounding box center [294, 180] width 173 height 9
click at [388, 201] on p "Raksturojot sabiedriskās uzvedības un izturēšanās normas" at bounding box center [436, 206] width 457 height 10
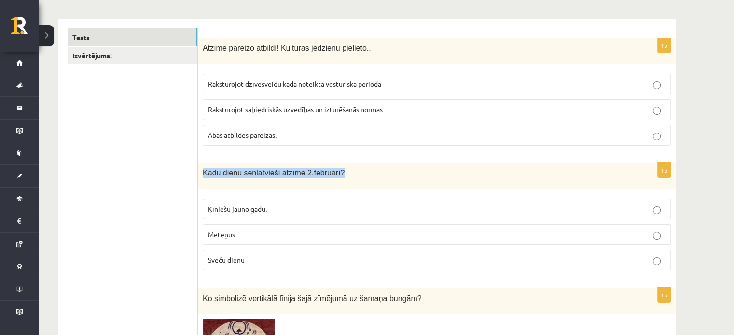
drag, startPoint x: 201, startPoint y: 171, endPoint x: 330, endPoint y: 171, distance: 128.8
click at [330, 171] on div "Kādu dienu senlatvieši atzīmē 2.februārī?" at bounding box center [437, 176] width 478 height 26
copy span "Kādu dienu senlatvieši atzīmē 2.februārī?"
click at [239, 266] on label "Sveču dienu" at bounding box center [437, 260] width 468 height 21
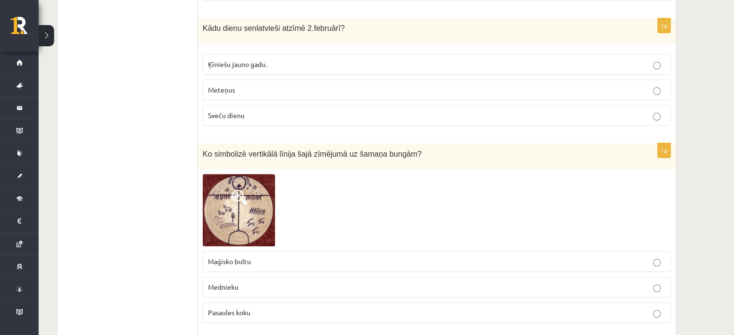
scroll to position [338, 0]
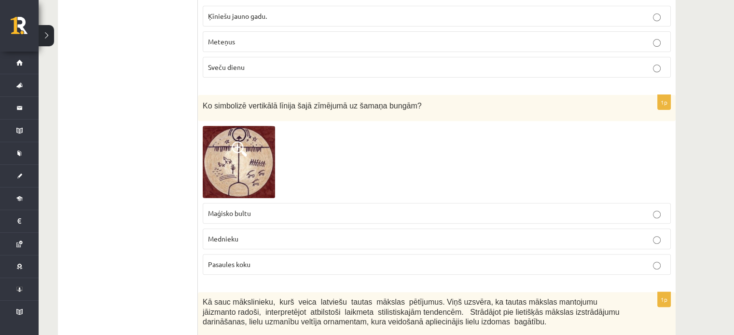
click at [245, 165] on img at bounding box center [239, 162] width 72 height 72
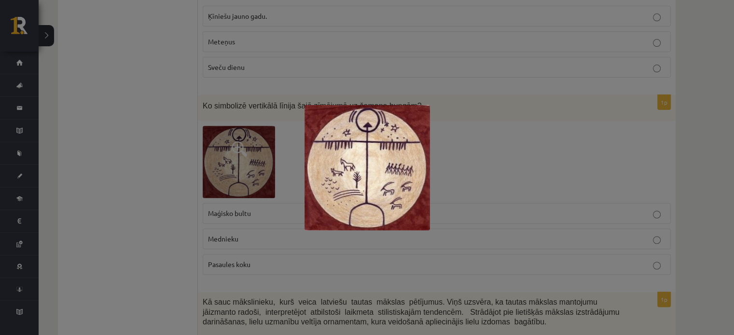
click at [493, 144] on div at bounding box center [367, 167] width 734 height 335
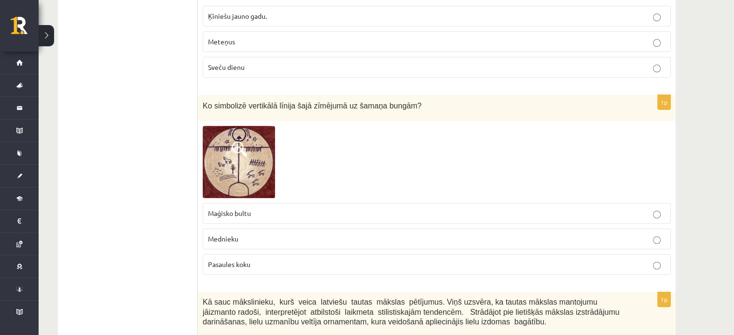
click at [239, 167] on img at bounding box center [239, 162] width 72 height 72
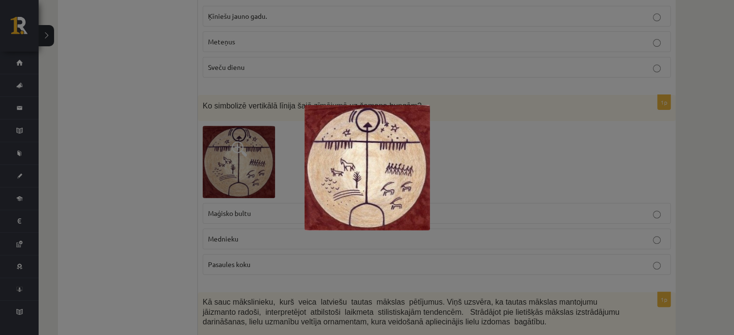
click at [144, 186] on div at bounding box center [367, 167] width 734 height 335
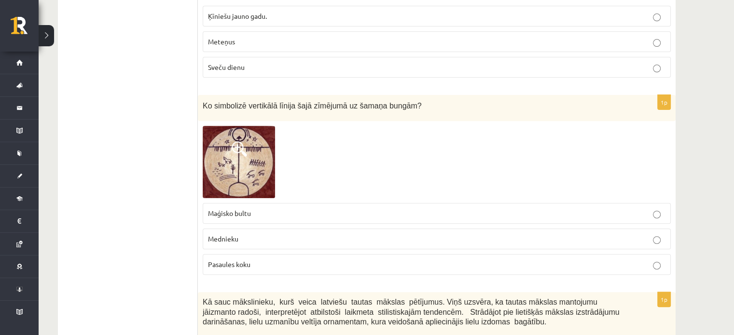
click at [251, 166] on img at bounding box center [239, 162] width 72 height 72
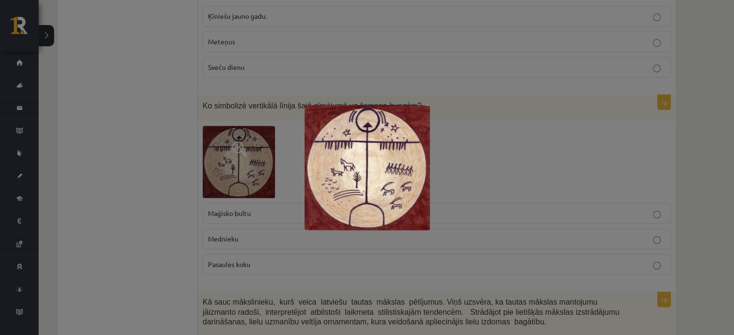
click at [484, 159] on div at bounding box center [367, 167] width 734 height 335
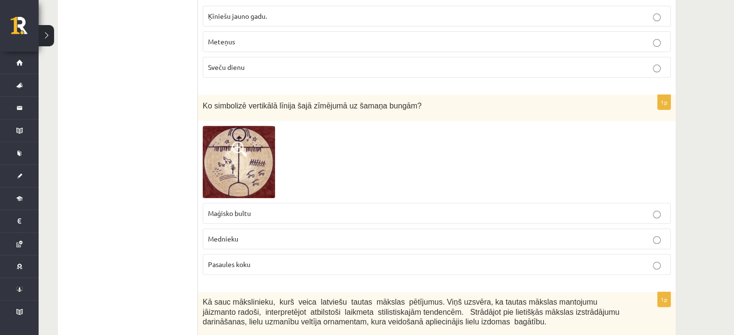
click at [253, 235] on p "Mednieku" at bounding box center [436, 239] width 457 height 10
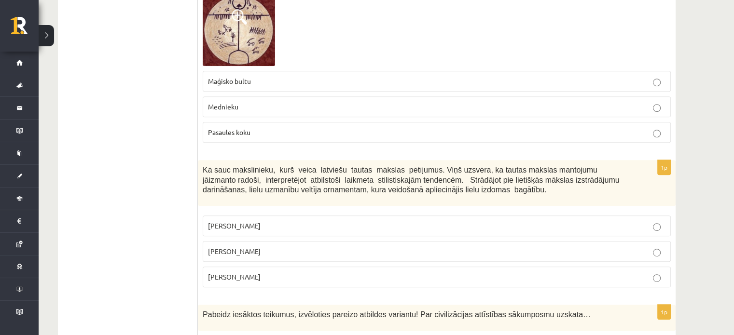
scroll to position [483, 0]
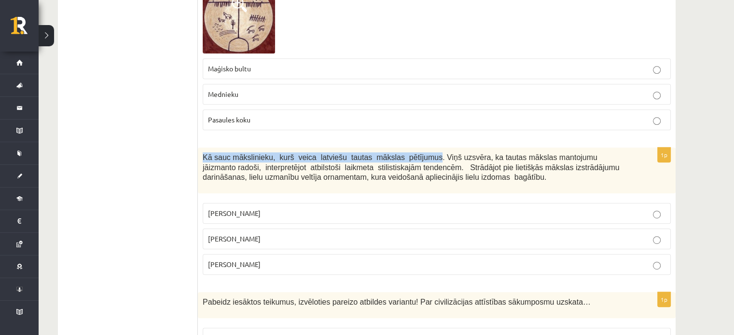
drag, startPoint x: 204, startPoint y: 156, endPoint x: 416, endPoint y: 158, distance: 212.3
click at [416, 158] on span "Kā sauc mākslinieku, kurš veica latviešu tautas mākslas pētījumus. Viņš uzsvēra…" at bounding box center [411, 167] width 416 height 28
copy span "Kā sauc mākslinieku, kurš veica latviešu tautas mākslas pētījumus"
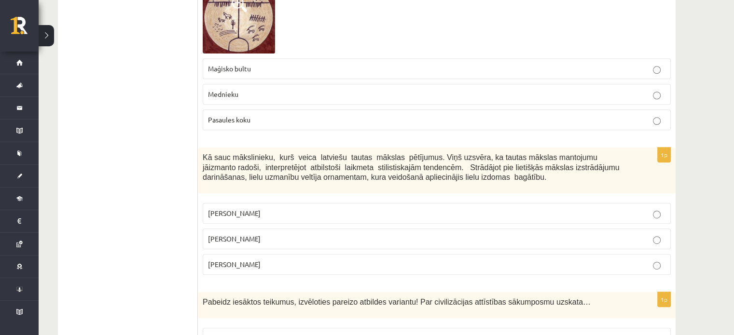
click at [386, 127] on label "Pasaules koku" at bounding box center [437, 120] width 468 height 21
click at [255, 263] on p "Rihards Zariņš" at bounding box center [436, 265] width 457 height 10
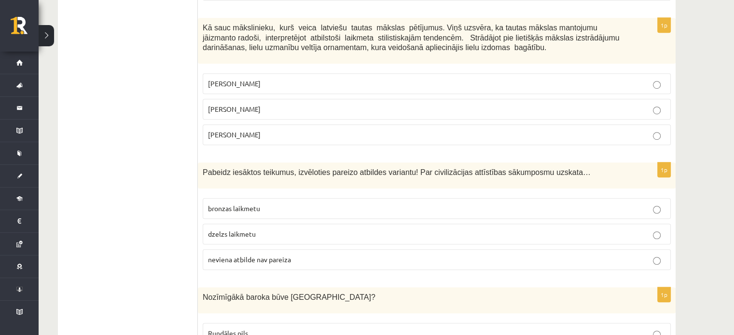
scroll to position [627, 0]
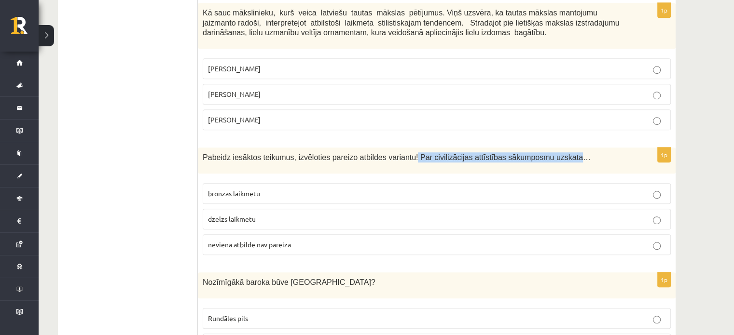
drag, startPoint x: 398, startPoint y: 154, endPoint x: 544, endPoint y: 149, distance: 146.3
click at [544, 149] on div "Pabeidz iesāktos teikumus, izvēloties pareizo atbildes variantu! Par civilizāci…" at bounding box center [437, 161] width 478 height 26
copy span "Par civilizācijas attīstības sākumposmu uzskata"
click at [248, 242] on span "neviena atbilde nav pareiza" at bounding box center [249, 244] width 83 height 9
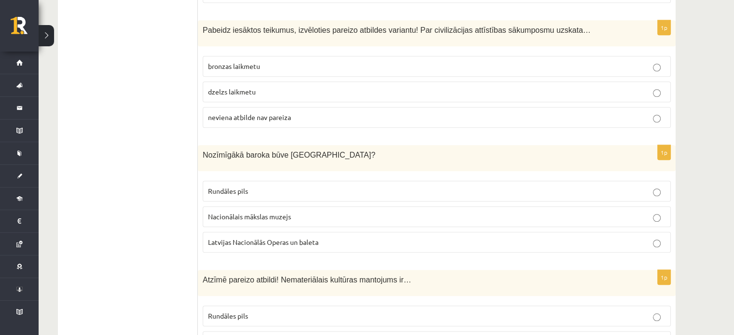
scroll to position [772, 0]
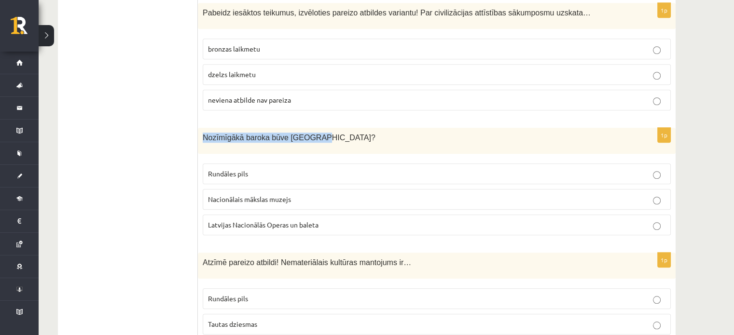
drag, startPoint x: 203, startPoint y: 135, endPoint x: 308, endPoint y: 130, distance: 105.3
click at [308, 133] on p "Nozīmīgākā baroka būve Latvijā?" at bounding box center [413, 138] width 420 height 10
copy span "Nozīmīgākā baroka būve Latvijā?"
click at [272, 181] on fieldset "Rundāles pils Nacionālais mākslas muzejs Latvijas Nacionālās Operas un baleta" at bounding box center [437, 199] width 468 height 80
click at [268, 173] on p "Rundāles pils" at bounding box center [436, 174] width 457 height 10
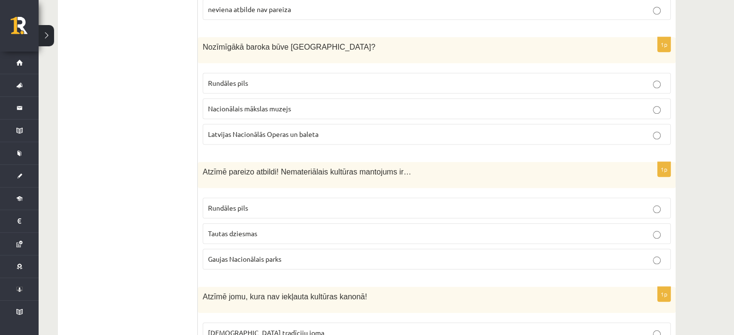
scroll to position [869, 0]
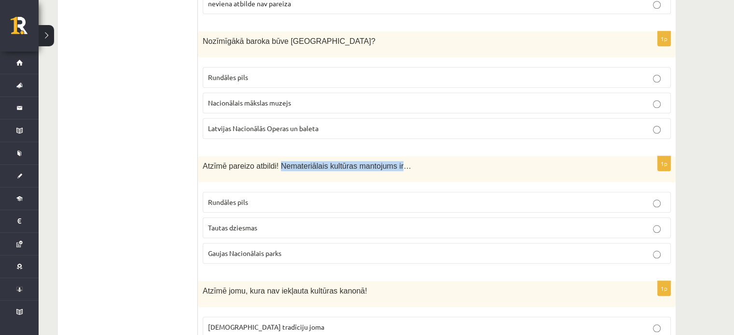
drag, startPoint x: 276, startPoint y: 162, endPoint x: 388, endPoint y: 158, distance: 112.5
click at [388, 162] on span "Atzīmē pareizo atbildi! Nemateriālais kultūras mantojums ir…" at bounding box center [307, 166] width 208 height 8
copy span "Nemateriālais kultūras mantojums ir"
click at [227, 227] on p "Tautas dziesmas" at bounding box center [436, 228] width 457 height 10
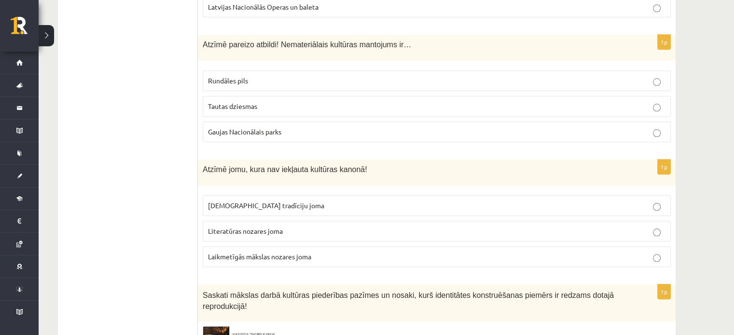
scroll to position [1013, 0]
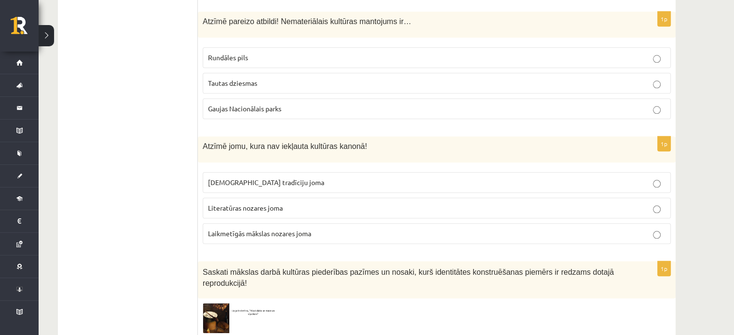
click at [263, 99] on label "Gaujas Nacionālais parks" at bounding box center [437, 108] width 468 height 21
click at [253, 180] on span "Tautas tradīciju joma" at bounding box center [266, 182] width 116 height 9
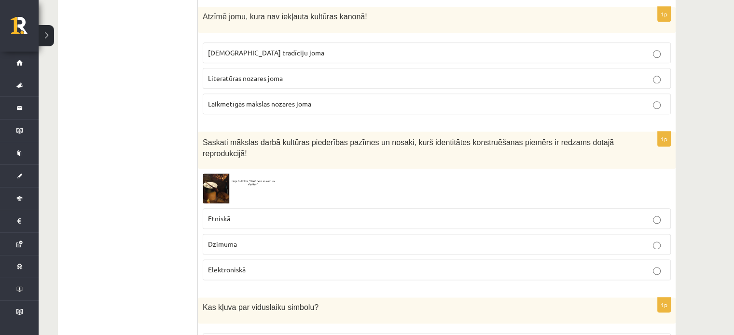
scroll to position [1158, 0]
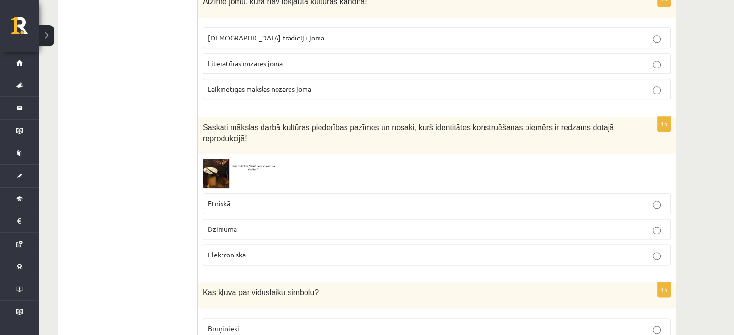
click at [214, 159] on img at bounding box center [239, 173] width 72 height 29
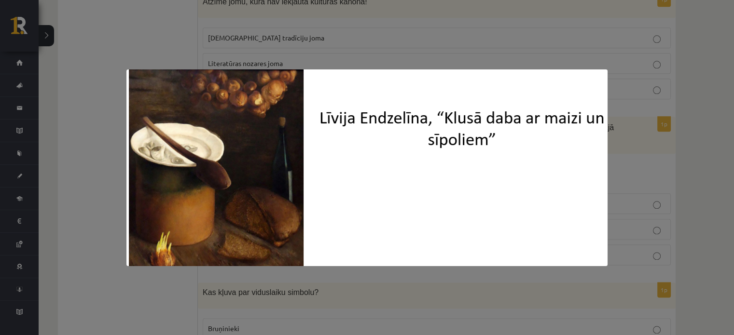
click at [110, 168] on div at bounding box center [367, 167] width 734 height 335
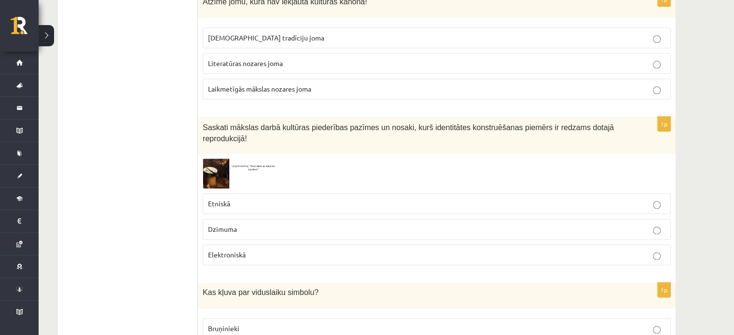
click at [218, 159] on img at bounding box center [239, 173] width 72 height 29
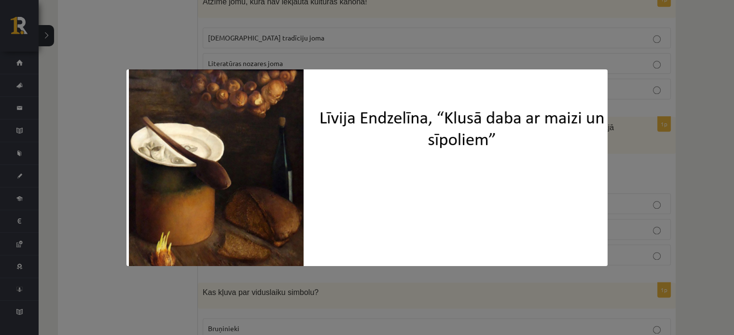
click at [114, 173] on div at bounding box center [367, 167] width 734 height 335
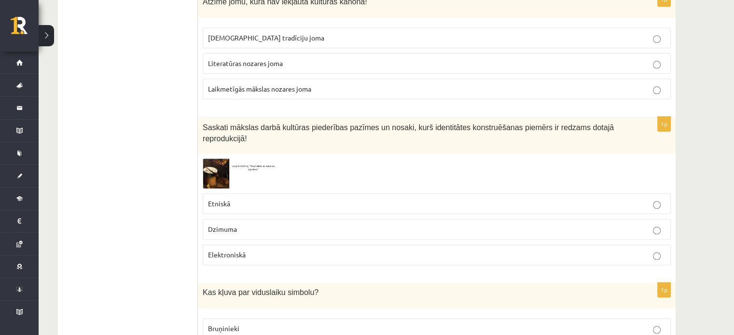
click at [239, 199] on p "Etniskā" at bounding box center [436, 204] width 457 height 10
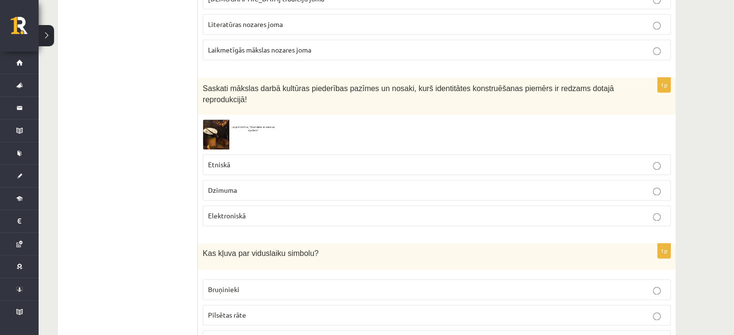
scroll to position [1255, 0]
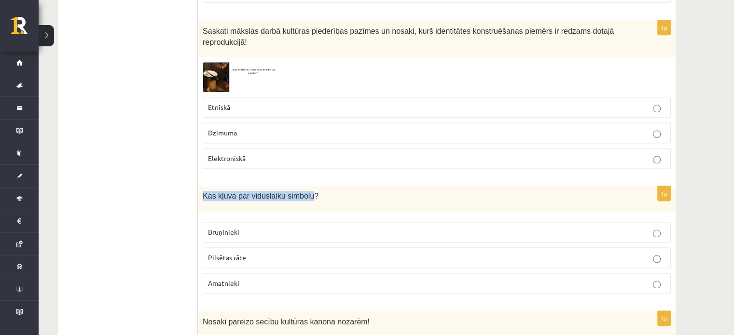
drag, startPoint x: 202, startPoint y: 178, endPoint x: 304, endPoint y: 178, distance: 101.8
click at [304, 186] on div "Kas kļuva par viduslaiku simbolu?" at bounding box center [437, 199] width 478 height 26
copy span "Kas kļuva par viduslaiku simbolu"
click at [251, 227] on p "Bruņinieki" at bounding box center [436, 232] width 457 height 10
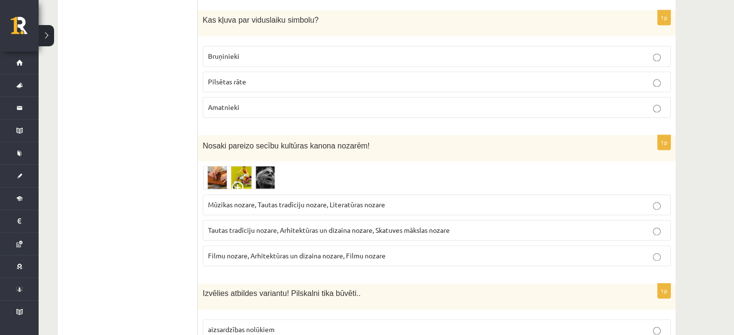
scroll to position [1448, 0]
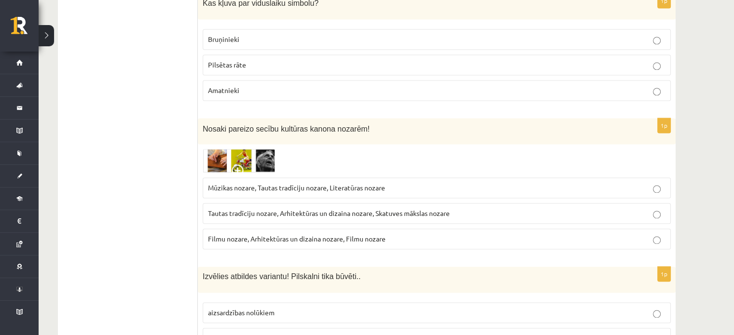
click at [218, 149] on img at bounding box center [239, 161] width 72 height 24
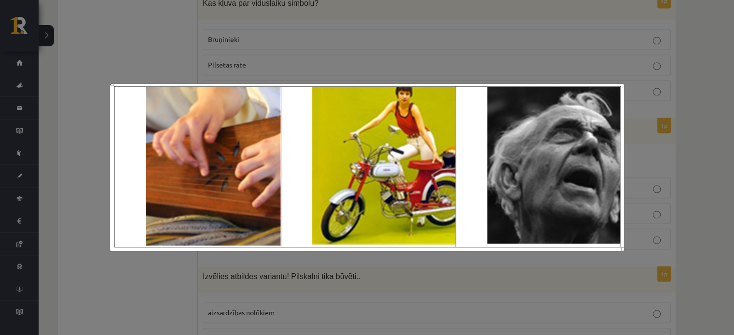
click at [137, 271] on div at bounding box center [367, 167] width 734 height 335
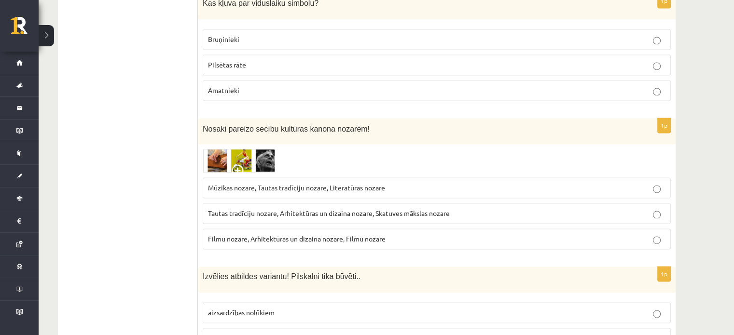
click at [282, 183] on p "Mūzikas nozare, Tautas tradīciju nozare, Literatūras nozare" at bounding box center [436, 188] width 457 height 10
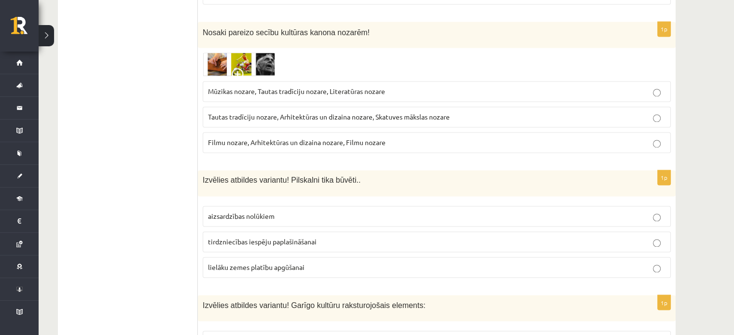
scroll to position [1593, 0]
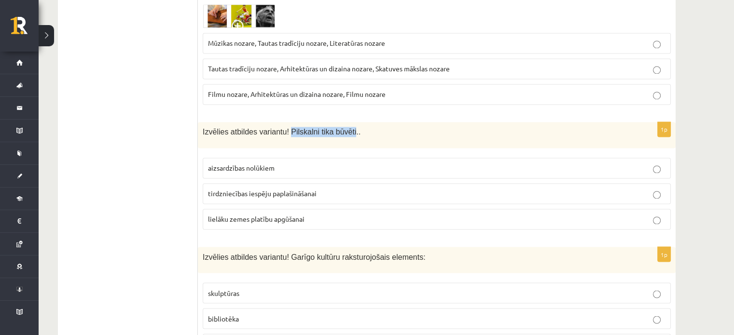
drag, startPoint x: 284, startPoint y: 115, endPoint x: 342, endPoint y: 115, distance: 58.4
click at [342, 128] on span "Izvēlies atbildes variantu! Pilskalni tika būvēti.." at bounding box center [282, 132] width 158 height 8
copy span "Pilskalni tika būvēti"
click at [230, 215] on span "lielāku zemes platību apgūšanai" at bounding box center [256, 219] width 97 height 9
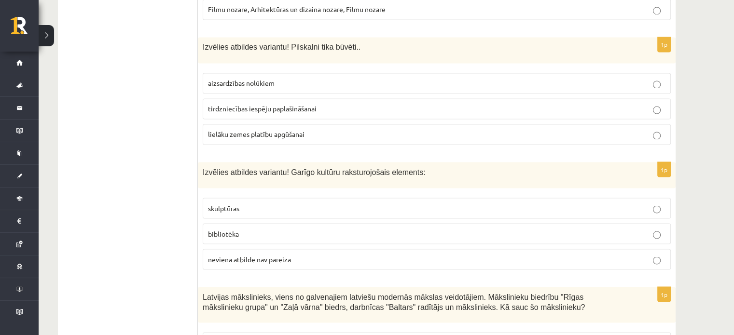
scroll to position [1689, 0]
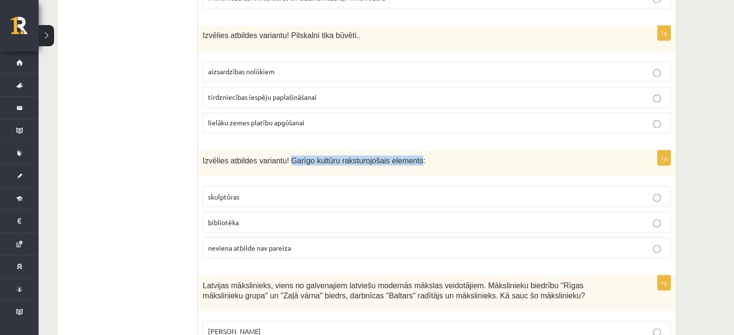
drag, startPoint x: 284, startPoint y: 142, endPoint x: 403, endPoint y: 144, distance: 119.2
click at [403, 156] on span "Izvēlies atbildes variantu! Garīgo kultūru raksturojošais elements:" at bounding box center [314, 160] width 223 height 8
copy span "Garīgo kultūru raksturojošais elements"
click at [227, 243] on span "neviena atbilde nav pareiza" at bounding box center [249, 247] width 83 height 9
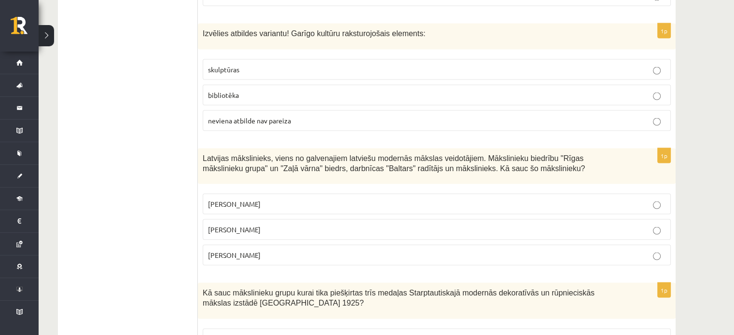
scroll to position [1834, 0]
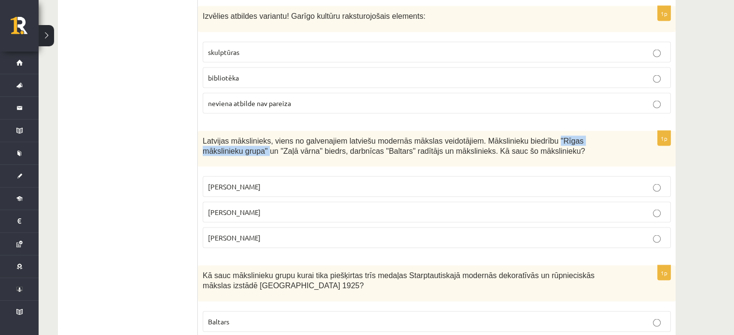
drag, startPoint x: 527, startPoint y: 120, endPoint x: 612, endPoint y: 120, distance: 84.5
click at [585, 137] on span "Latvijas mākslinieks, viens no galvenajiem latviešu modernās mākslas veidotājie…" at bounding box center [394, 146] width 382 height 18
copy span ""Rīgas mākslinieku grupa""
drag, startPoint x: 203, startPoint y: 131, endPoint x: 266, endPoint y: 131, distance: 63.7
click at [266, 137] on span "Latvijas mākslinieks, viens no galvenajiem latviešu modernās mākslas veidotājie…" at bounding box center [394, 146] width 382 height 18
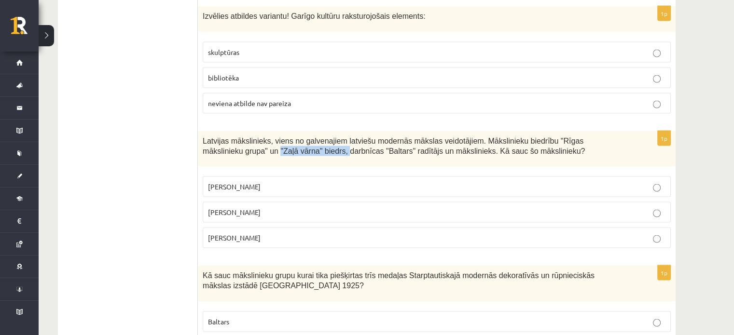
copy span ""Zaļā vārna" biedrs,"
drag, startPoint x: 255, startPoint y: 190, endPoint x: 208, endPoint y: 189, distance: 46.8
click at [208, 207] on p "Romāns Suta" at bounding box center [436, 212] width 457 height 10
drag, startPoint x: 297, startPoint y: 129, endPoint x: 398, endPoint y: 133, distance: 100.5
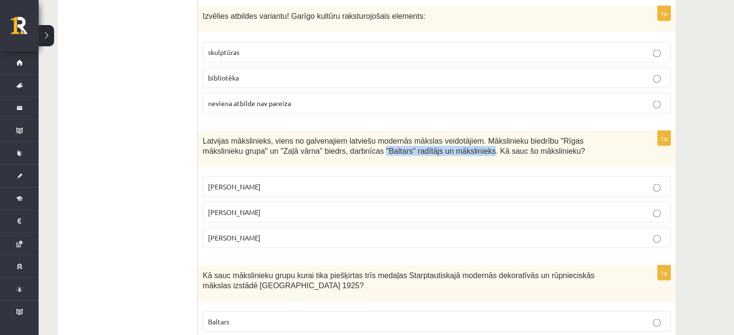
click at [398, 137] on span "Latvijas mākslinieks, viens no galvenajiem latviešu modernās mākslas veidotājie…" at bounding box center [394, 146] width 382 height 18
click at [265, 207] on p "Romāns Suta" at bounding box center [436, 212] width 457 height 10
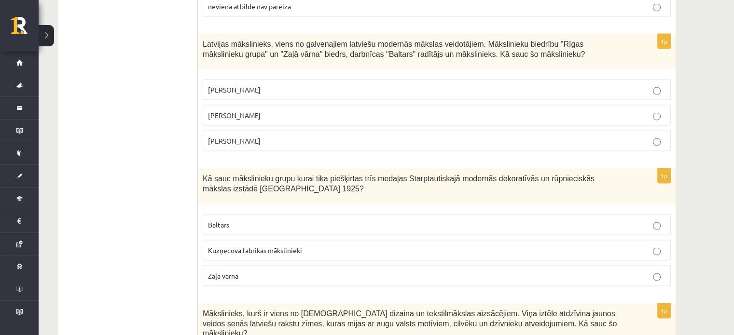
scroll to position [1979, 0]
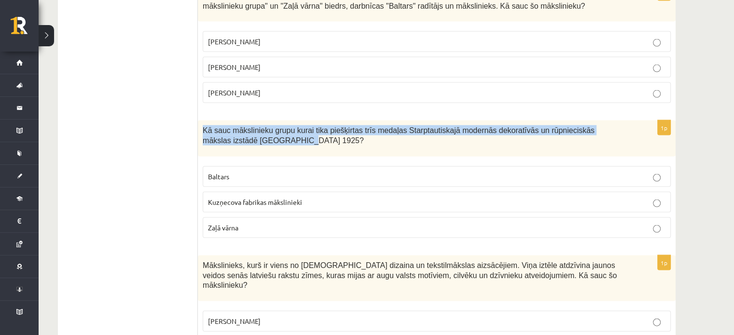
drag, startPoint x: 203, startPoint y: 109, endPoint x: 385, endPoint y: 129, distance: 183.5
click at [385, 129] on div "Kā sauc mākslinieku grupu kurai tika piešķirtas trīs medaļas Starptautiskajā mo…" at bounding box center [437, 139] width 478 height 36
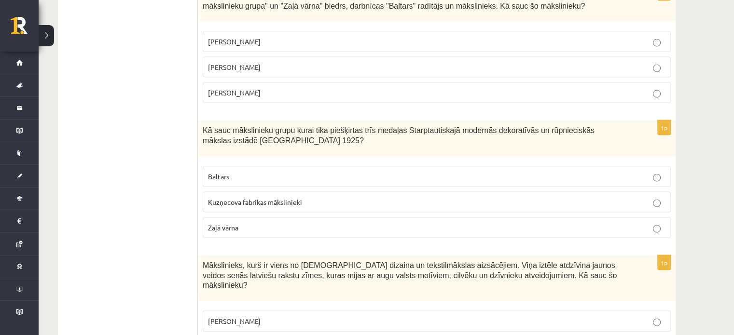
click at [251, 172] on p "Baltars" at bounding box center [436, 177] width 457 height 10
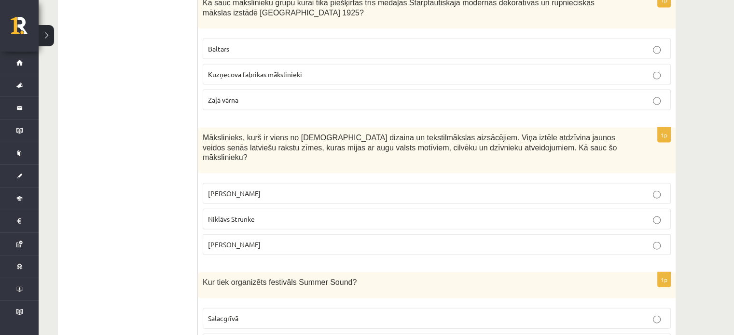
scroll to position [2123, 0]
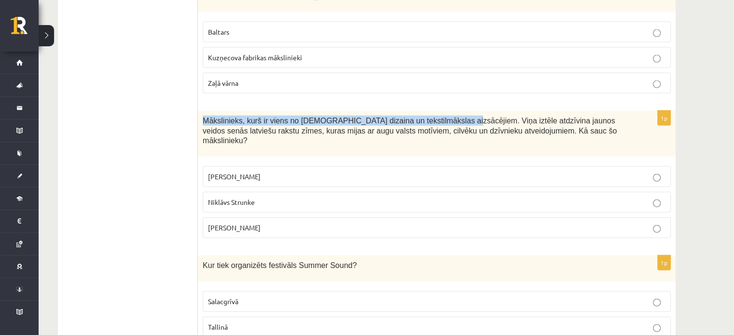
drag, startPoint x: 203, startPoint y: 99, endPoint x: 434, endPoint y: 99, distance: 231.2
click at [434, 117] on span "Mākslinieks, kurš ir viens no latviešu dizaina un tekstilmākslas aizsācējiem. V…" at bounding box center [410, 131] width 414 height 28
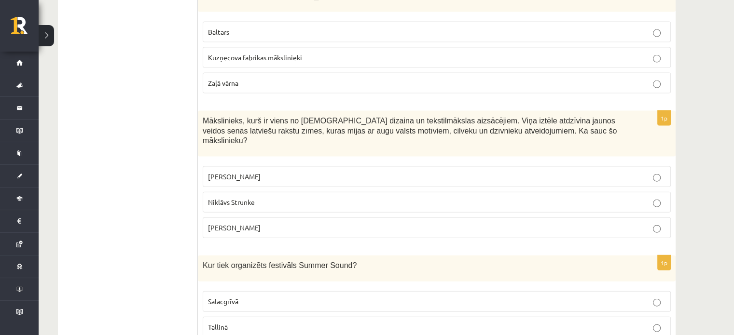
click at [272, 223] on p "Rihards Zariņš" at bounding box center [436, 228] width 457 height 10
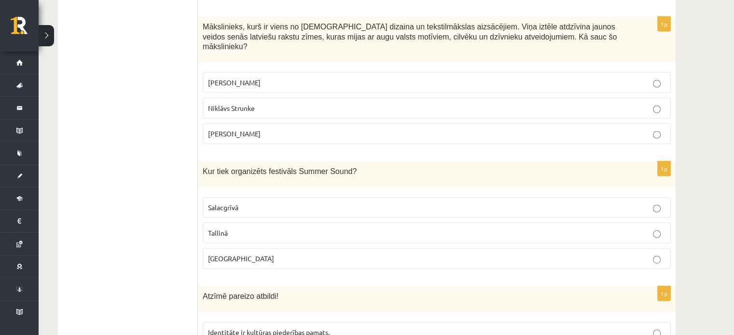
scroll to position [2220, 0]
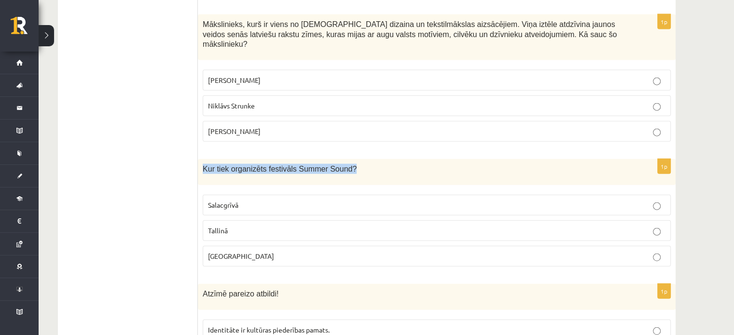
drag, startPoint x: 203, startPoint y: 138, endPoint x: 340, endPoint y: 142, distance: 137.6
click at [340, 164] on p "Kur tiek organizēts festivāls Summer Sound?" at bounding box center [413, 169] width 420 height 10
click at [225, 252] on span "Liepājā" at bounding box center [241, 256] width 66 height 9
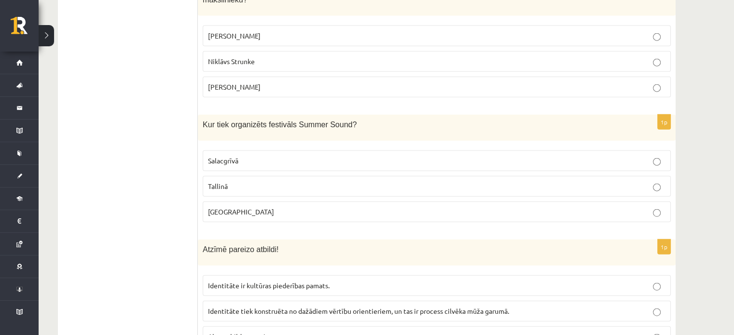
scroll to position [2365, 0]
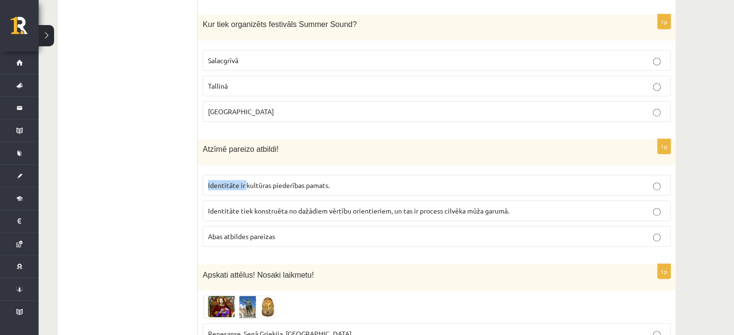
drag, startPoint x: 208, startPoint y: 154, endPoint x: 247, endPoint y: 156, distance: 39.2
click at [247, 175] on label "Identitāte ir kultūras piederības pamats." at bounding box center [437, 185] width 468 height 21
click at [246, 232] on p "Abas atbildes pareizas" at bounding box center [436, 237] width 457 height 10
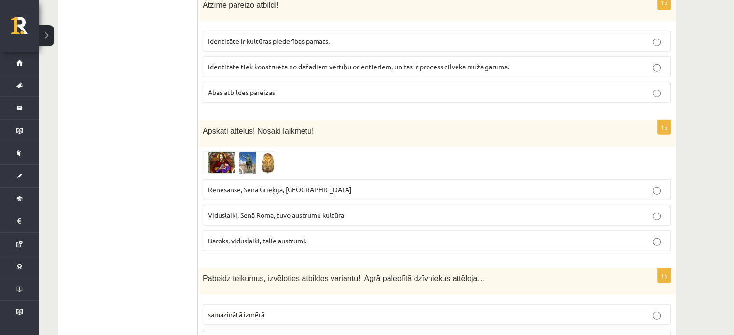
scroll to position [2509, 0]
click at [222, 151] on img at bounding box center [239, 162] width 72 height 23
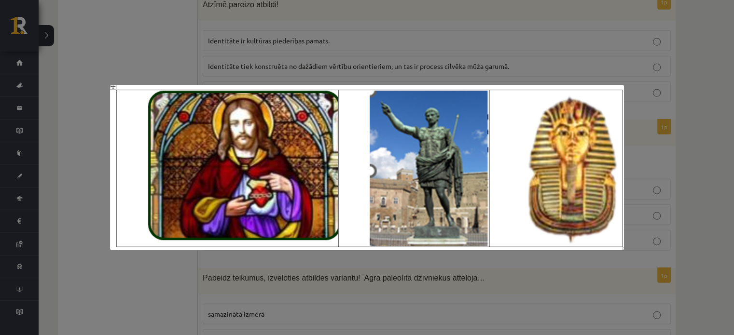
click at [130, 256] on div at bounding box center [367, 167] width 734 height 335
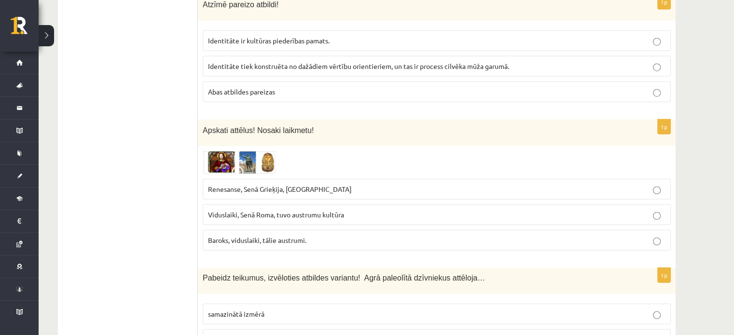
click at [292, 210] on span "Viduslaiki, Senā Roma, tuvo austrumu kultūra" at bounding box center [276, 214] width 136 height 9
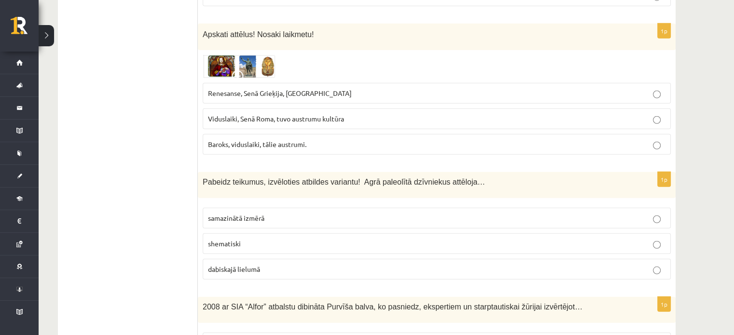
scroll to position [2606, 0]
drag, startPoint x: 349, startPoint y: 148, endPoint x: 451, endPoint y: 153, distance: 102.4
click at [451, 177] on p "Pabeidz teikumus, izvēloties atbildes variantu! Agrā paleolītā dzīvniekus attēl…" at bounding box center [413, 182] width 420 height 10
click at [459, 172] on div "Pabeidz teikumus, izvēloties atbildes variantu! Agrā paleolītā dzīvniekus attēl…" at bounding box center [437, 185] width 478 height 26
drag, startPoint x: 453, startPoint y: 150, endPoint x: 349, endPoint y: 149, distance: 103.3
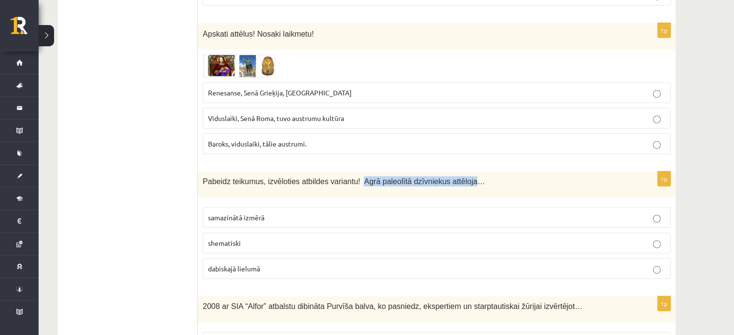
click at [349, 178] on span "Pabeidz teikumus, izvēloties atbildes variantu! Agrā paleolītā dzīvniekus attēl…" at bounding box center [344, 182] width 282 height 8
click at [249, 238] on p "shematiski" at bounding box center [436, 243] width 457 height 10
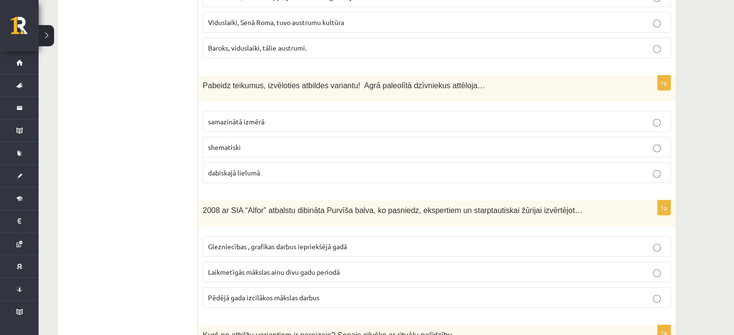
scroll to position [2702, 0]
click at [261, 117] on span "samazinātā izmērā" at bounding box center [236, 121] width 56 height 9
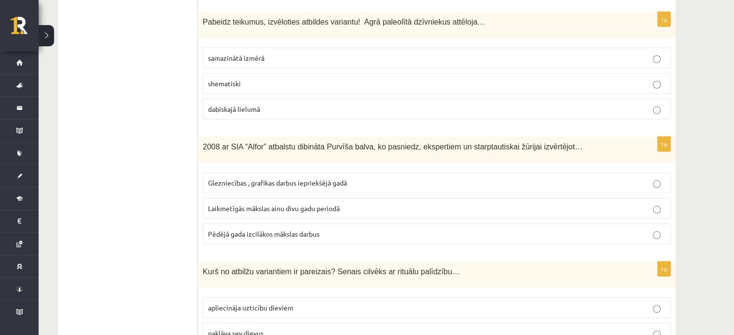
scroll to position [2751, 0]
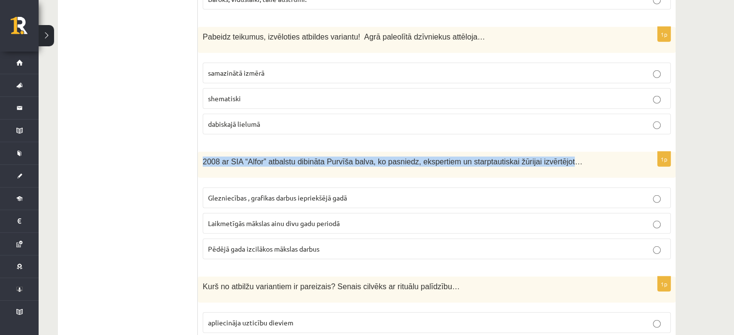
drag, startPoint x: 203, startPoint y: 125, endPoint x: 544, endPoint y: 129, distance: 341.2
click at [544, 158] on span "2008 ar SIA “Alfor” atbalstu dibināta Purvīša balva, ko pasniedz, ekspertiem un…" at bounding box center [393, 162] width 380 height 8
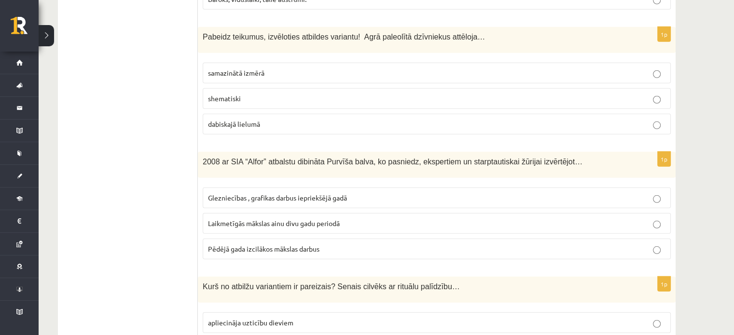
click at [244, 194] on span "Glezniecības , grafikas darbus iepriekšējā gadā" at bounding box center [277, 198] width 139 height 9
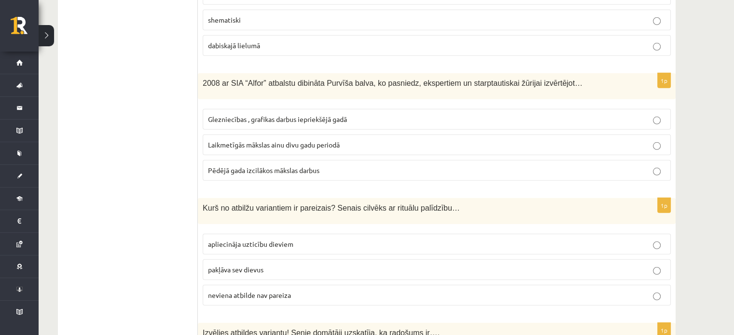
scroll to position [2847, 0]
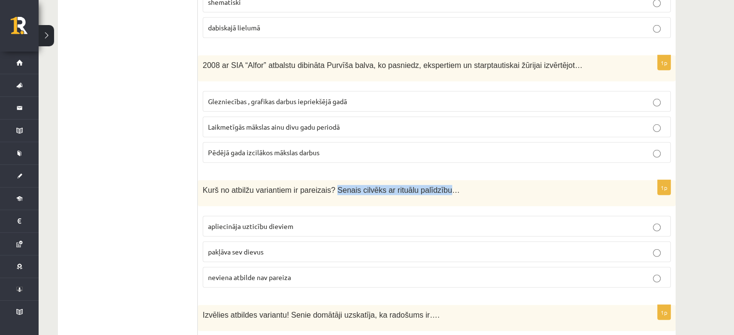
drag, startPoint x: 325, startPoint y: 157, endPoint x: 429, endPoint y: 160, distance: 104.3
click at [429, 186] on span "Kurš no atbilžu variantiem ir pareizais? Senais cilvēks ar rituālu palīdzību…" at bounding box center [331, 190] width 257 height 8
click at [287, 247] on p "pakļāva sev dievus" at bounding box center [436, 252] width 457 height 10
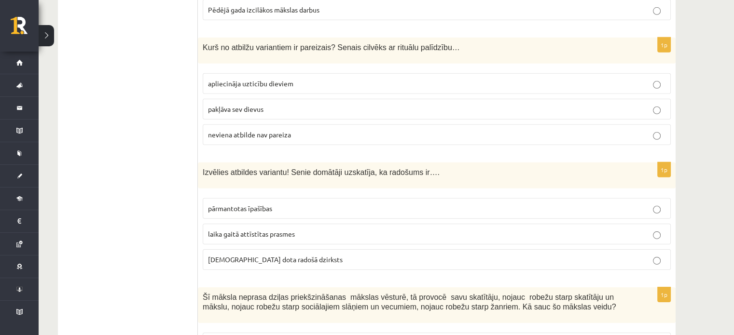
scroll to position [2992, 0]
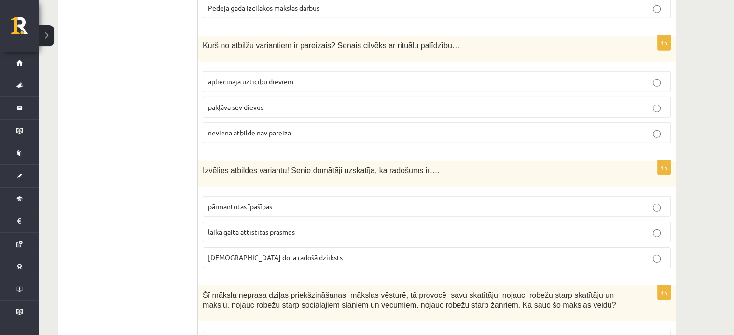
click at [264, 77] on p "apliecināja uzticību dieviem" at bounding box center [436, 82] width 457 height 10
drag, startPoint x: 286, startPoint y: 135, endPoint x: 407, endPoint y: 138, distance: 121.6
click at [407, 166] on span "Izvēlies atbildes variantu! Senie domātāji uzskatīja, ka radošums ir…." at bounding box center [321, 170] width 237 height 8
click at [261, 253] on p "dieva dota radošā dzirksts" at bounding box center [436, 258] width 457 height 10
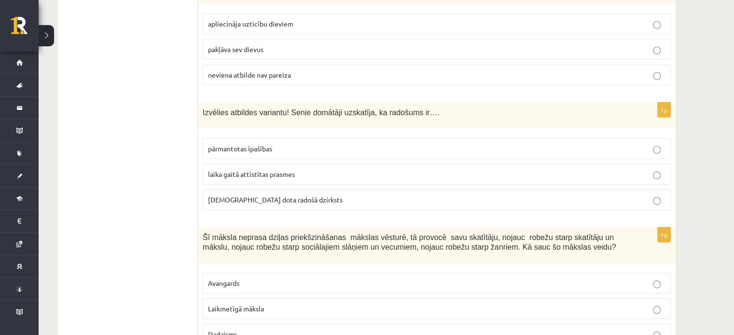
scroll to position [3137, 0]
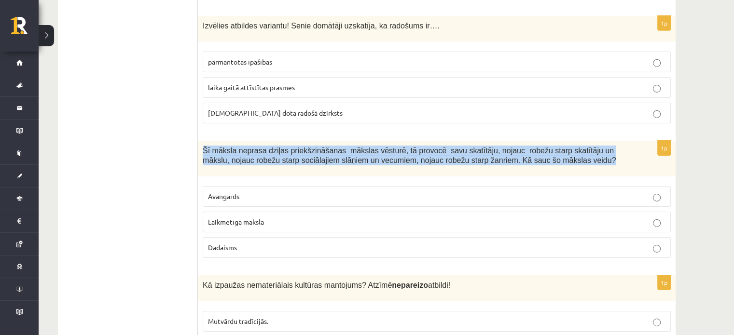
drag, startPoint x: 203, startPoint y: 112, endPoint x: 529, endPoint y: 127, distance: 326.6
click at [529, 146] on p "Šī māksla neprasa dziļas priekšzināšanas mākslas vēsturē, tā provocē savu skatī…" at bounding box center [413, 156] width 420 height 20
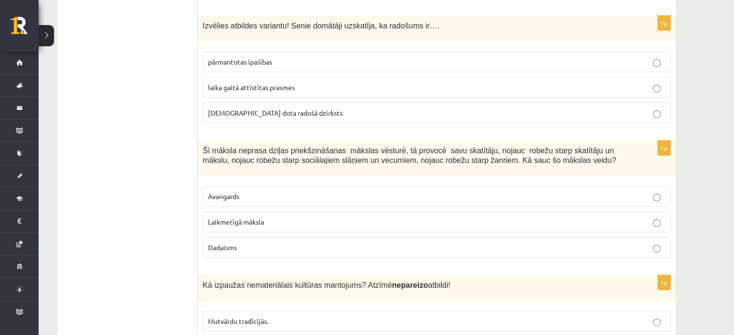
click at [246, 218] on span "Laikmetīgā māksla" at bounding box center [236, 222] width 56 height 9
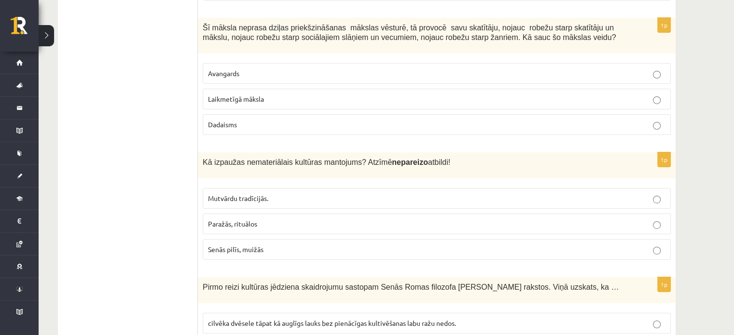
scroll to position [3282, 0]
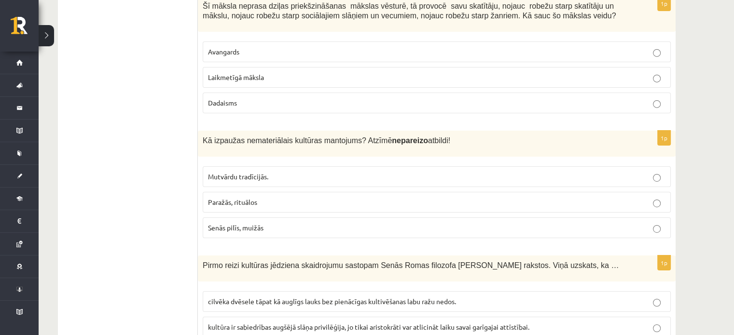
click at [255, 223] on span "Senās pilīs, muižās" at bounding box center [235, 227] width 55 height 9
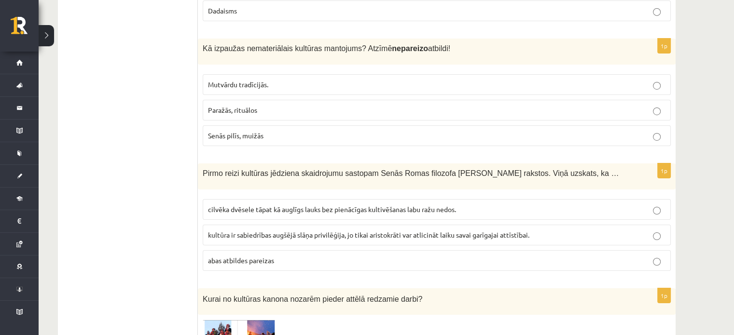
scroll to position [3378, 0]
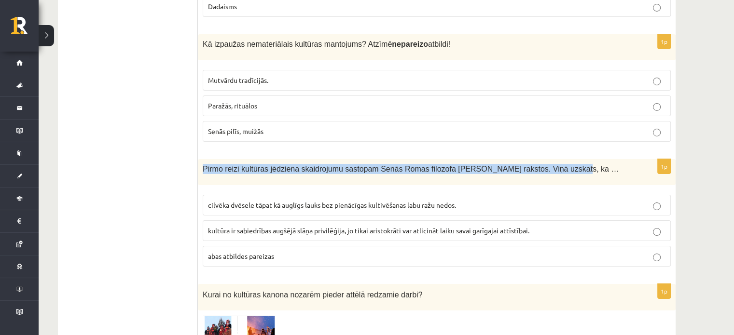
drag, startPoint x: 203, startPoint y: 131, endPoint x: 536, endPoint y: 126, distance: 333.5
click at [536, 159] on div "Pirmo reizi kultūras jēdziena skaidrojumu sastopam Senās Romas filozofa Ciceron…" at bounding box center [437, 172] width 478 height 26
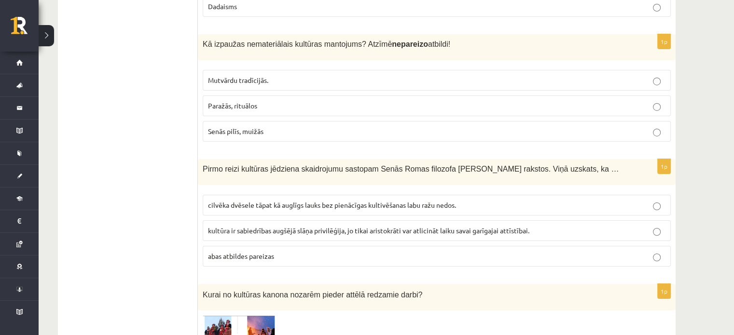
click at [254, 201] on span "cilvēka dvēsele tāpat kā auglīgs lauks bez pienācīgas kultivēšanas labu ražu ne…" at bounding box center [332, 205] width 248 height 9
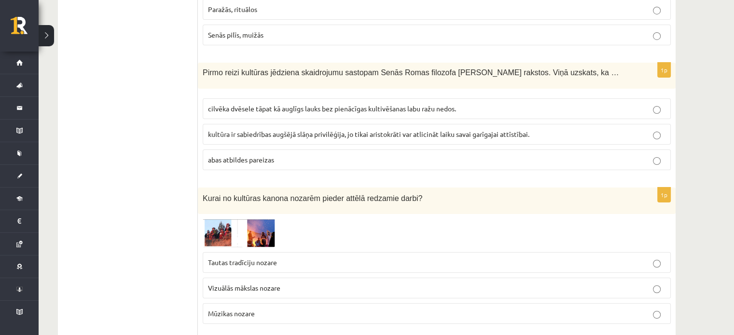
scroll to position [3523, 0]
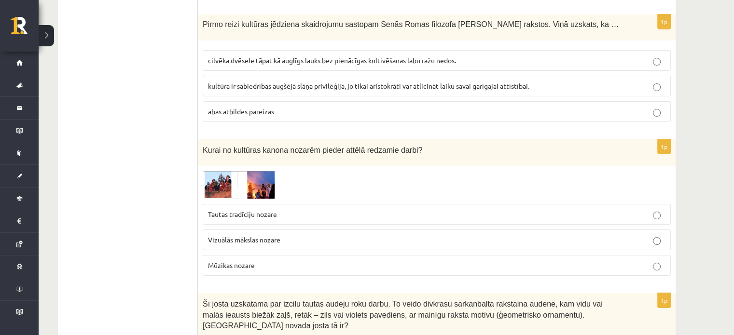
click at [220, 171] on img at bounding box center [239, 185] width 72 height 28
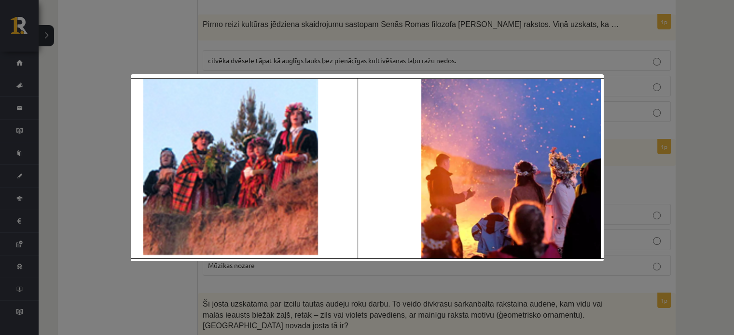
click at [123, 187] on div at bounding box center [367, 167] width 734 height 335
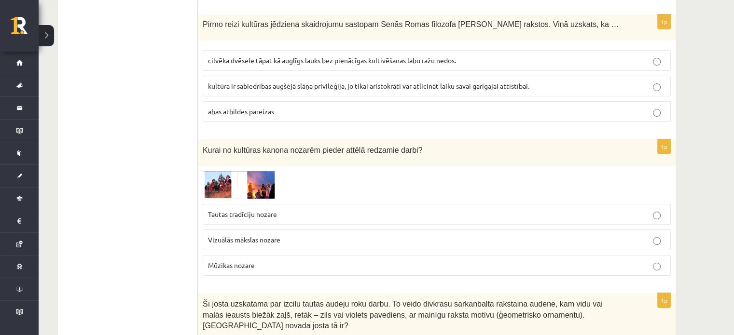
click at [263, 210] on span "Tautas tradīciju nozare" at bounding box center [242, 214] width 69 height 9
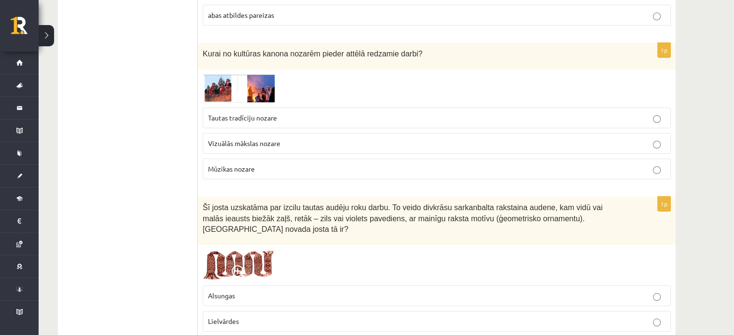
scroll to position [3668, 0]
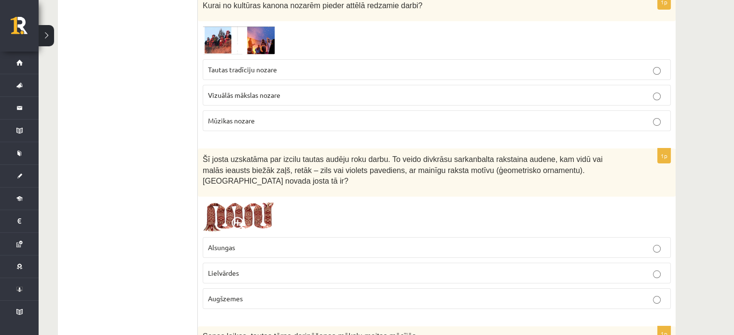
click at [245, 202] on img at bounding box center [239, 217] width 72 height 31
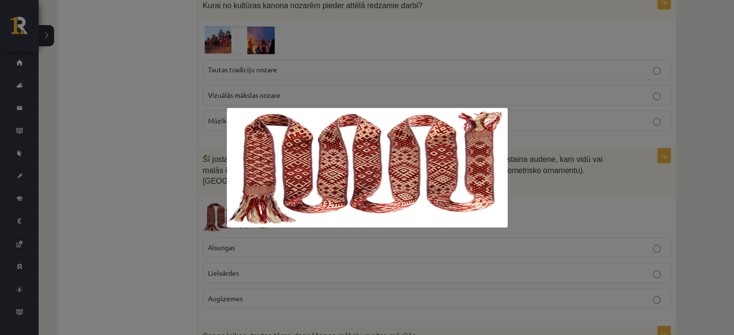
click at [179, 158] on div at bounding box center [367, 167] width 734 height 335
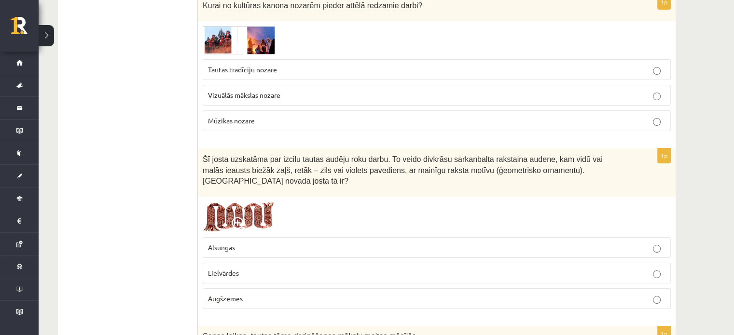
click at [268, 202] on img at bounding box center [239, 217] width 72 height 31
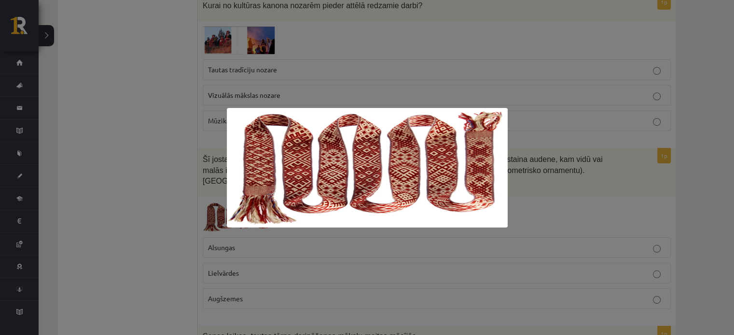
click at [134, 172] on div at bounding box center [367, 167] width 734 height 335
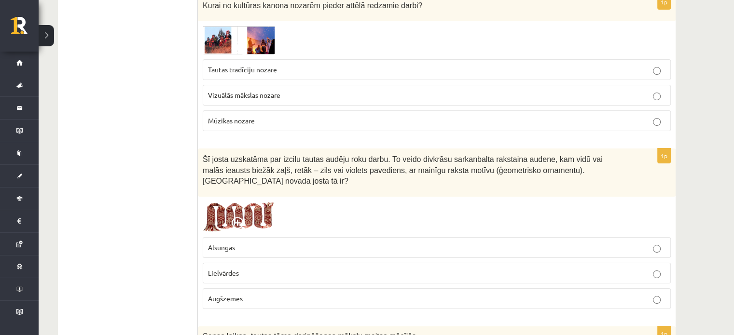
click at [240, 268] on p "Lielvārdes" at bounding box center [436, 273] width 457 height 10
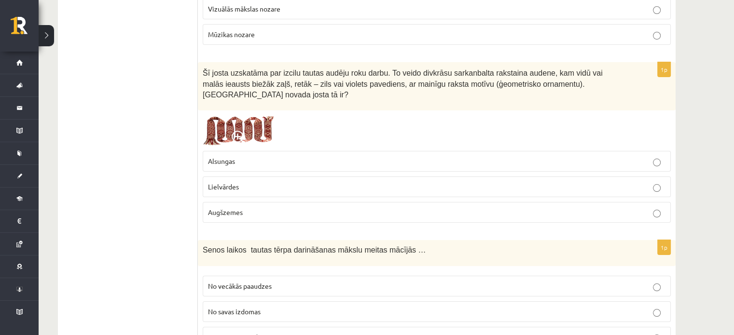
scroll to position [3764, 0]
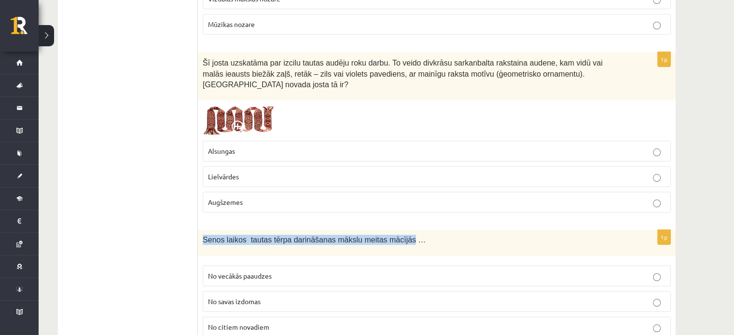
drag, startPoint x: 202, startPoint y: 187, endPoint x: 392, endPoint y: 192, distance: 190.7
click at [392, 230] on div "Senos laikos tautas tērpa darināšanas mākslu meitas mācījās …" at bounding box center [437, 243] width 478 height 26
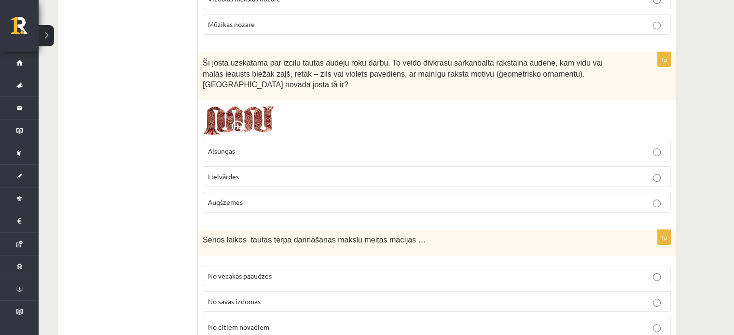
click at [254, 272] on span "No vecākās paaudzes" at bounding box center [240, 276] width 64 height 9
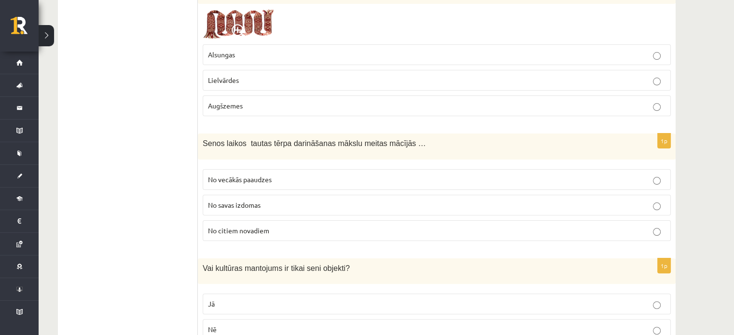
scroll to position [3877, 0]
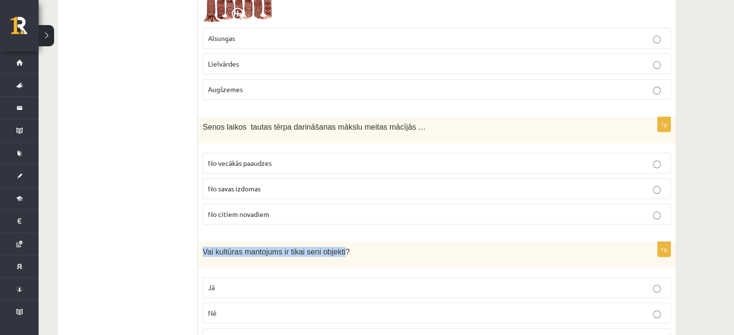
drag, startPoint x: 203, startPoint y: 200, endPoint x: 336, endPoint y: 205, distance: 133.3
click at [336, 248] on span "Vai kultūras mantojums ir tikai seni objekti?" at bounding box center [276, 252] width 147 height 8
click at [243, 283] on p "Jā" at bounding box center [436, 288] width 457 height 10
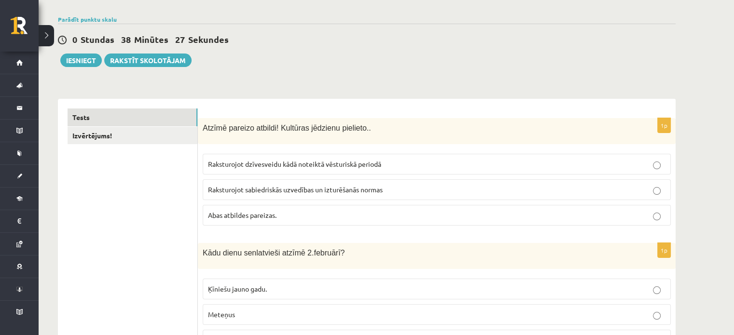
scroll to position [0, 0]
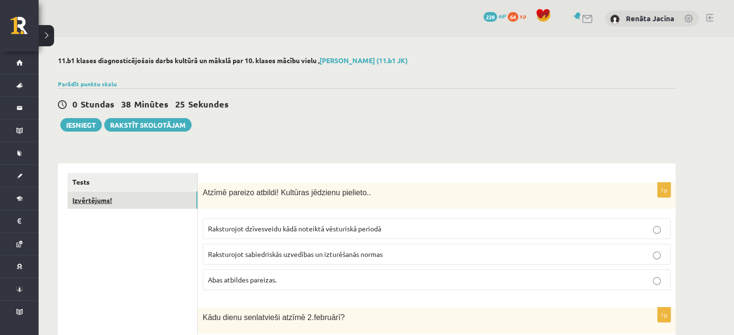
click at [139, 202] on link "Izvērtējums!" at bounding box center [133, 201] width 130 height 18
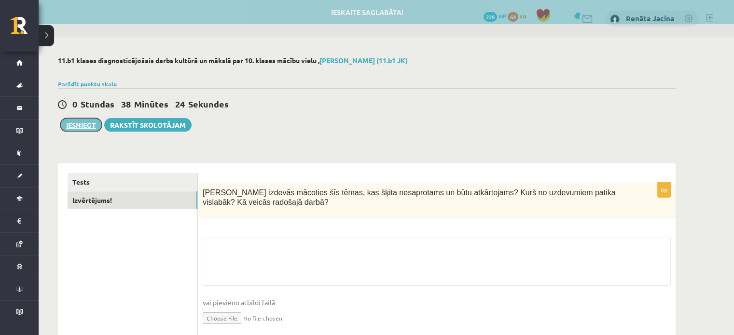
click at [89, 127] on button "Iesniegt" at bounding box center [81, 125] width 42 height 14
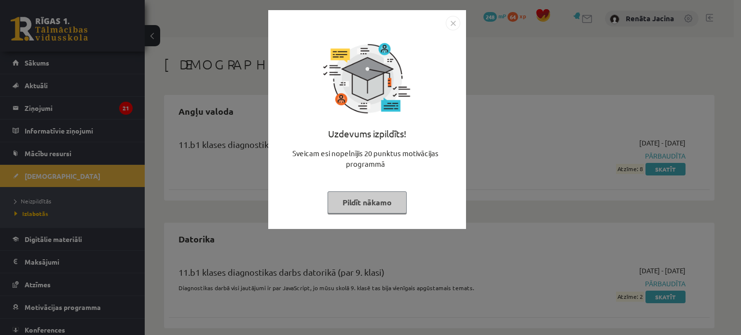
click at [450, 27] on img "Close" at bounding box center [453, 23] width 14 height 14
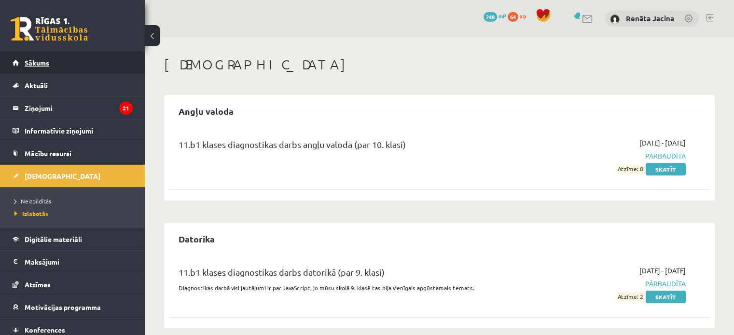
click at [58, 71] on link "Sākums" at bounding box center [73, 63] width 120 height 22
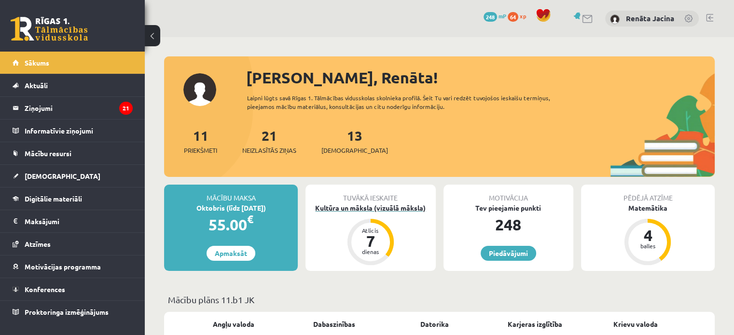
click at [409, 210] on div "Kultūra un māksla (vizuālā māksla)" at bounding box center [370, 208] width 130 height 10
